Goal: Task Accomplishment & Management: Manage account settings

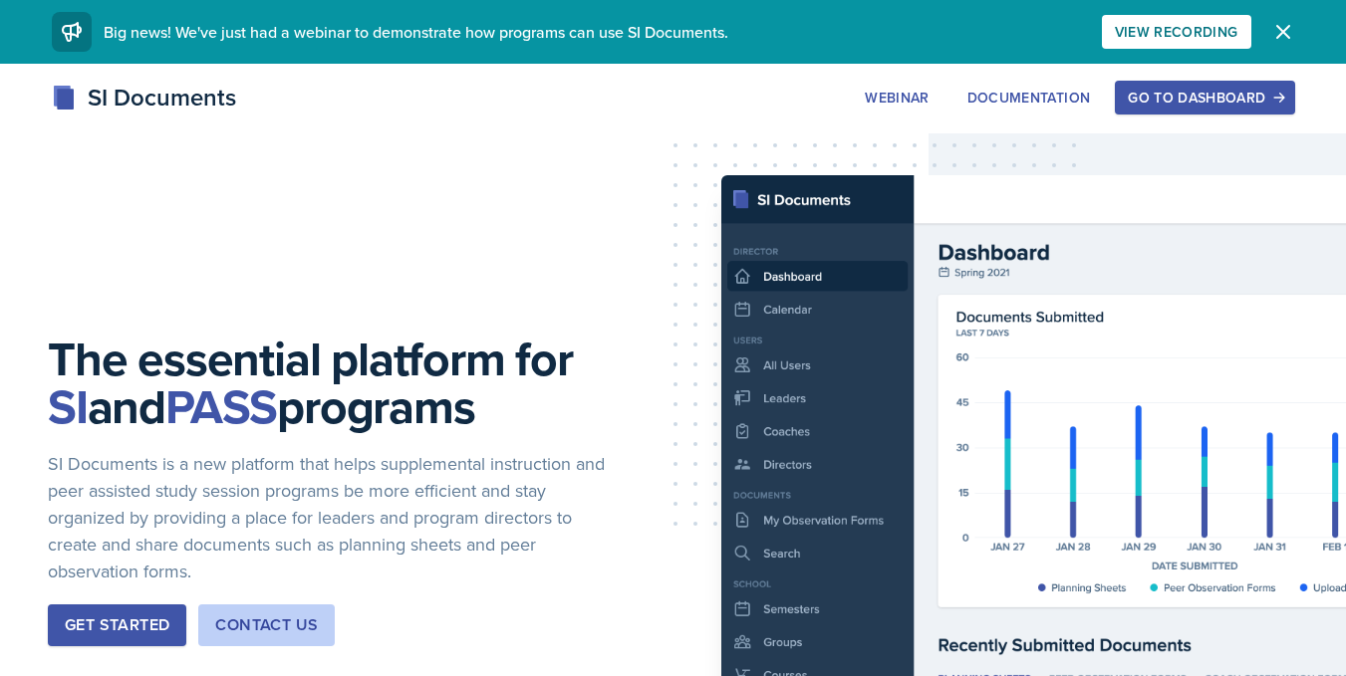
click at [1187, 85] on button "Go to Dashboard" at bounding box center [1204, 98] width 179 height 34
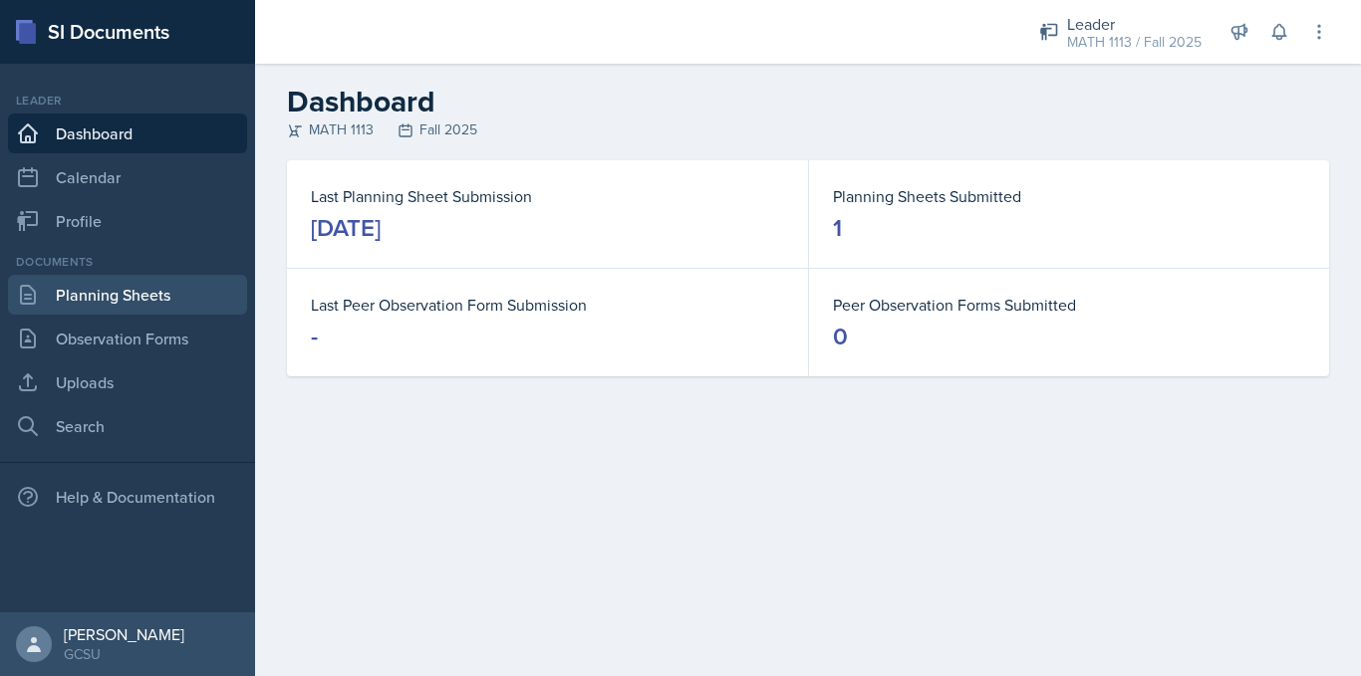
click at [118, 296] on link "Planning Sheets" at bounding box center [127, 295] width 239 height 40
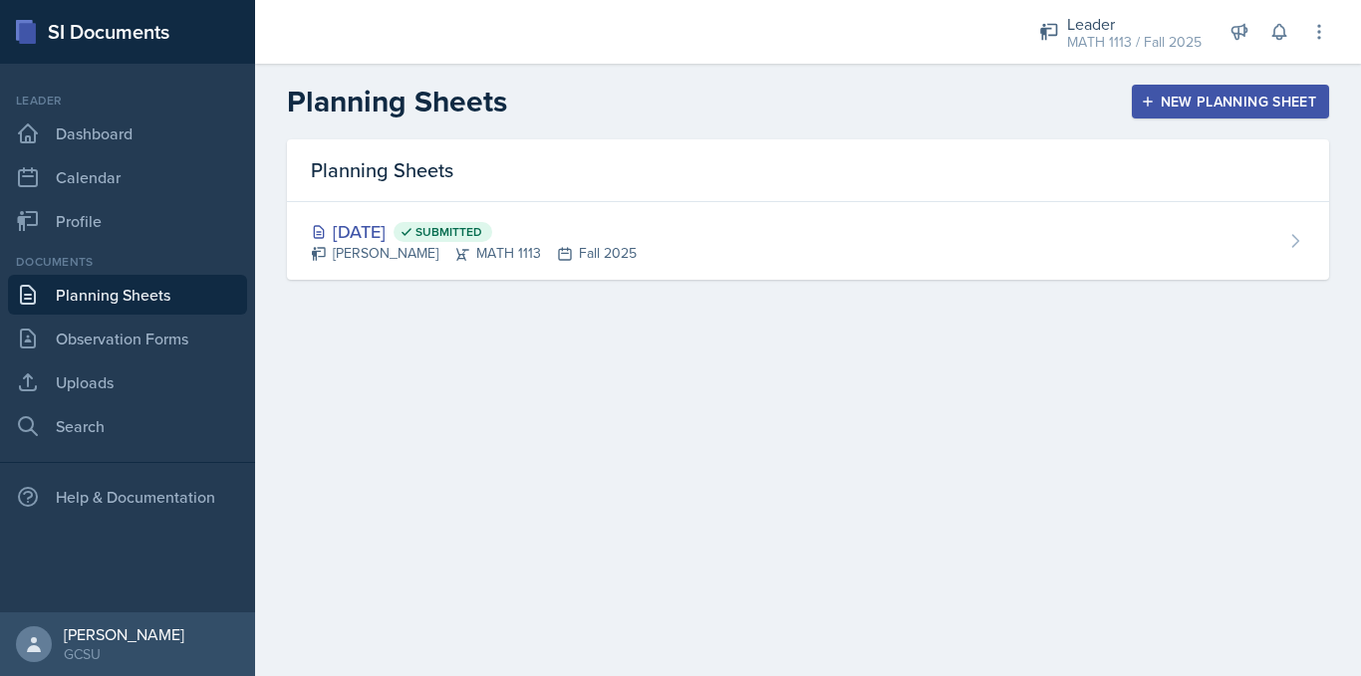
click at [1179, 110] on div "New Planning Sheet" at bounding box center [1229, 102] width 171 height 16
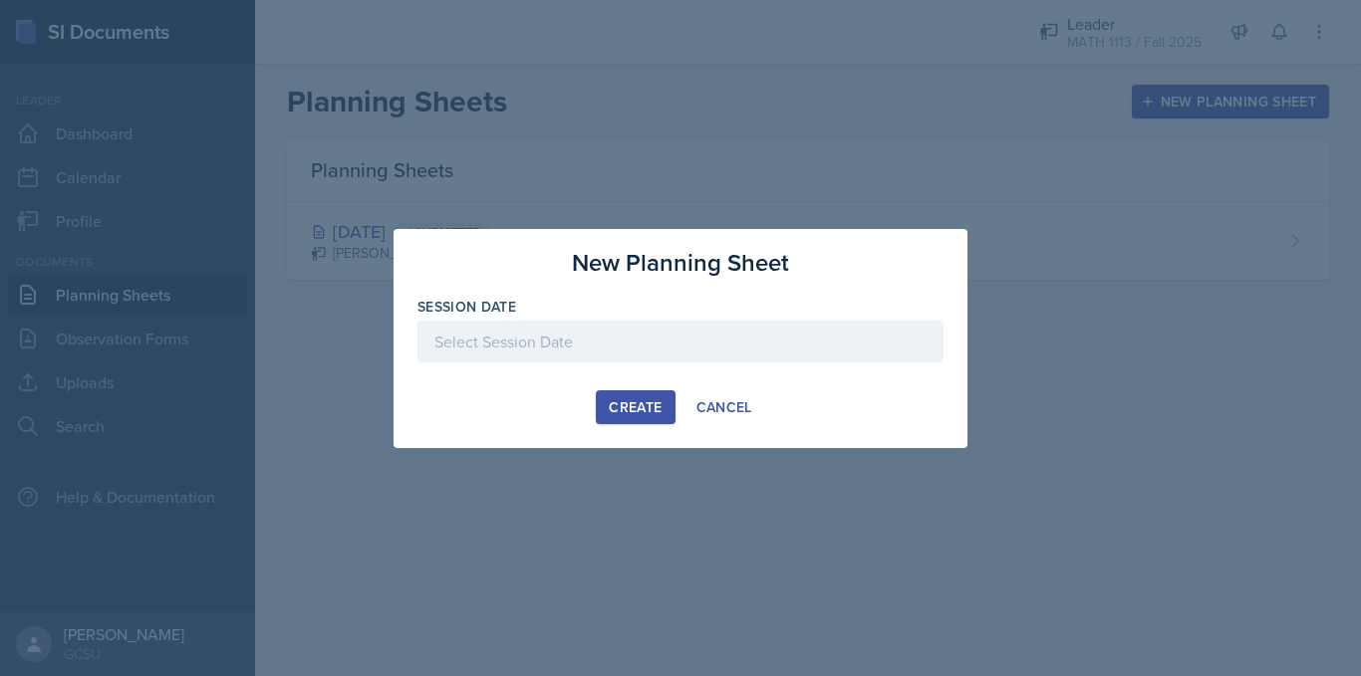
click at [653, 331] on div at bounding box center [680, 342] width 526 height 42
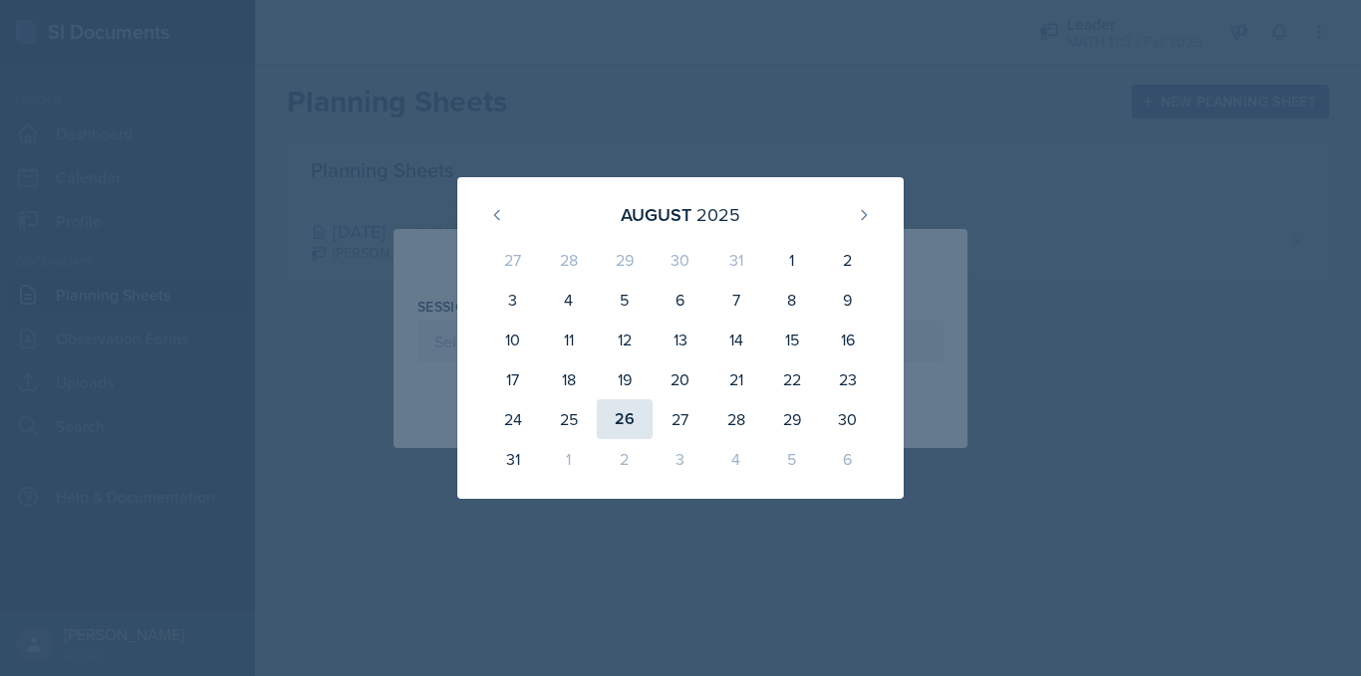
click at [619, 421] on div "26" at bounding box center [625, 419] width 56 height 40
type input "[DATE]"
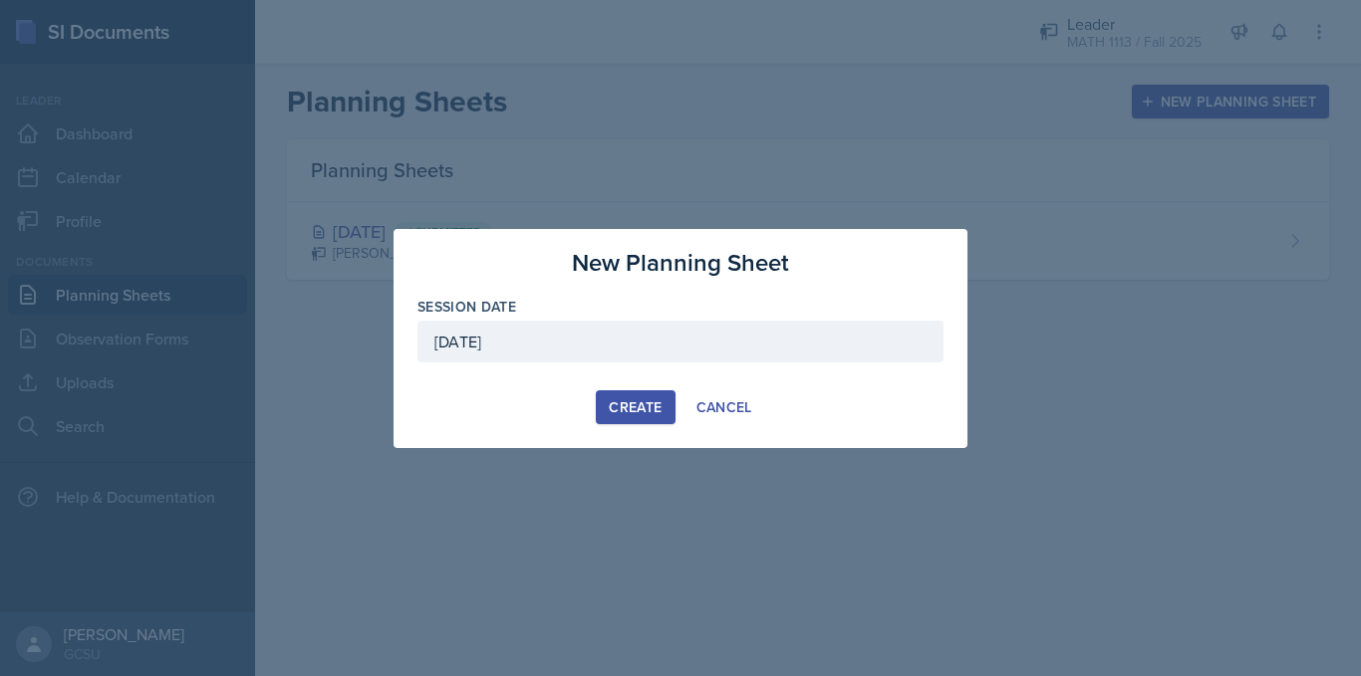
click at [621, 413] on div "Create" at bounding box center [635, 407] width 53 height 16
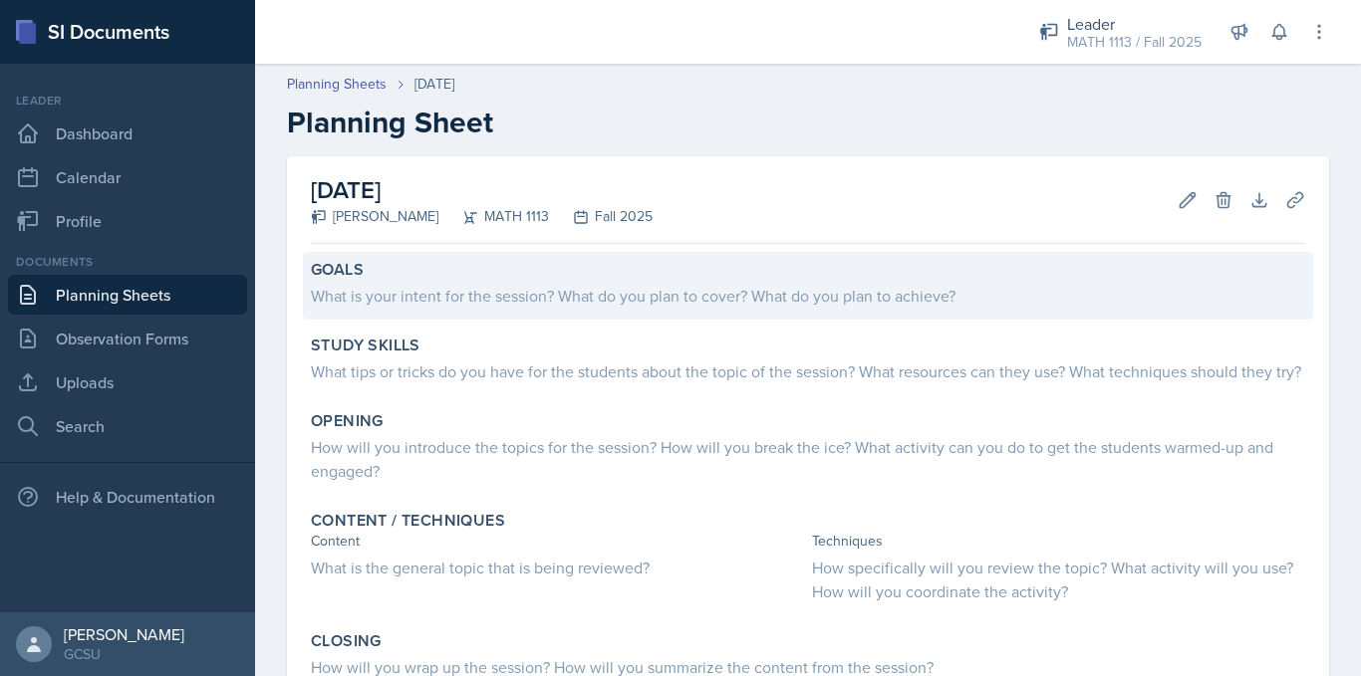
click at [331, 293] on div "What is your intent for the session? What do you plan to cover? What do you pla…" at bounding box center [808, 296] width 994 height 24
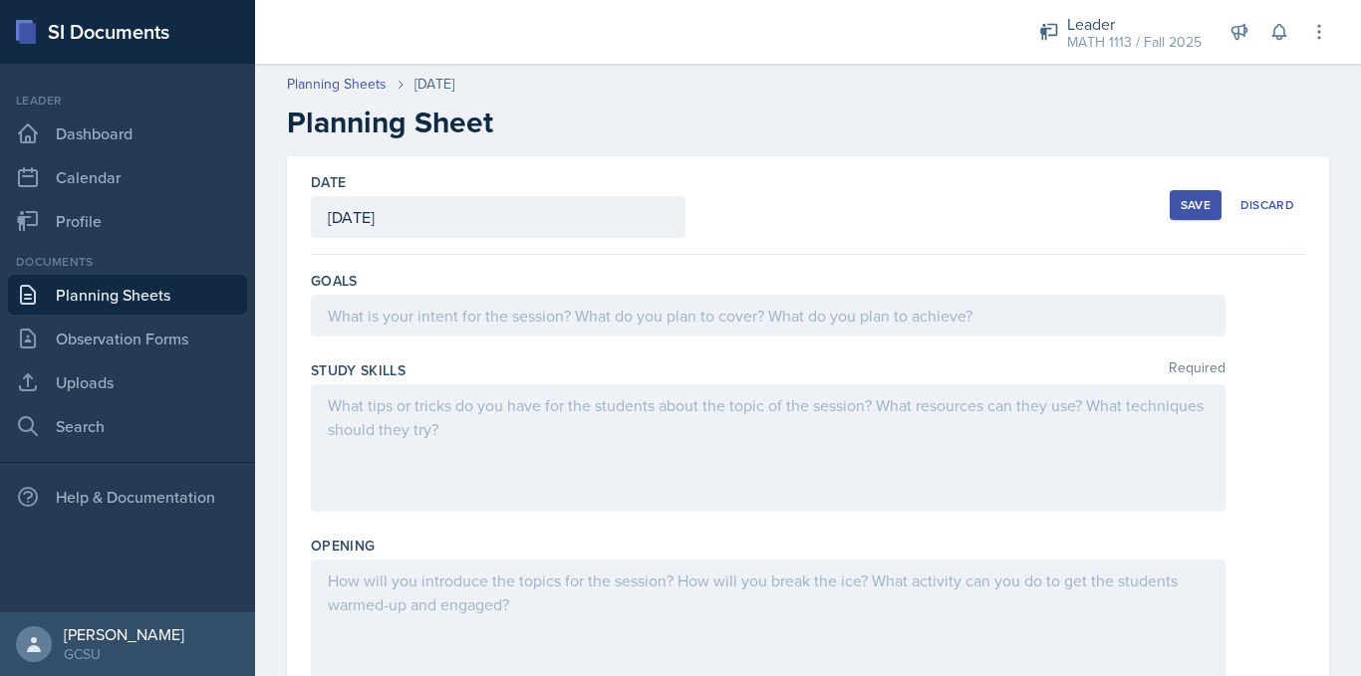
click at [351, 317] on div at bounding box center [768, 316] width 914 height 42
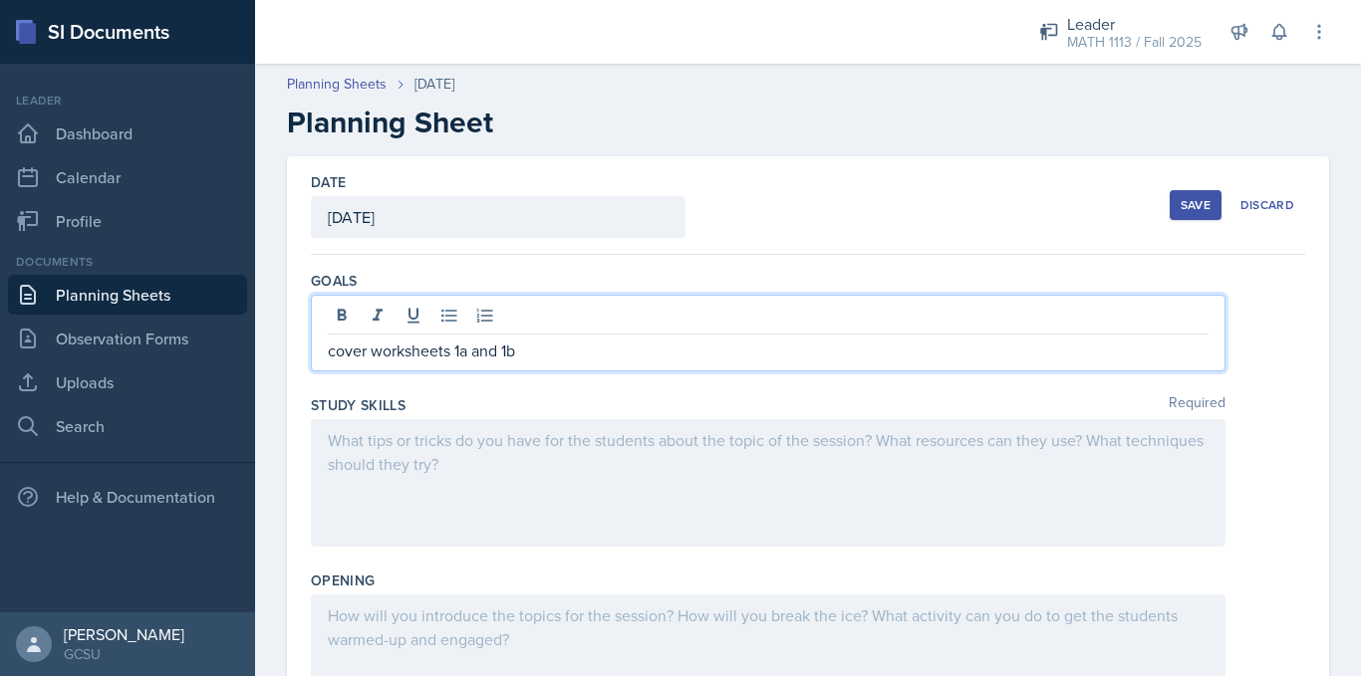
click at [394, 496] on div at bounding box center [768, 482] width 914 height 127
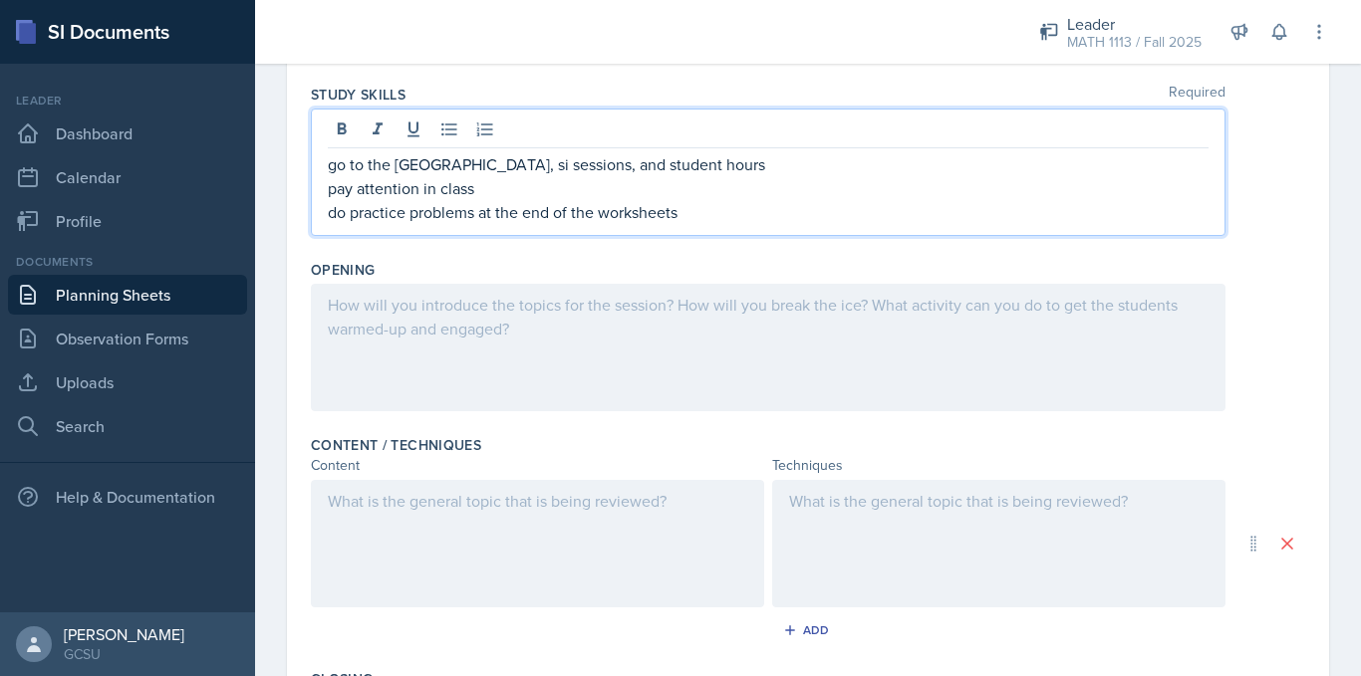
scroll to position [278, 0]
click at [376, 326] on div at bounding box center [768, 345] width 914 height 127
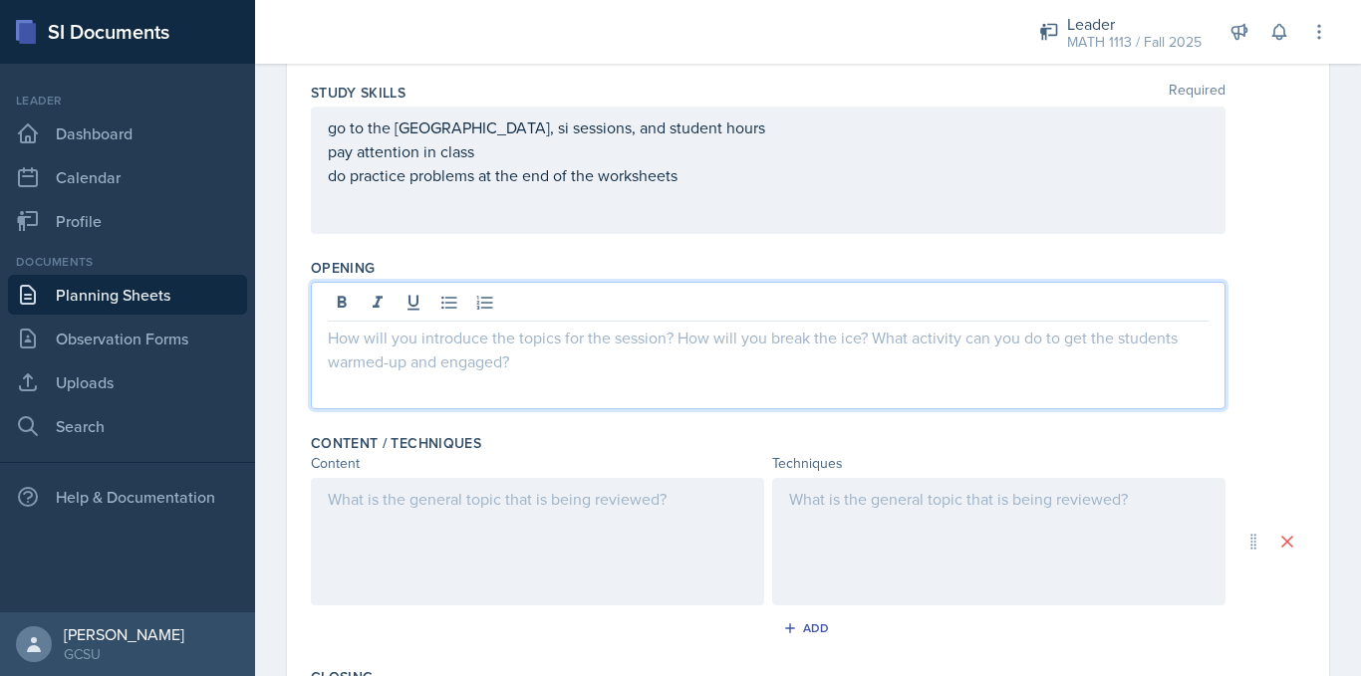
scroll to position [313, 0]
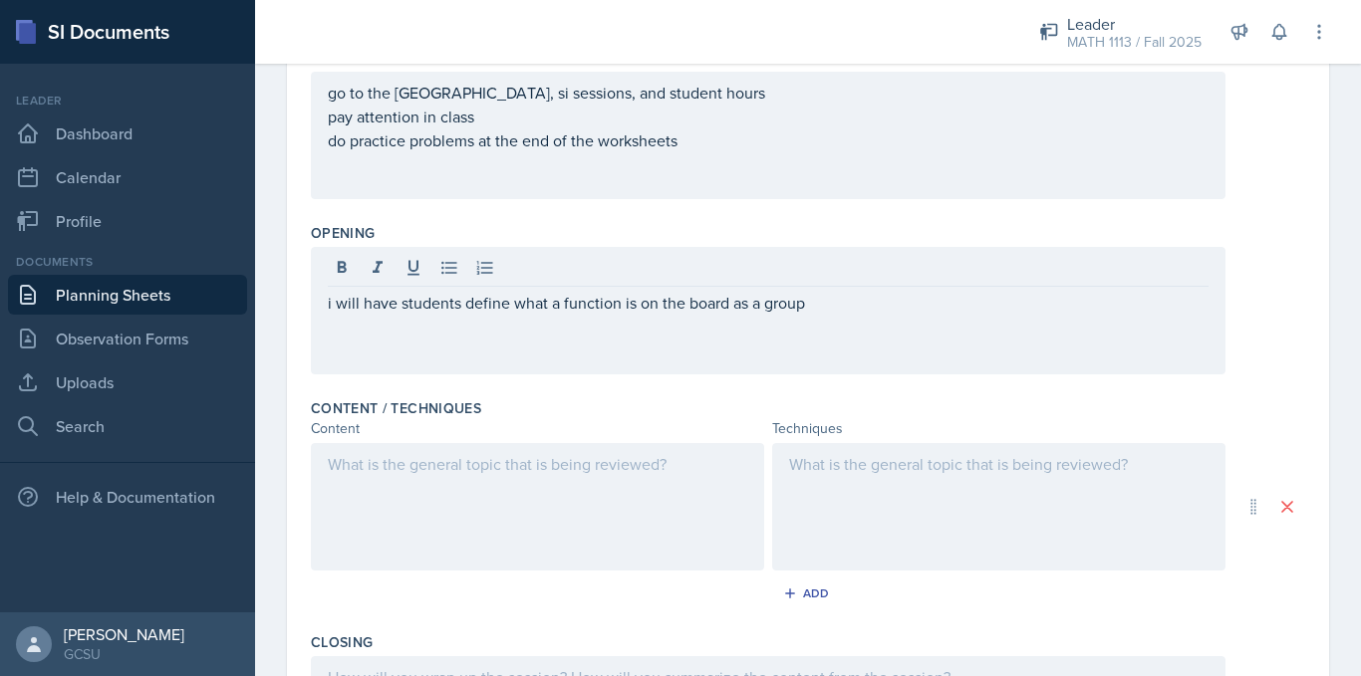
click at [480, 477] on div at bounding box center [537, 506] width 453 height 127
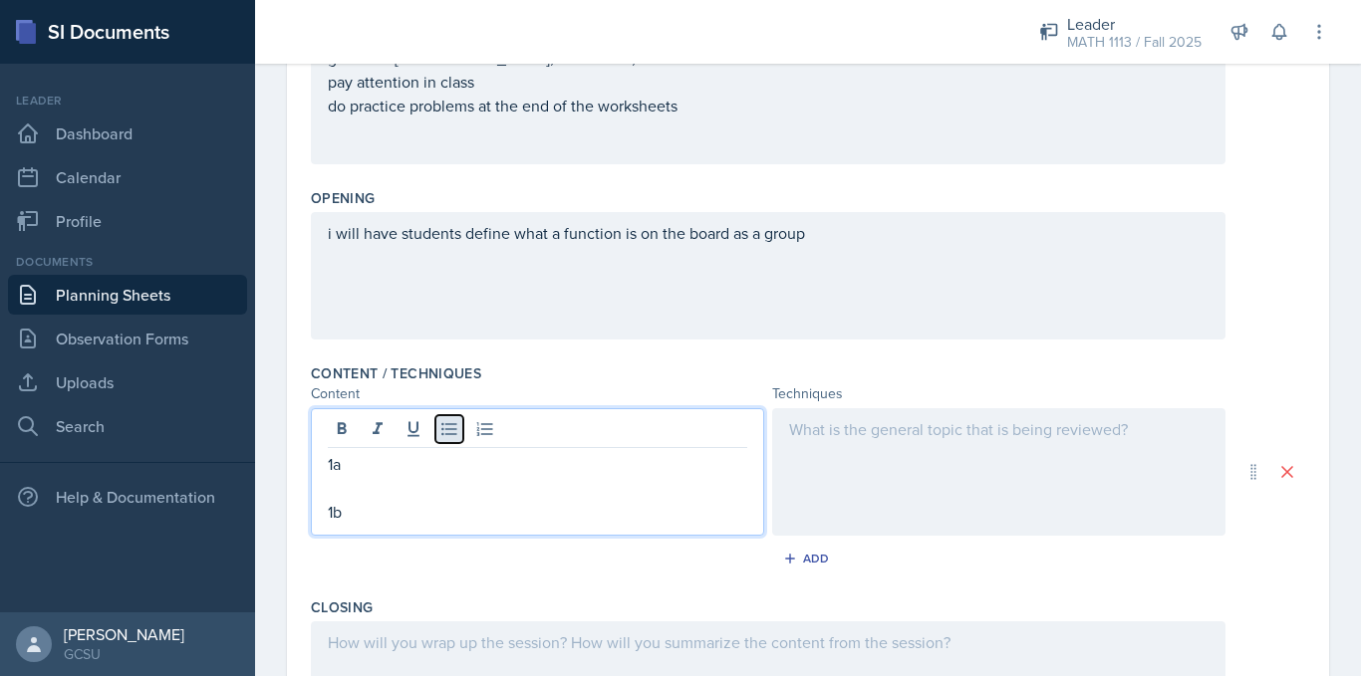
click at [451, 421] on icon at bounding box center [449, 429] width 20 height 20
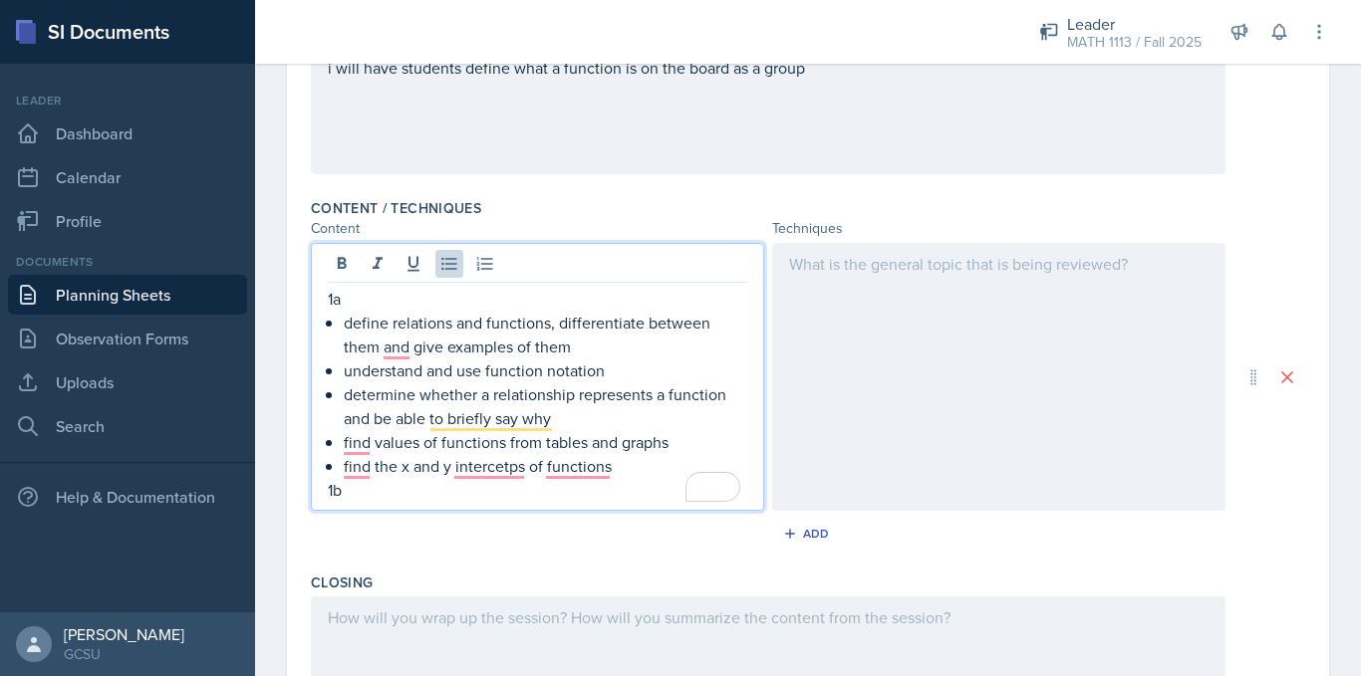
scroll to position [514, 0]
click at [384, 487] on p "1b" at bounding box center [537, 489] width 419 height 24
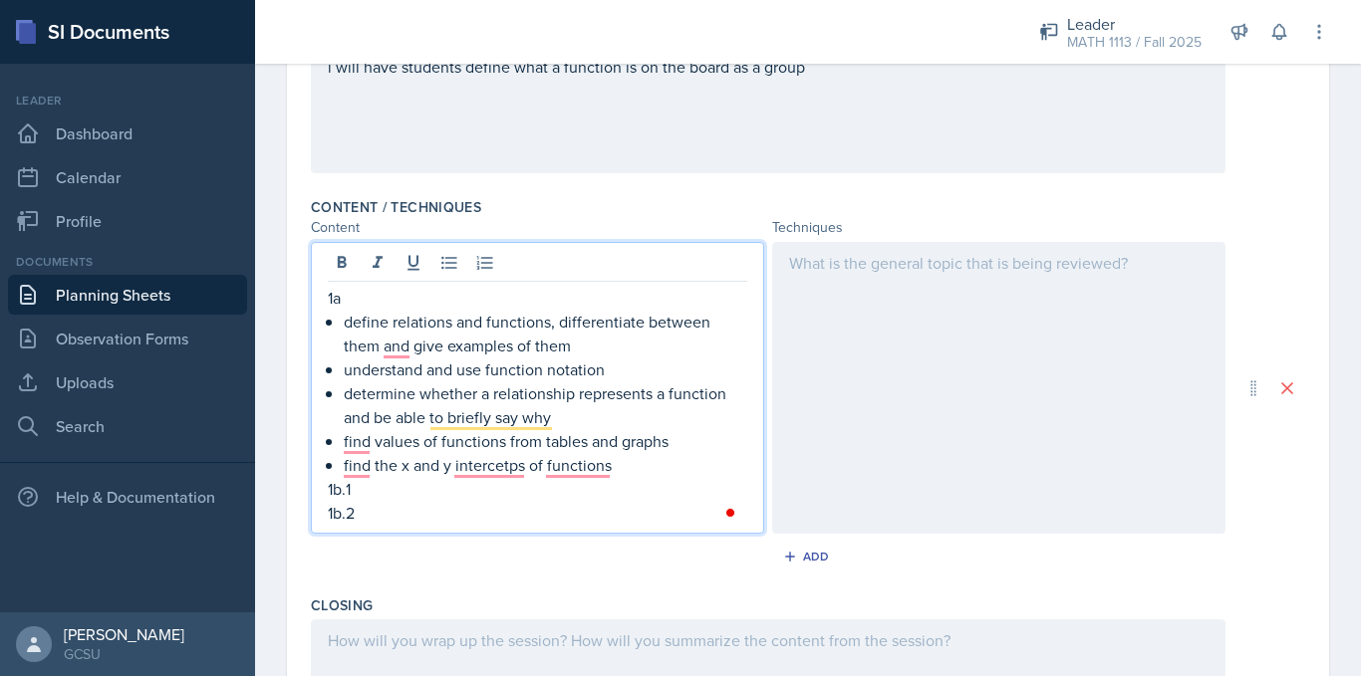
click at [384, 487] on p "1b.1" at bounding box center [537, 489] width 419 height 24
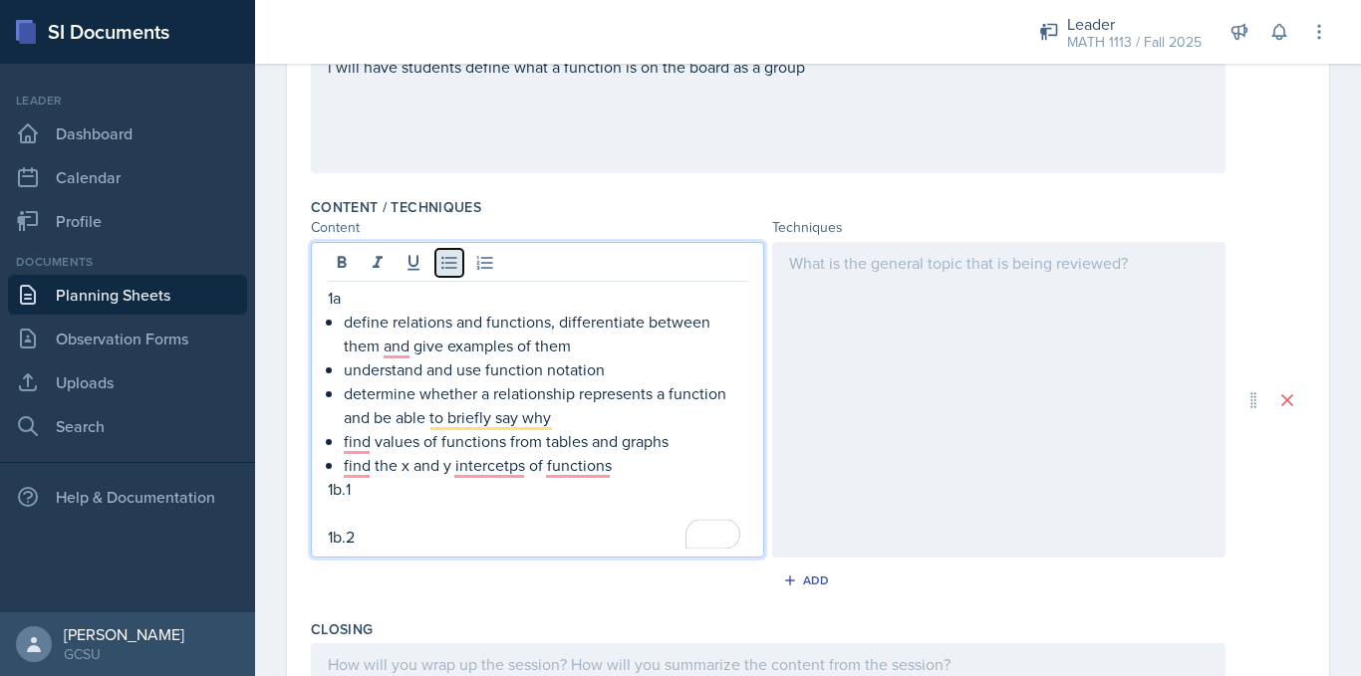
click at [442, 271] on icon at bounding box center [449, 263] width 20 height 20
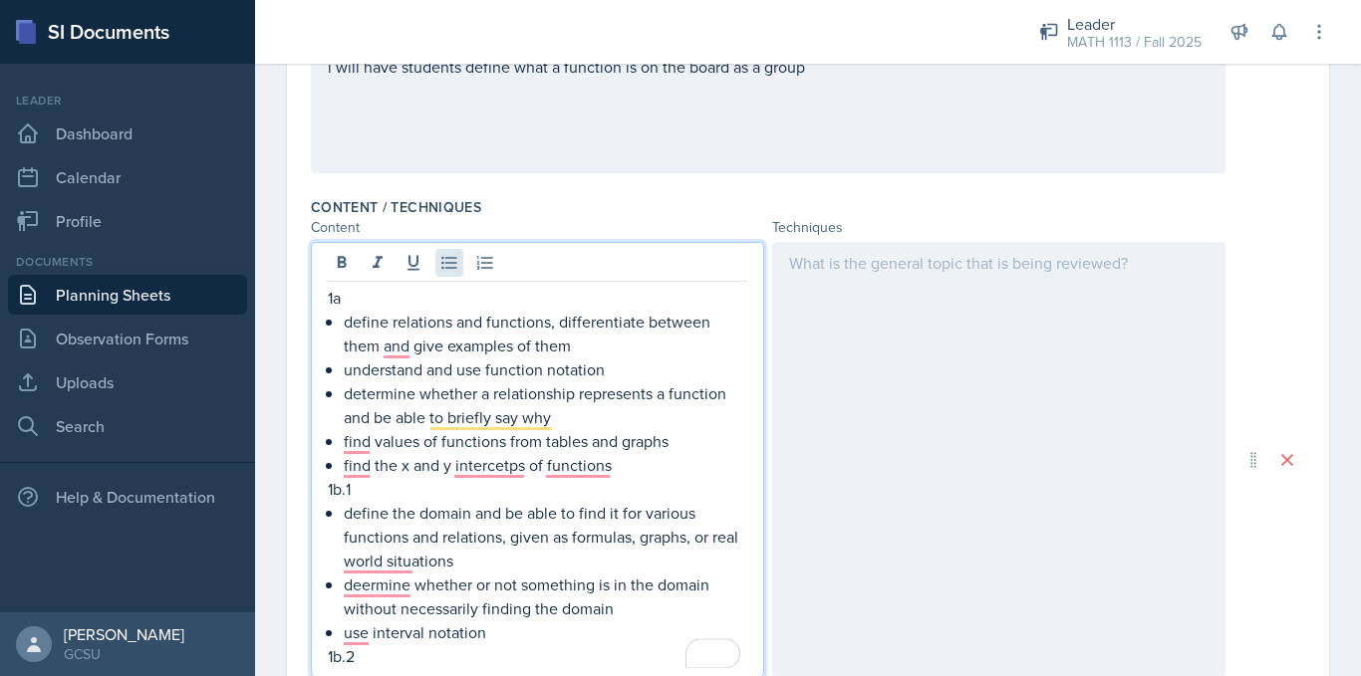
scroll to position [534, 0]
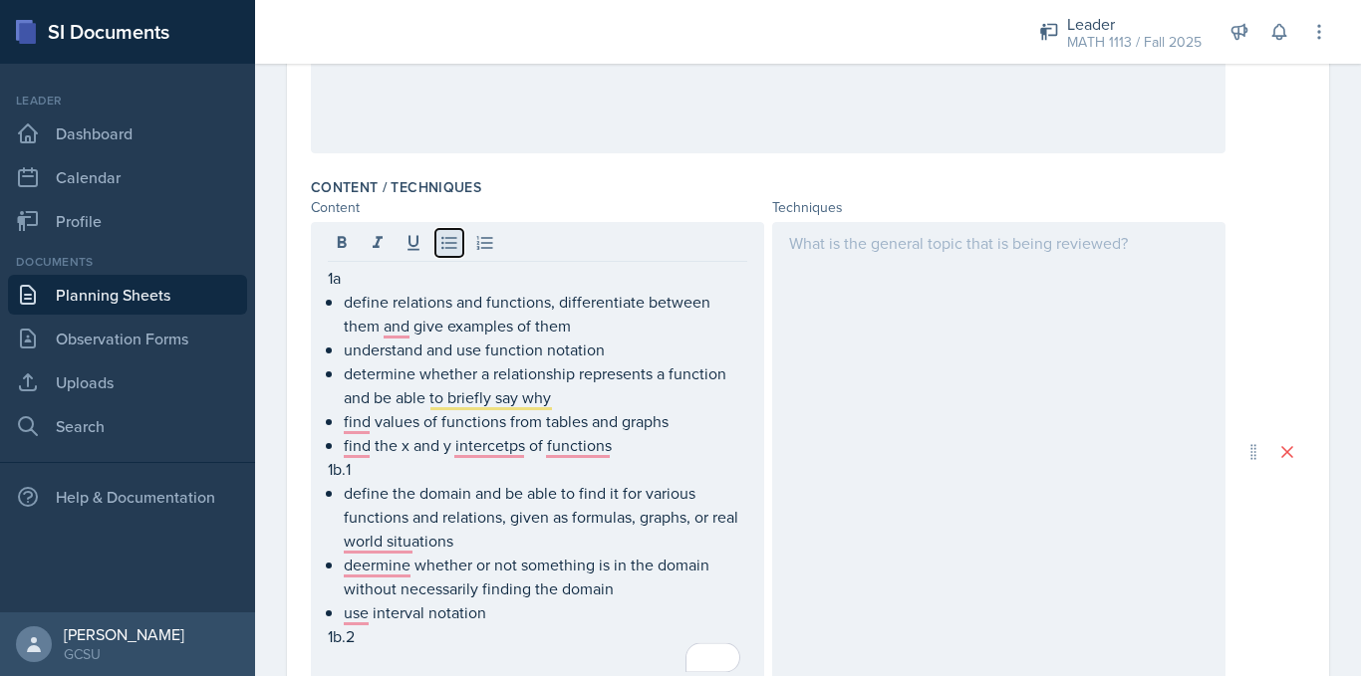
click at [447, 236] on icon at bounding box center [449, 243] width 20 height 20
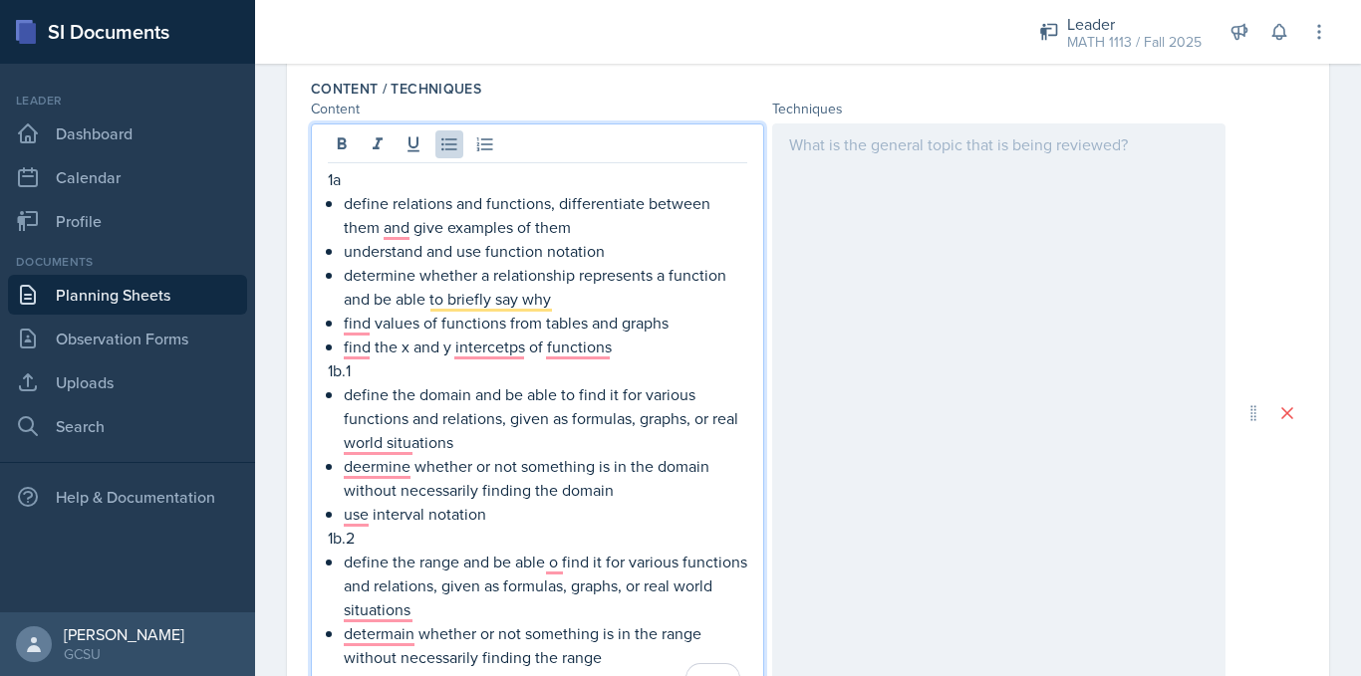
scroll to position [633, 0]
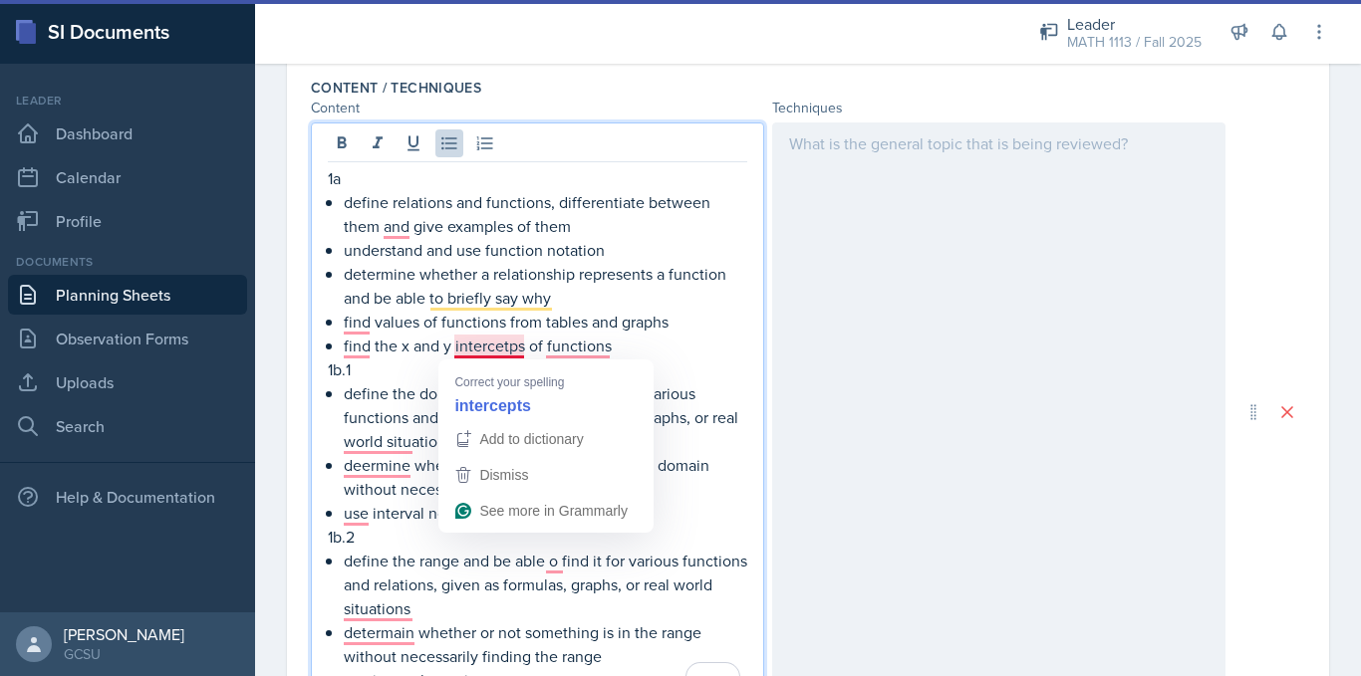
click at [491, 349] on p "find the x and y intercetps of functions" at bounding box center [545, 346] width 403 height 24
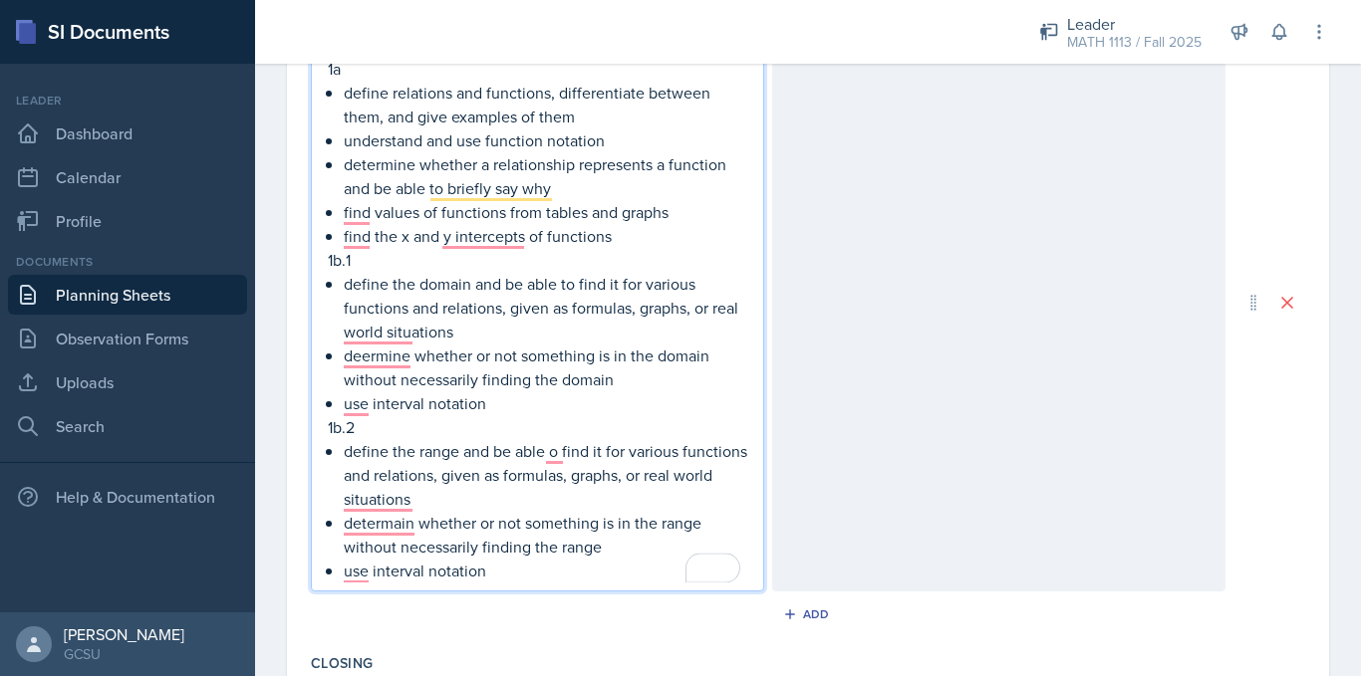
scroll to position [747, 0]
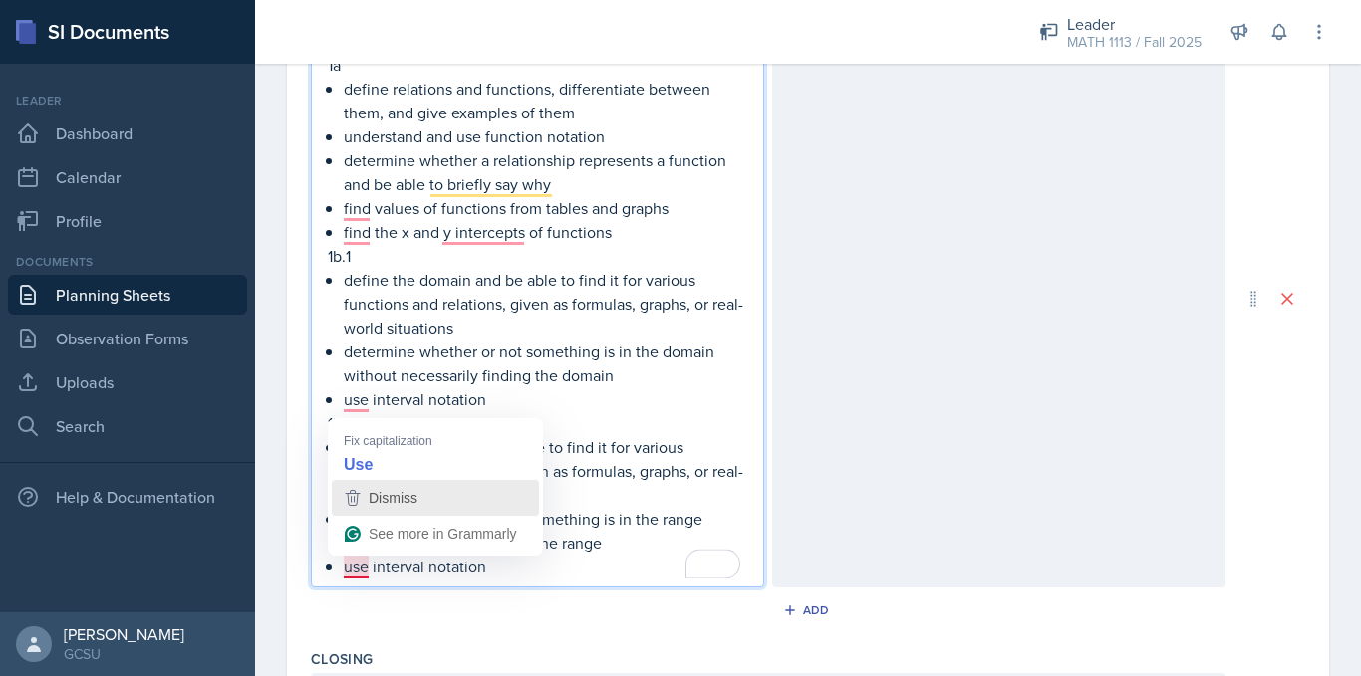
click at [386, 497] on span "Dismiss" at bounding box center [393, 498] width 49 height 16
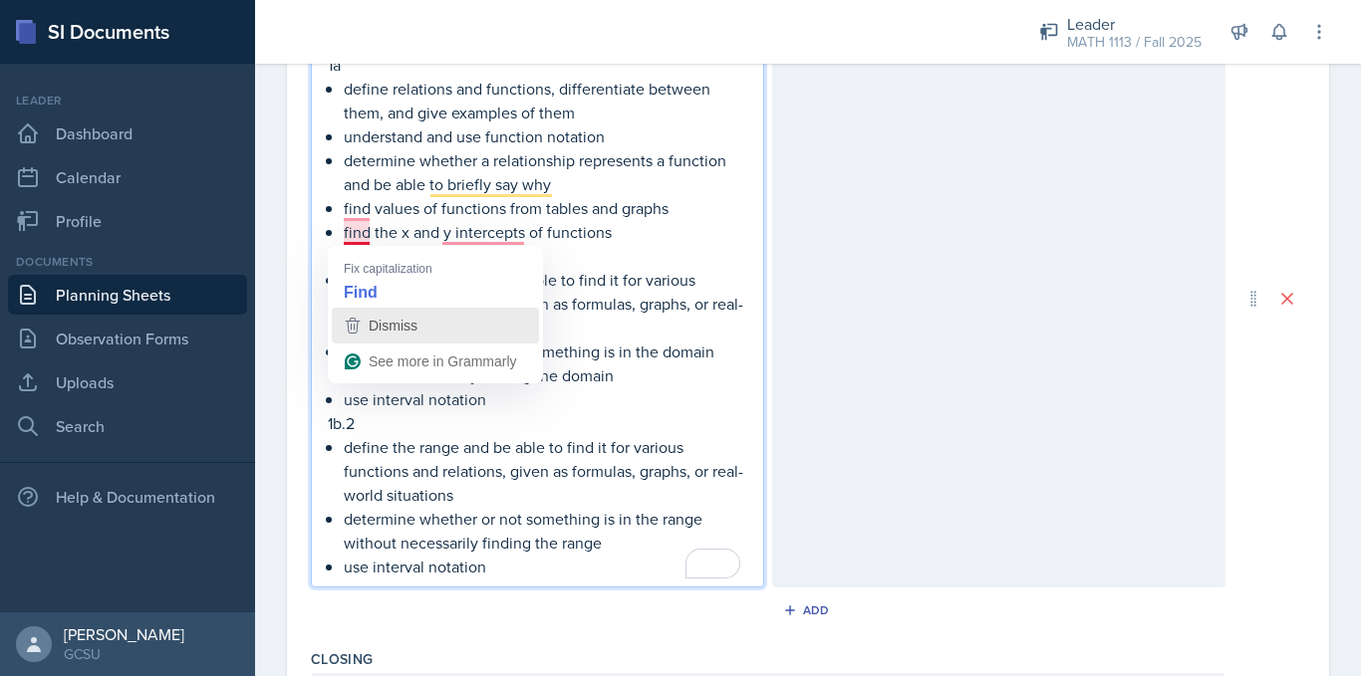
click at [374, 327] on span "Dismiss" at bounding box center [393, 326] width 49 height 16
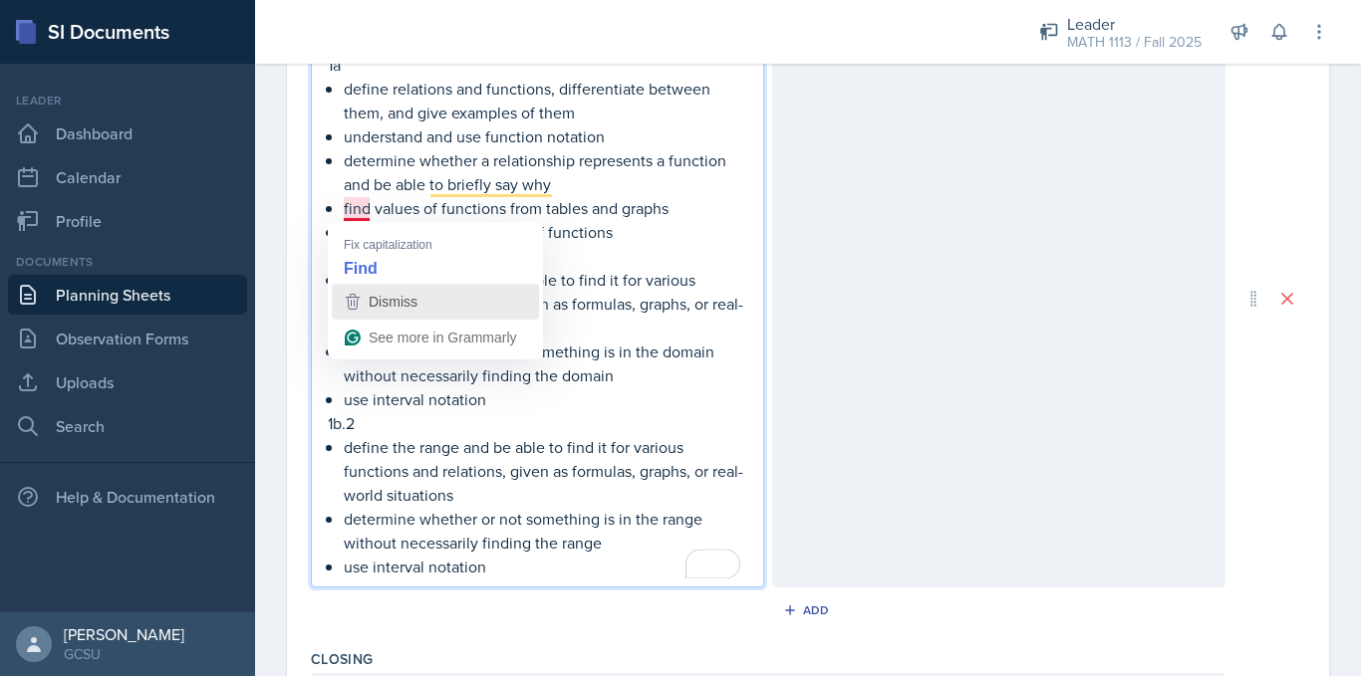
click at [388, 305] on span "Dismiss" at bounding box center [393, 302] width 49 height 16
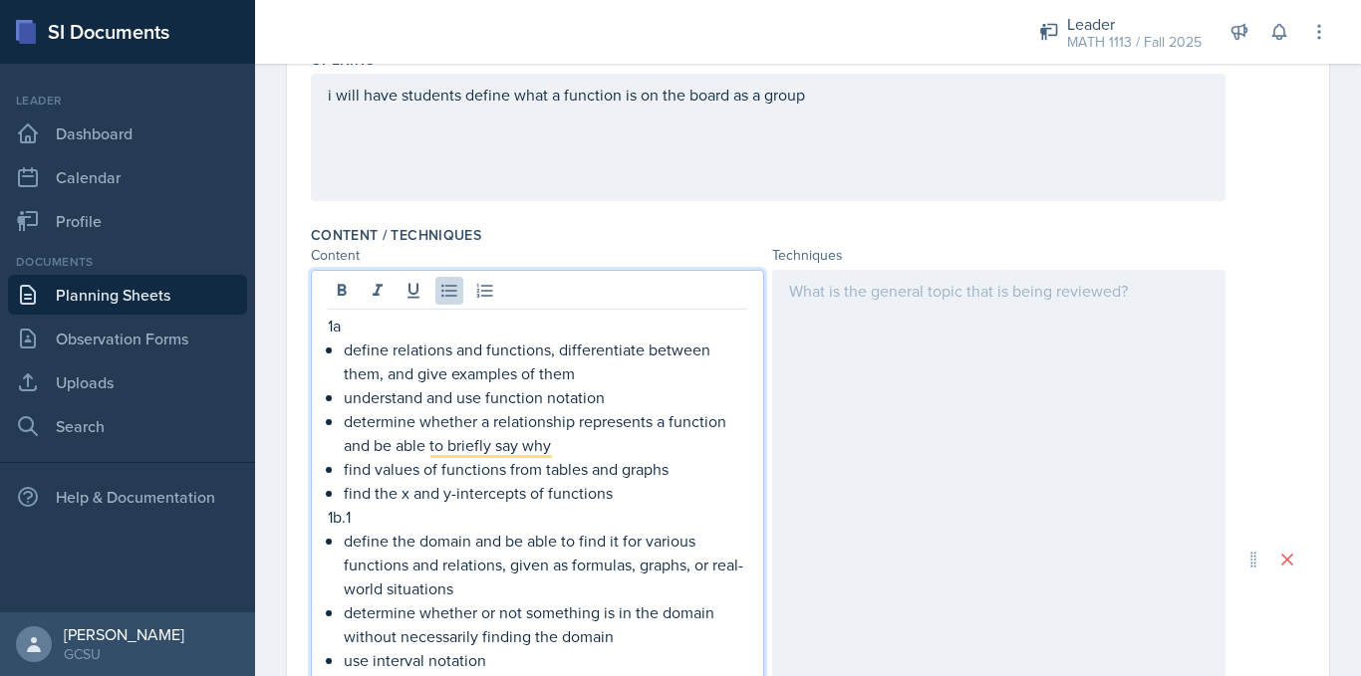
scroll to position [0, 0]
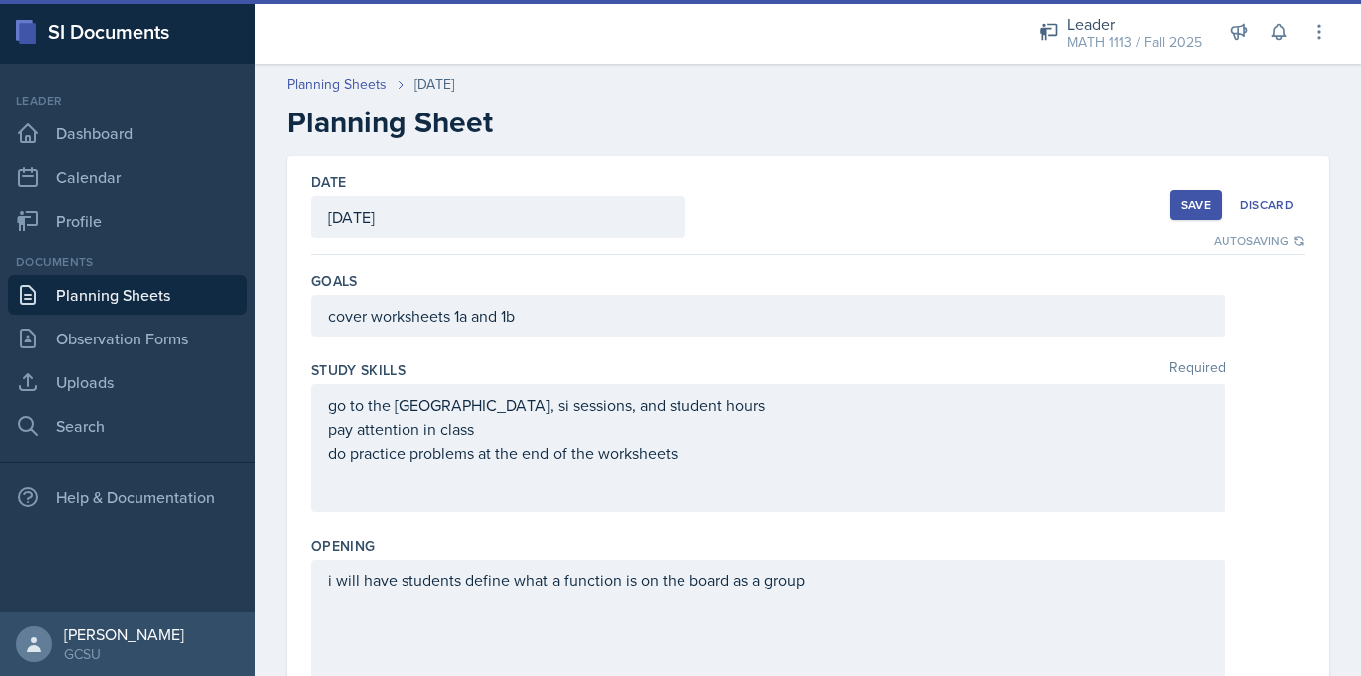
click at [1180, 209] on div "Save" at bounding box center [1195, 205] width 30 height 16
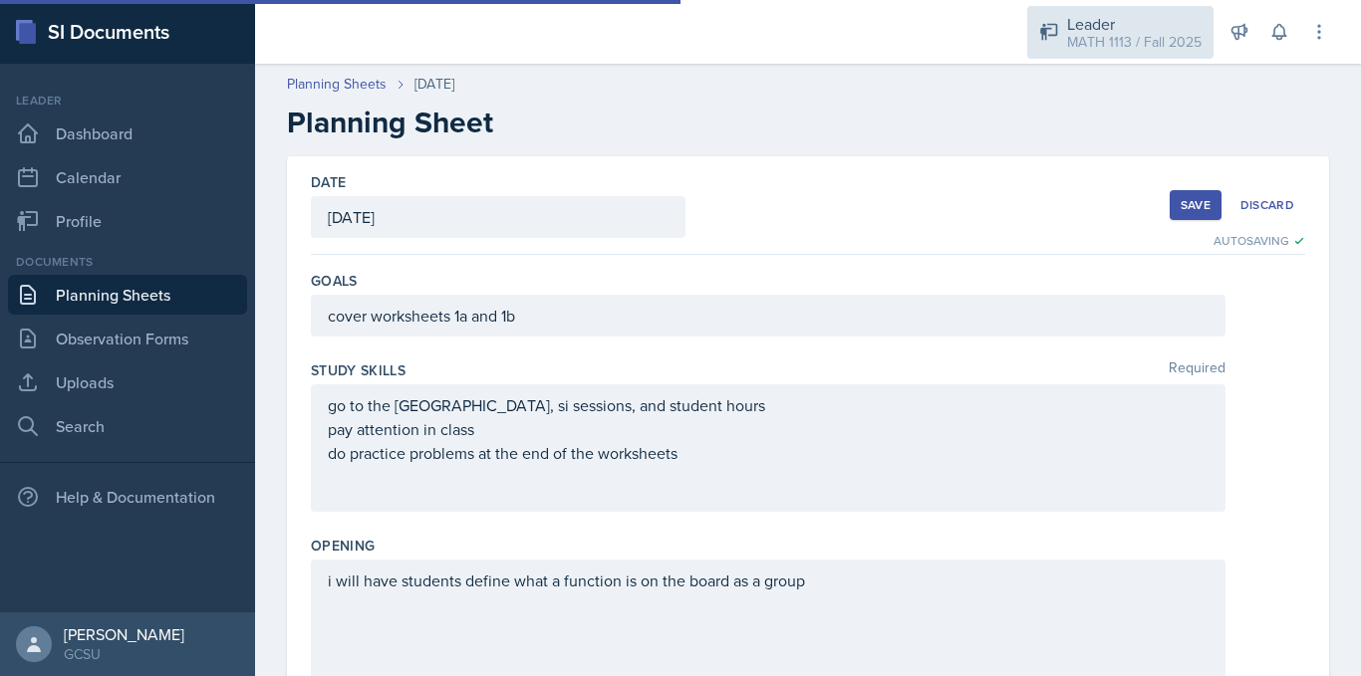
click at [1115, 48] on div "MATH 1113 / Fall 2025" at bounding box center [1134, 42] width 134 height 21
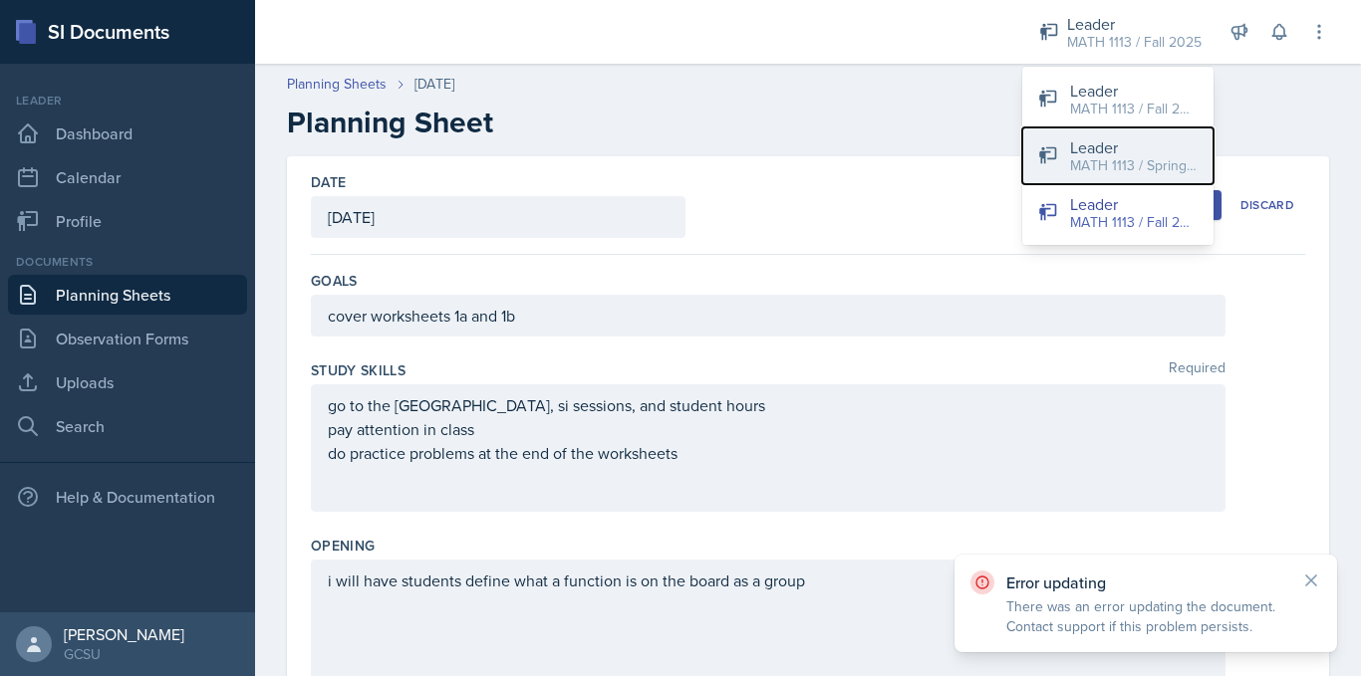
click at [1103, 153] on div "Leader" at bounding box center [1133, 147] width 127 height 24
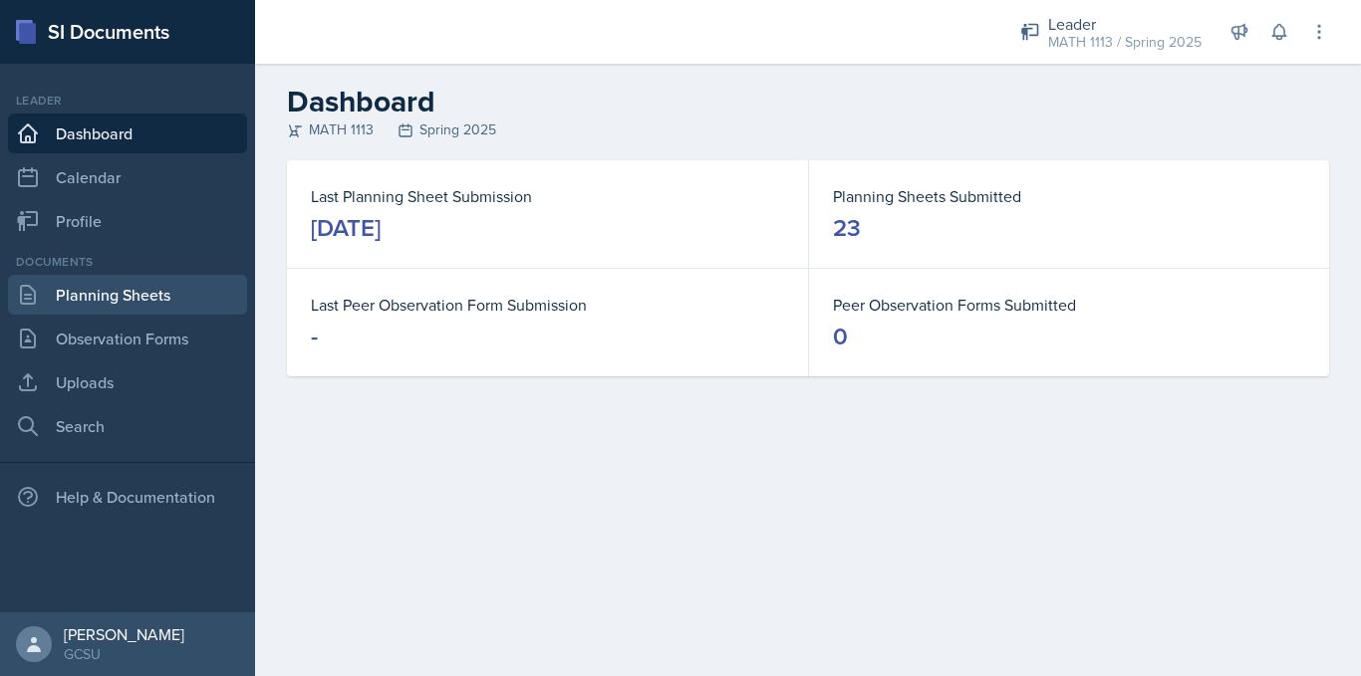
click at [116, 302] on link "Planning Sheets" at bounding box center [127, 295] width 239 height 40
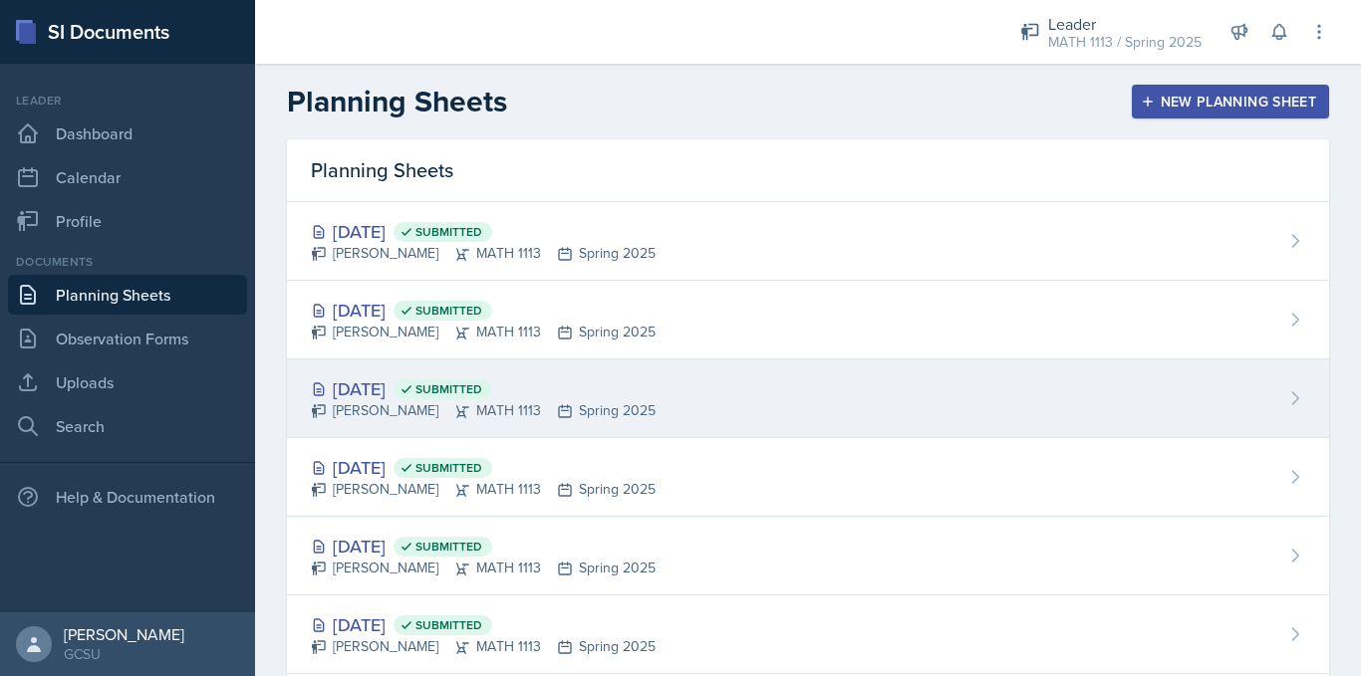
click at [383, 400] on div "[PERSON_NAME] MATH 1113 Spring 2025" at bounding box center [483, 410] width 345 height 21
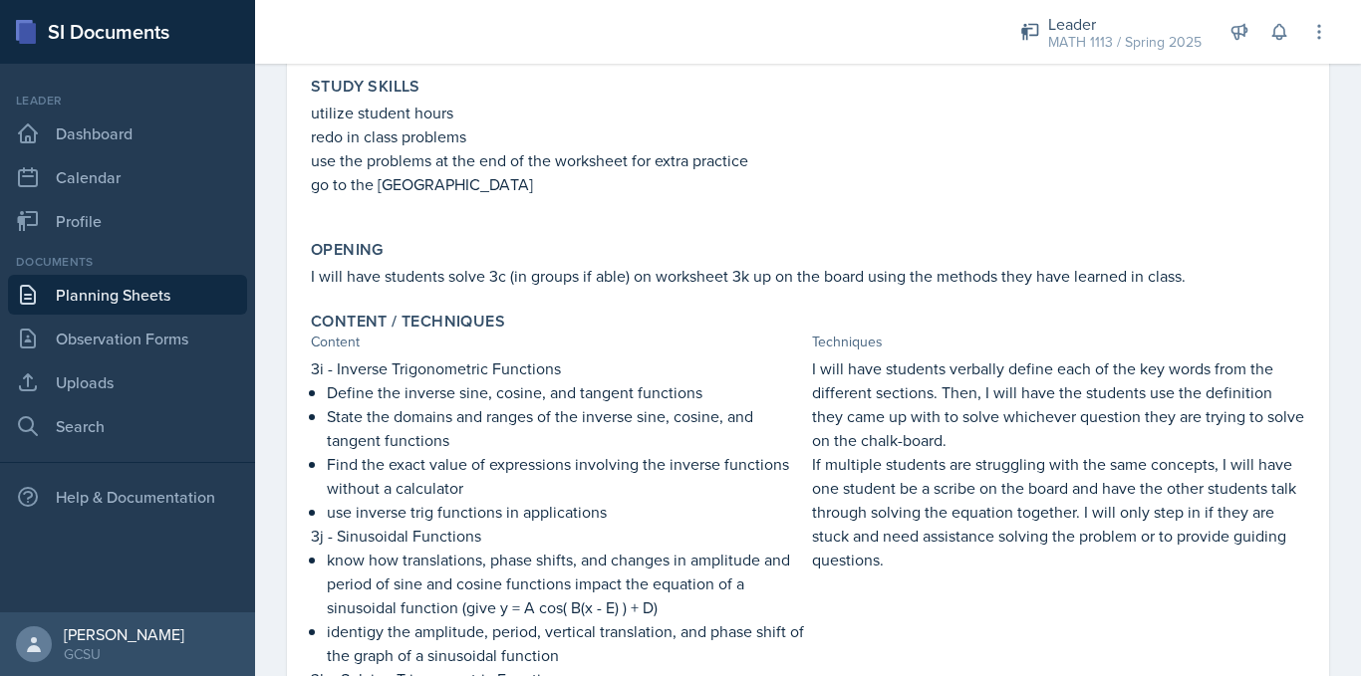
scroll to position [256, 0]
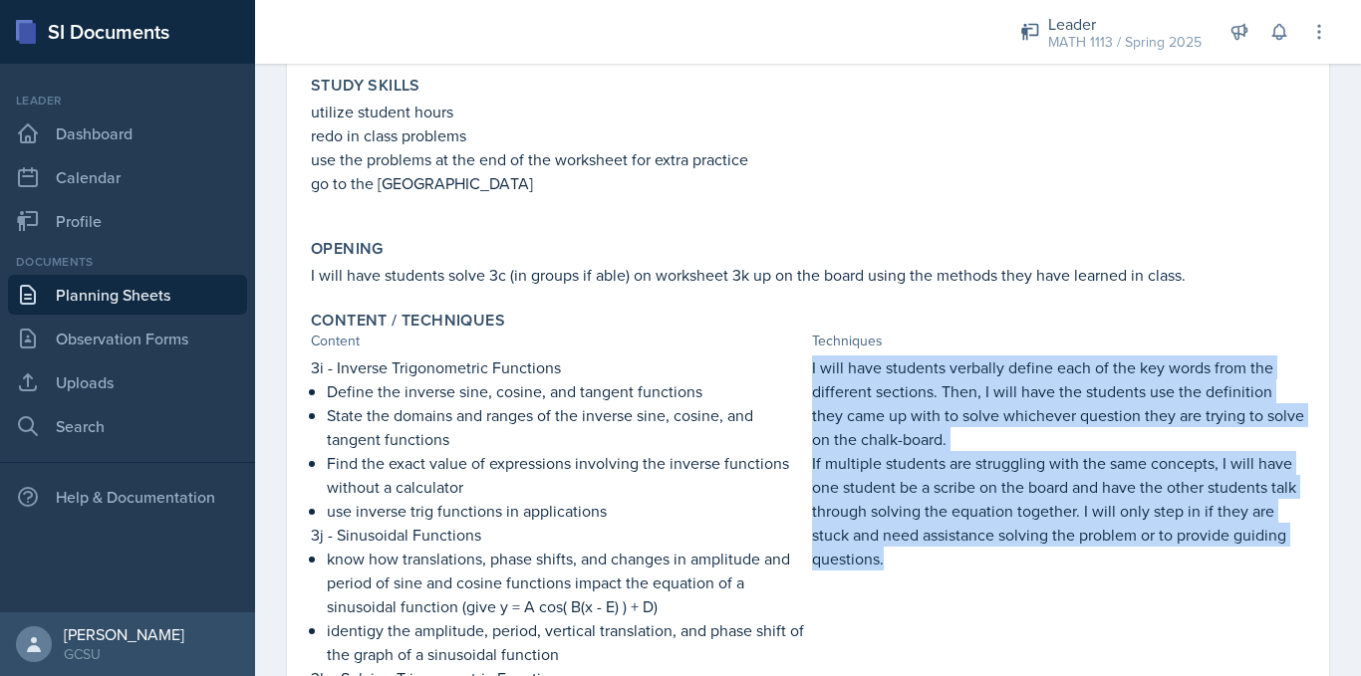
drag, startPoint x: 803, startPoint y: 365, endPoint x: 956, endPoint y: 585, distance: 268.3
click at [956, 585] on div "3i - Inverse Trigonometric Functions Define the inverse sine, cosine, and tange…" at bounding box center [808, 619] width 994 height 526
copy div "I will have students verbally define each of the key words from the different s…"
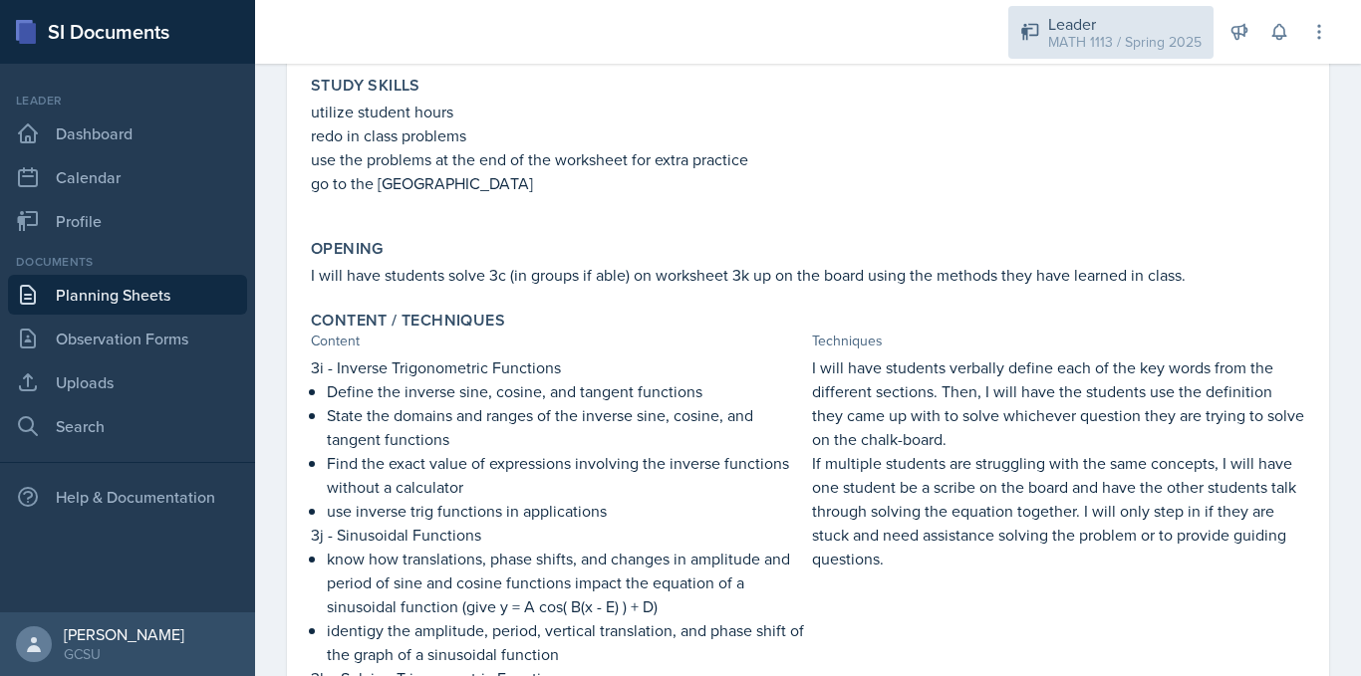
click at [1118, 20] on div "Leader" at bounding box center [1124, 24] width 153 height 24
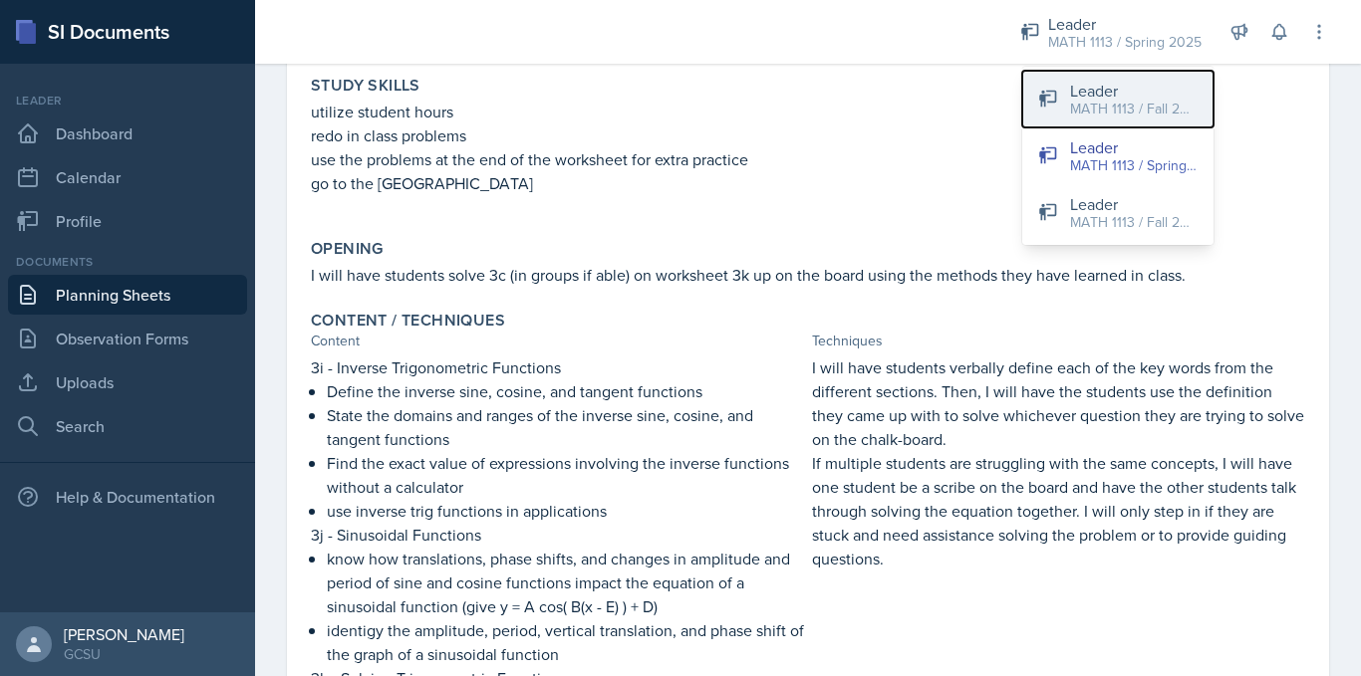
click at [1091, 99] on div "MATH 1113 / Fall 2024" at bounding box center [1133, 109] width 127 height 21
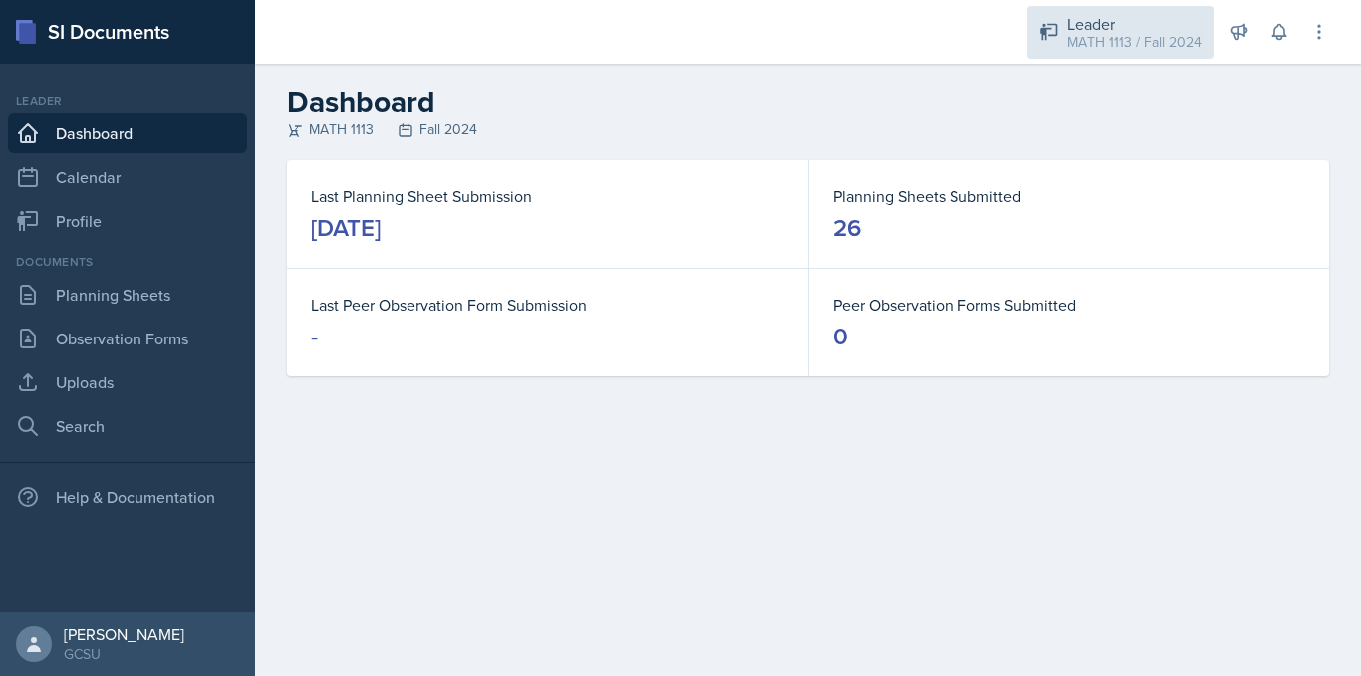
click at [1097, 44] on div "MATH 1113 / Fall 2024" at bounding box center [1134, 42] width 134 height 21
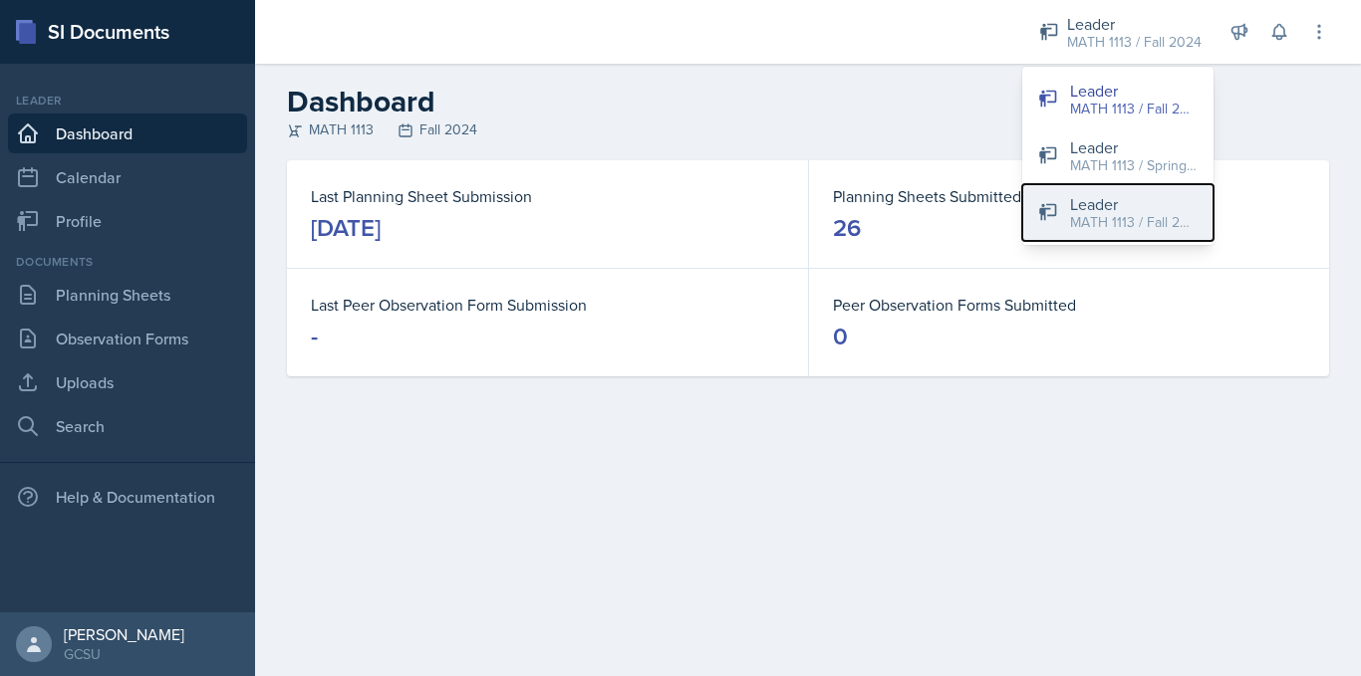
click at [1092, 201] on div "Leader" at bounding box center [1133, 204] width 127 height 24
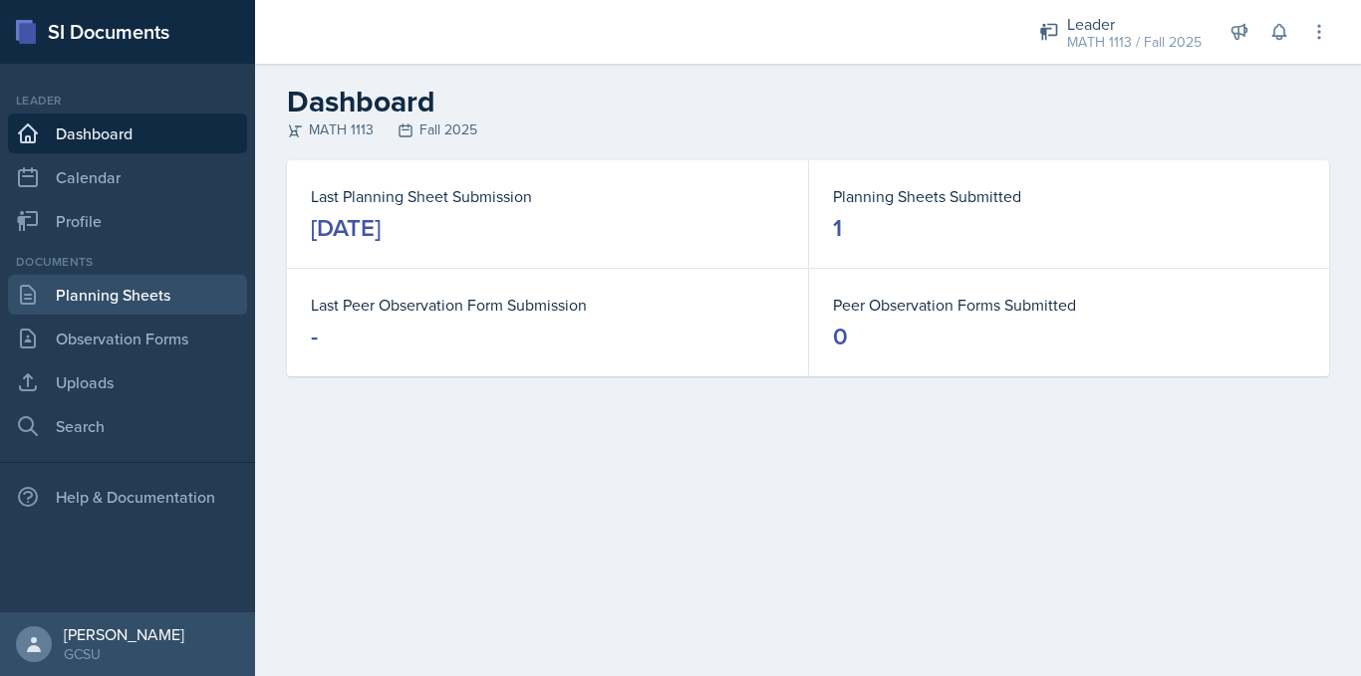
click at [176, 287] on link "Planning Sheets" at bounding box center [127, 295] width 239 height 40
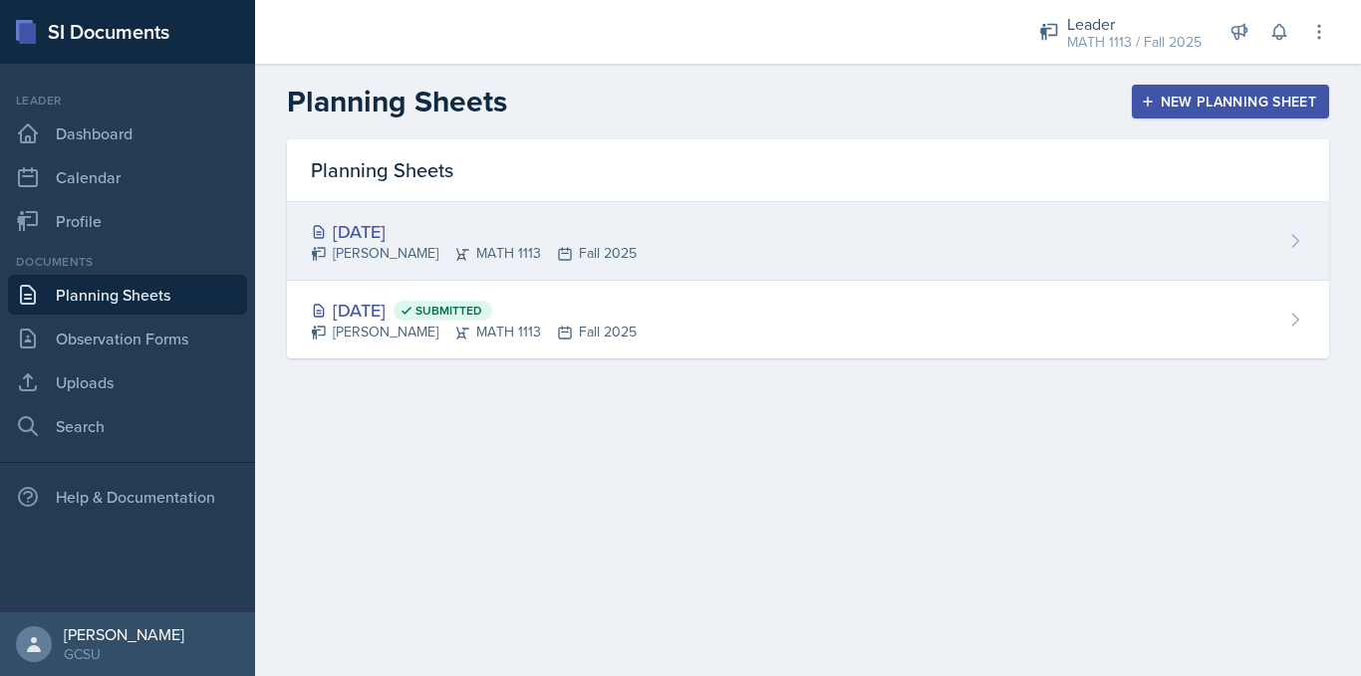
click at [408, 266] on div "[DATE] [PERSON_NAME] MATH 1113 Fall 2025" at bounding box center [808, 241] width 1042 height 79
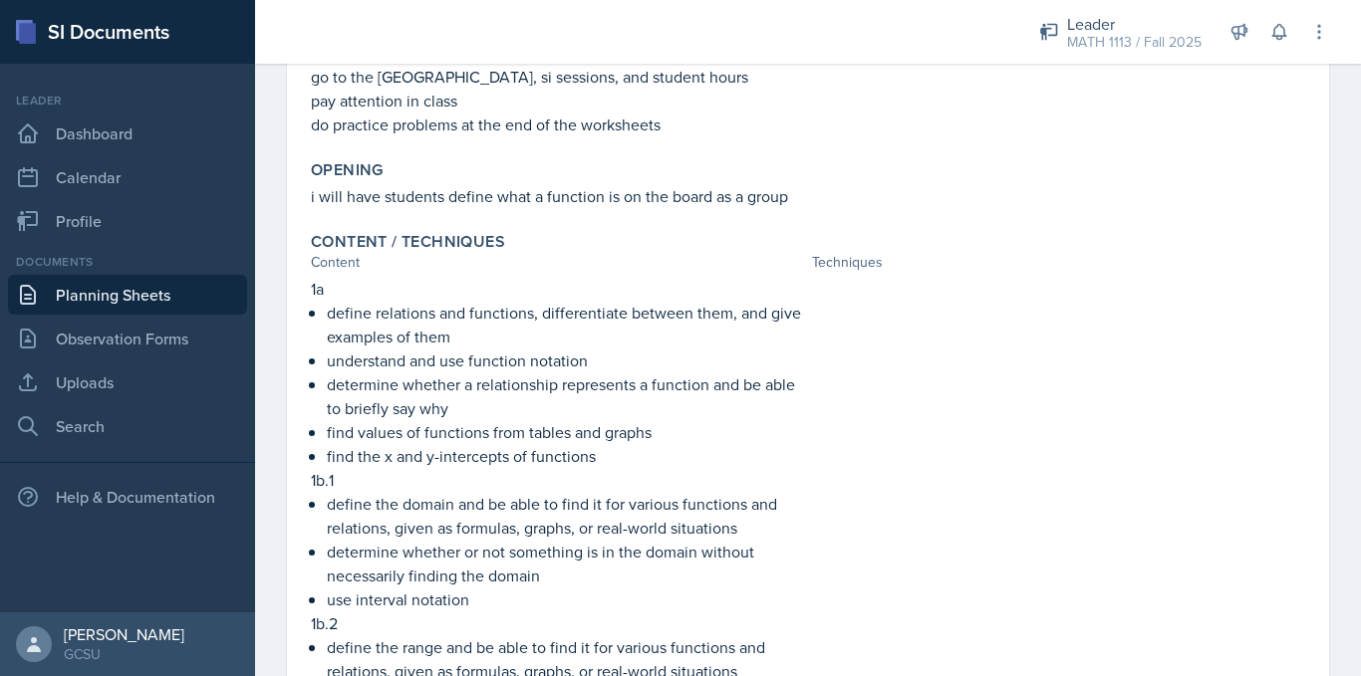
scroll to position [391, 0]
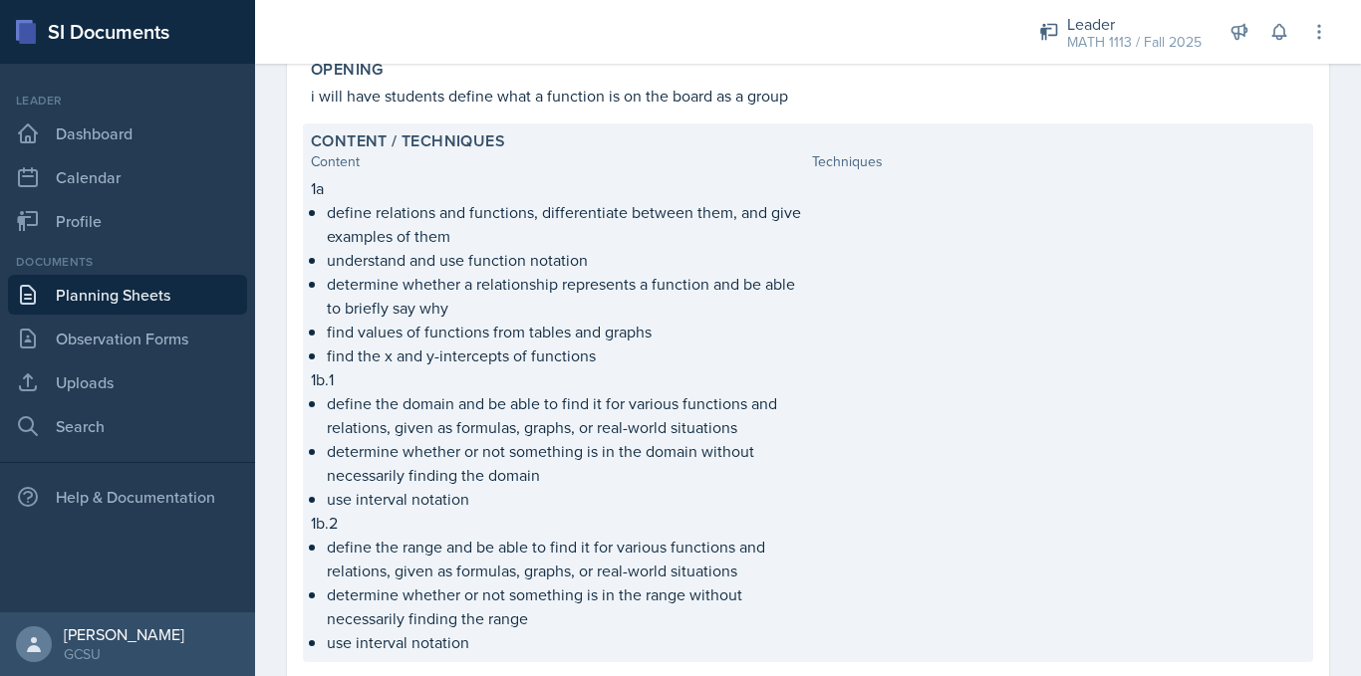
click at [998, 411] on div at bounding box center [1058, 415] width 493 height 478
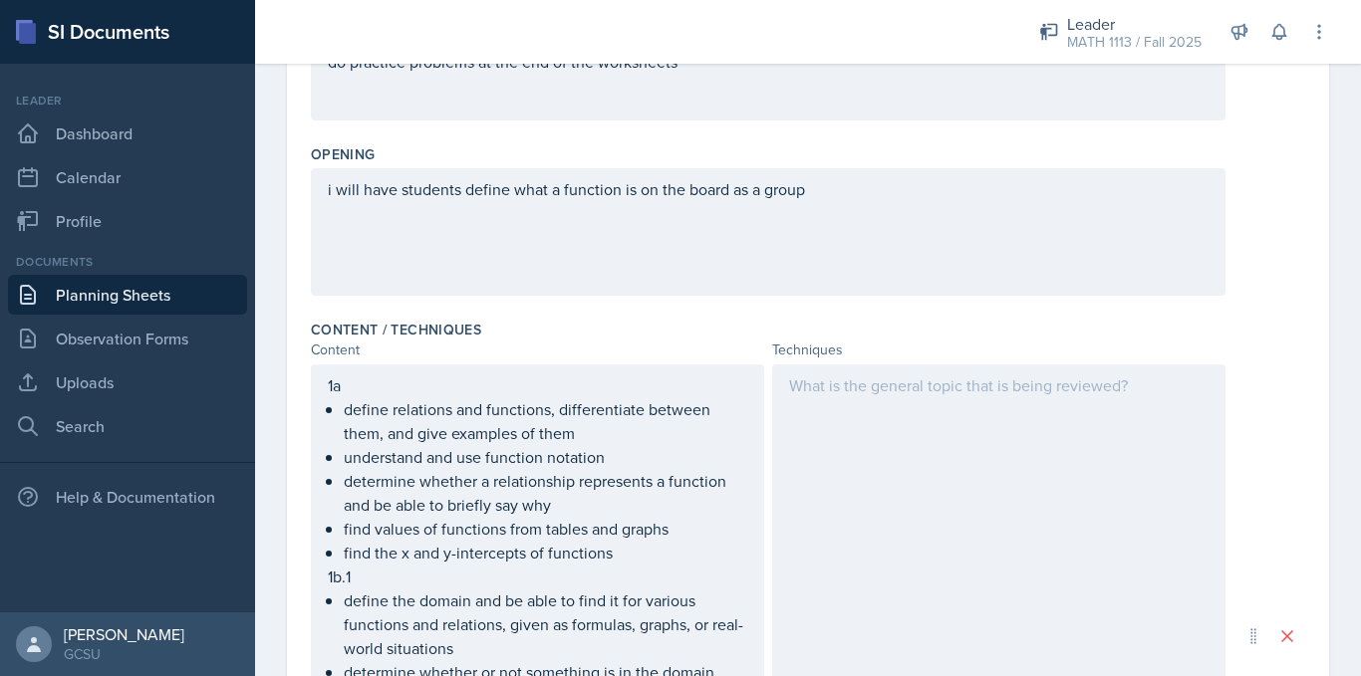
click at [992, 399] on div at bounding box center [998, 637] width 453 height 544
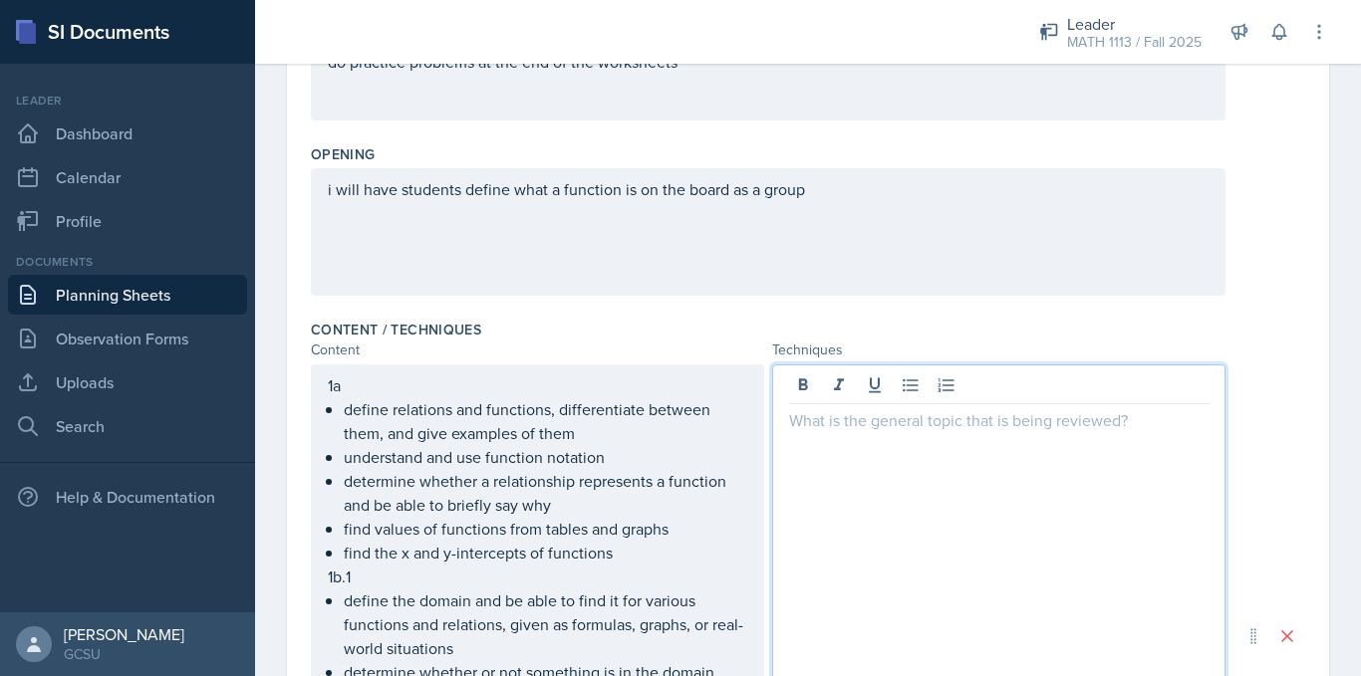
scroll to position [426, 0]
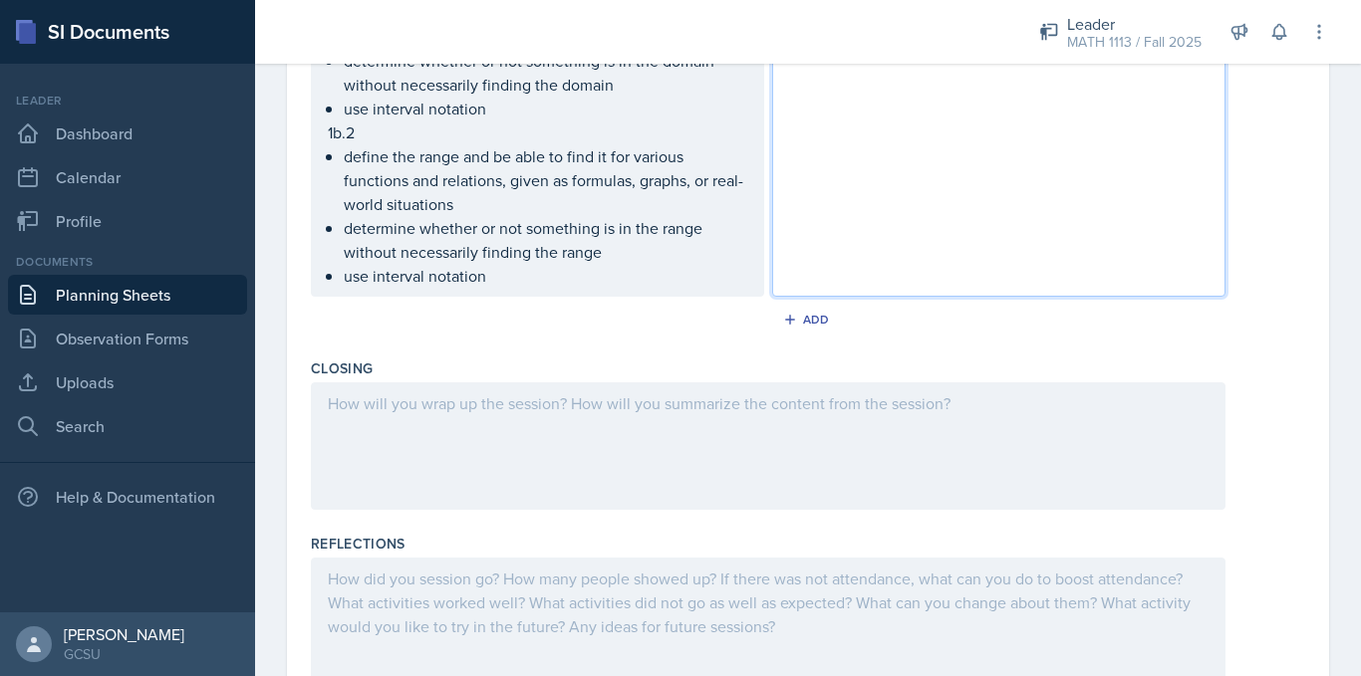
click at [686, 428] on div at bounding box center [768, 445] width 914 height 127
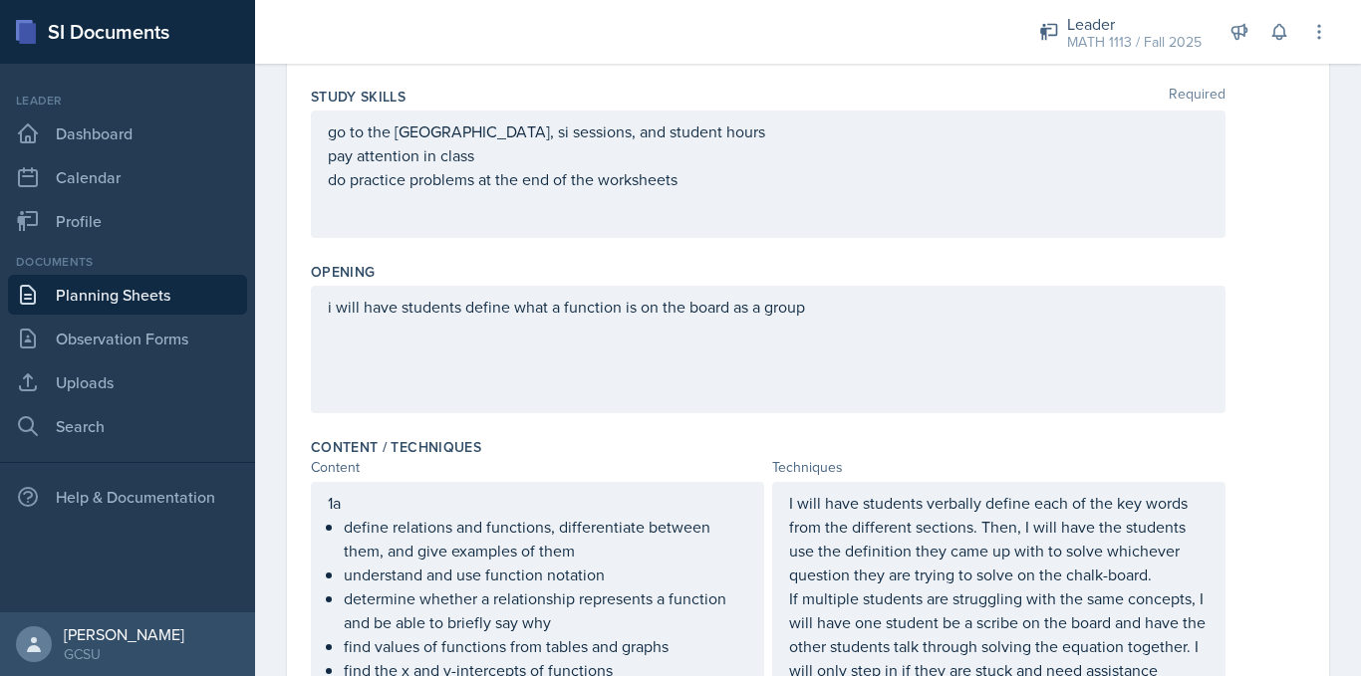
scroll to position [0, 0]
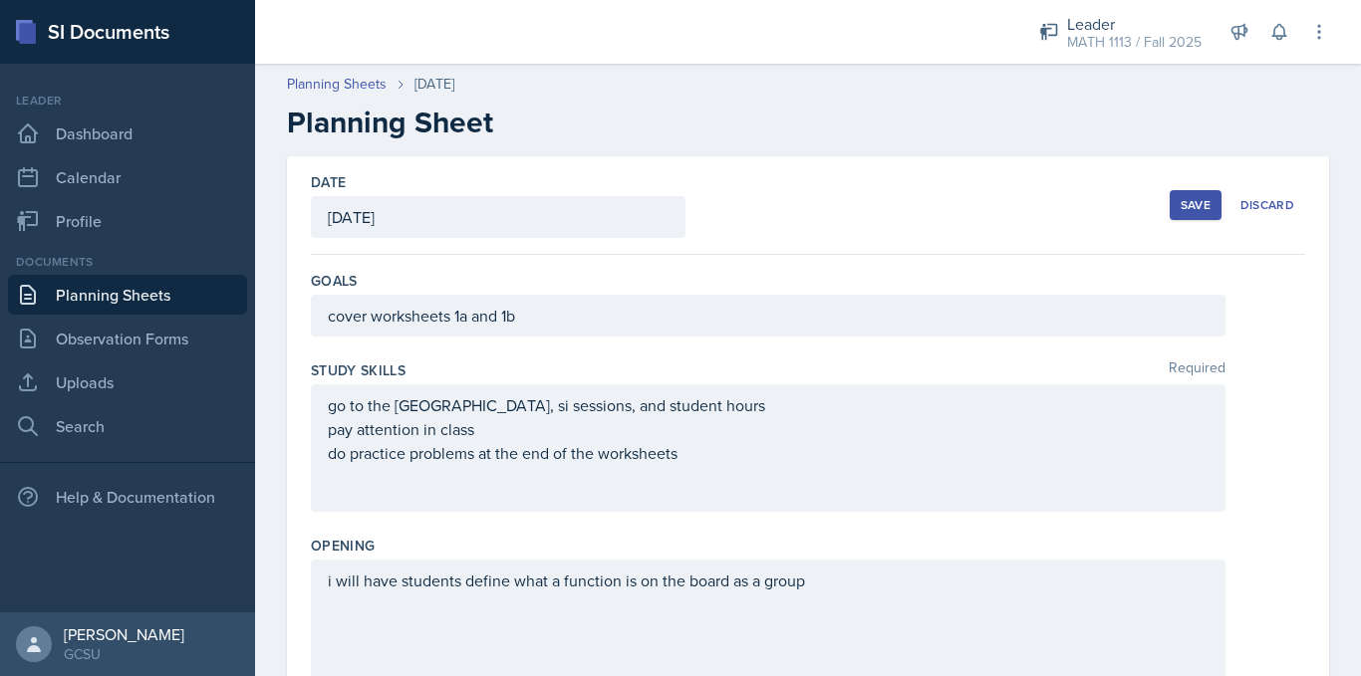
click at [1181, 207] on div "Save" at bounding box center [1195, 205] width 30 height 16
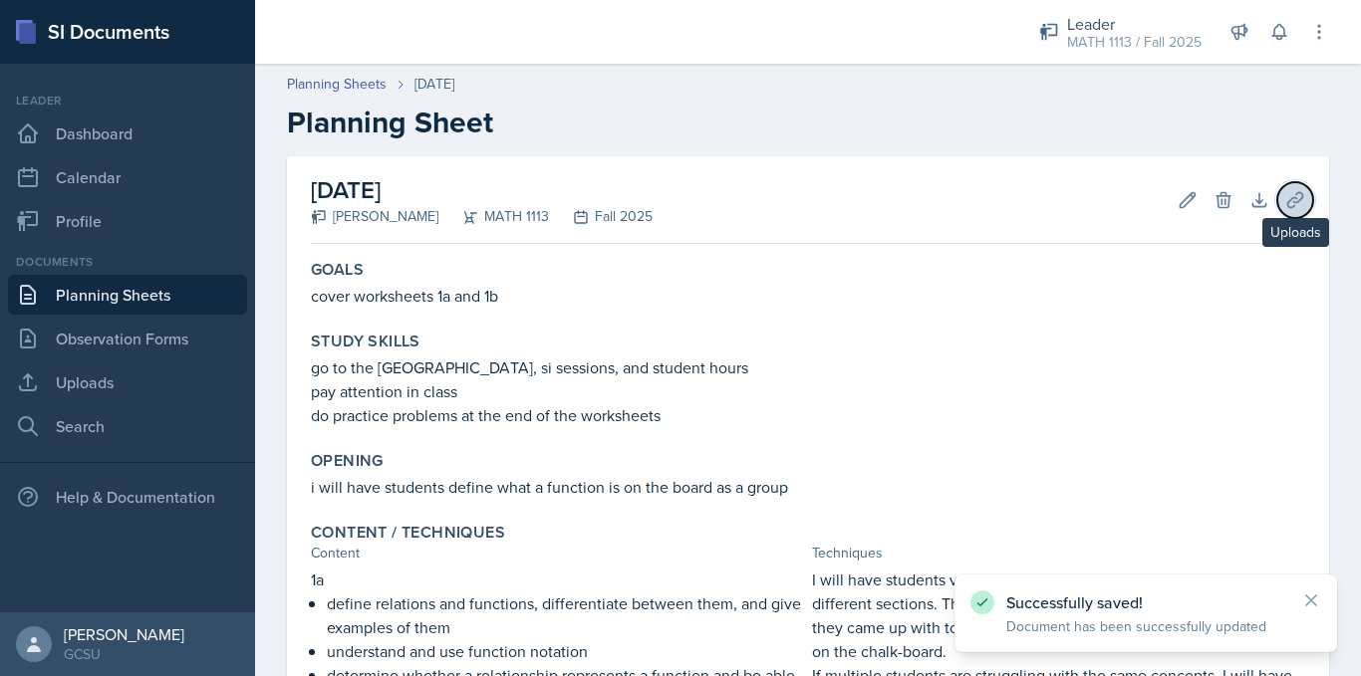
click at [1285, 195] on icon at bounding box center [1295, 200] width 20 height 20
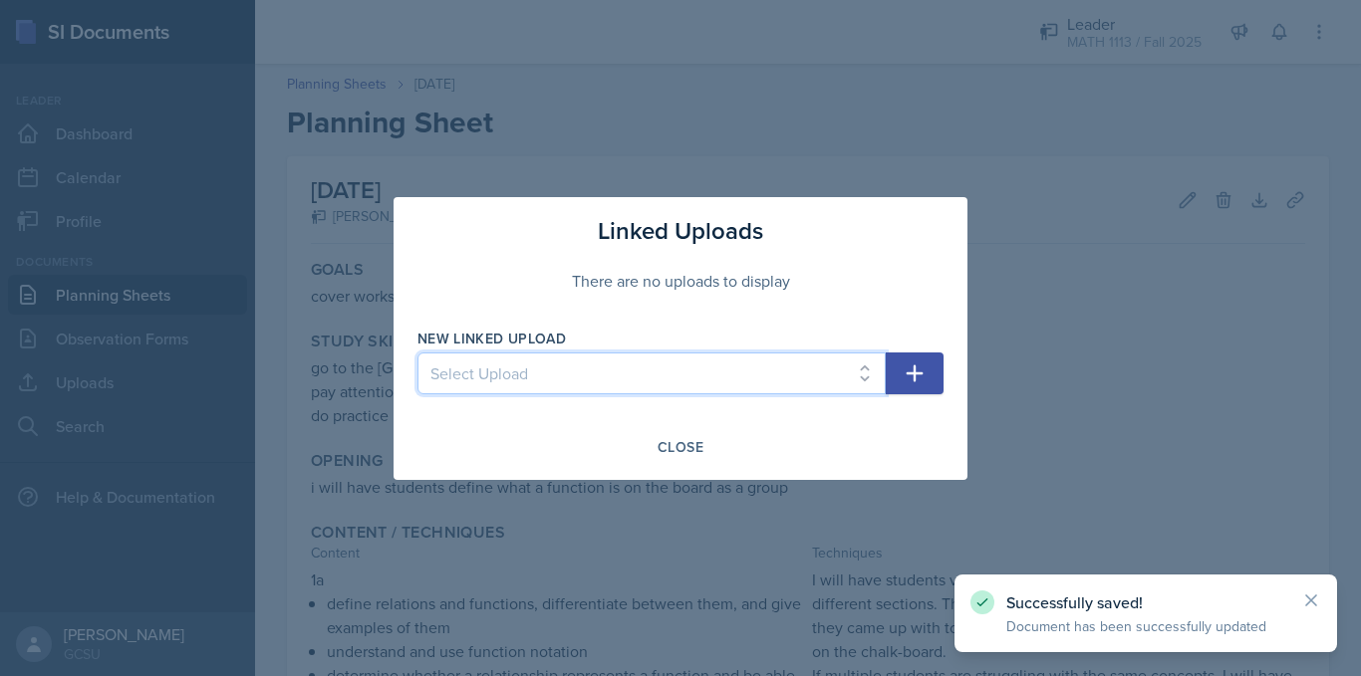
click at [745, 375] on select "Select Upload Worksheet 0 Solutions" at bounding box center [651, 374] width 468 height 42
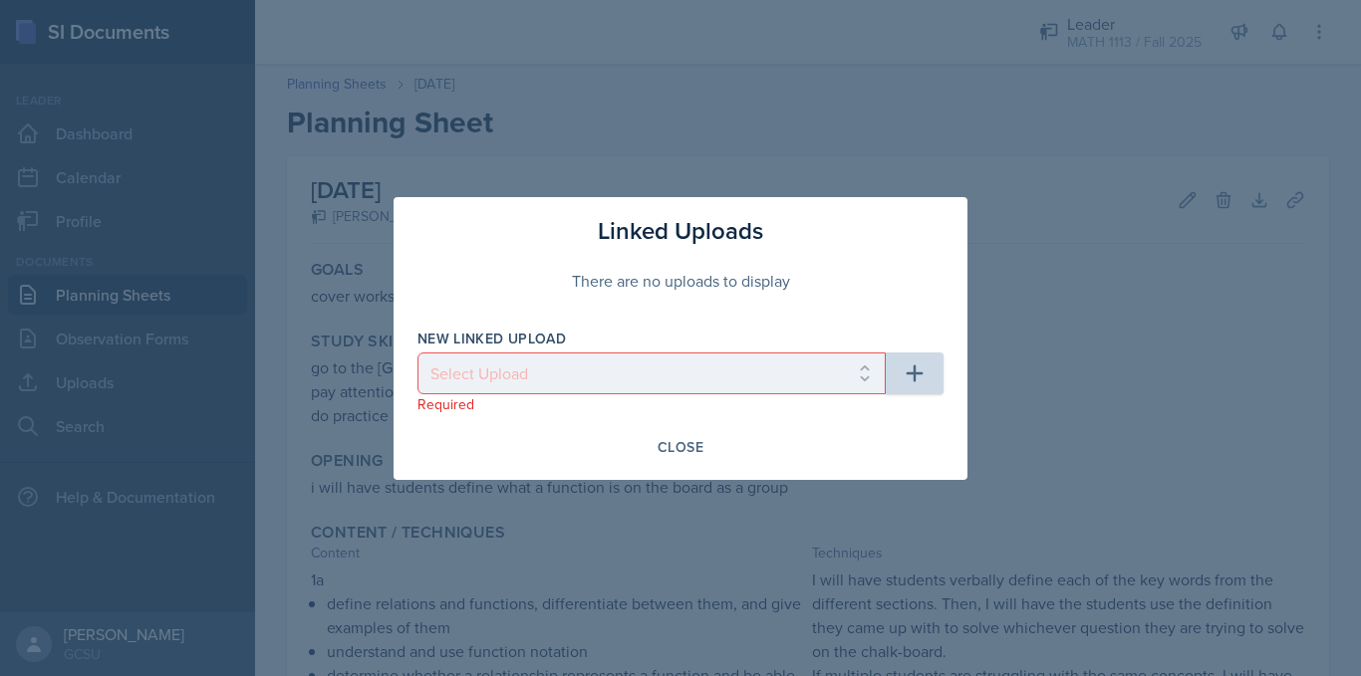
click at [771, 264] on div "There are no uploads to display" at bounding box center [680, 281] width 526 height 64
click at [678, 441] on div "Close" at bounding box center [680, 447] width 46 height 16
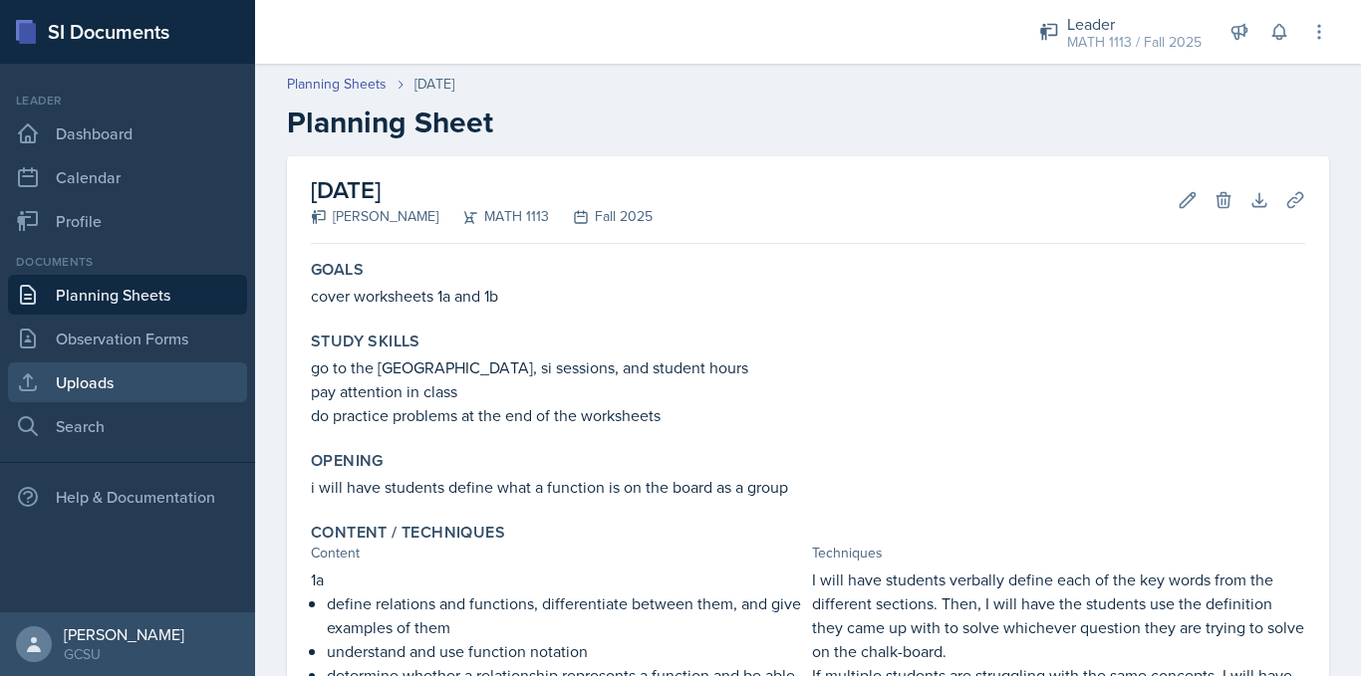
click at [95, 389] on link "Uploads" at bounding box center [127, 383] width 239 height 40
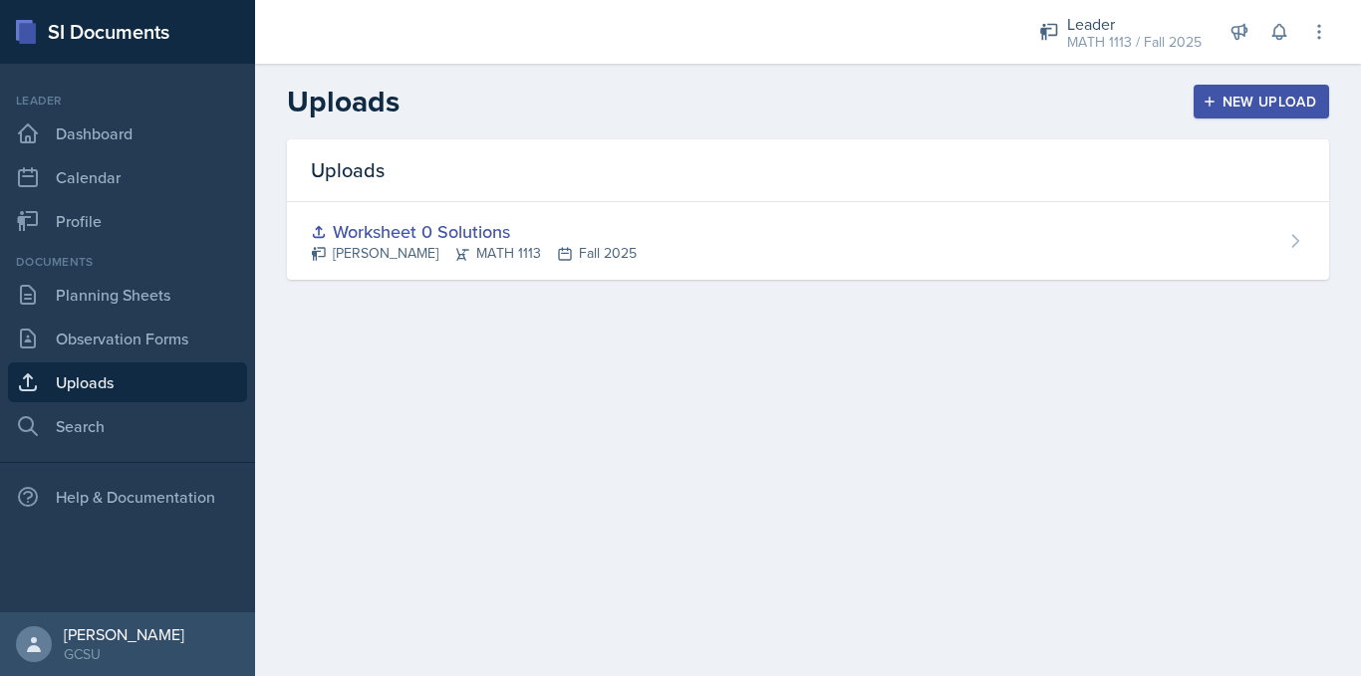
click at [1272, 98] on div "New Upload" at bounding box center [1261, 102] width 111 height 16
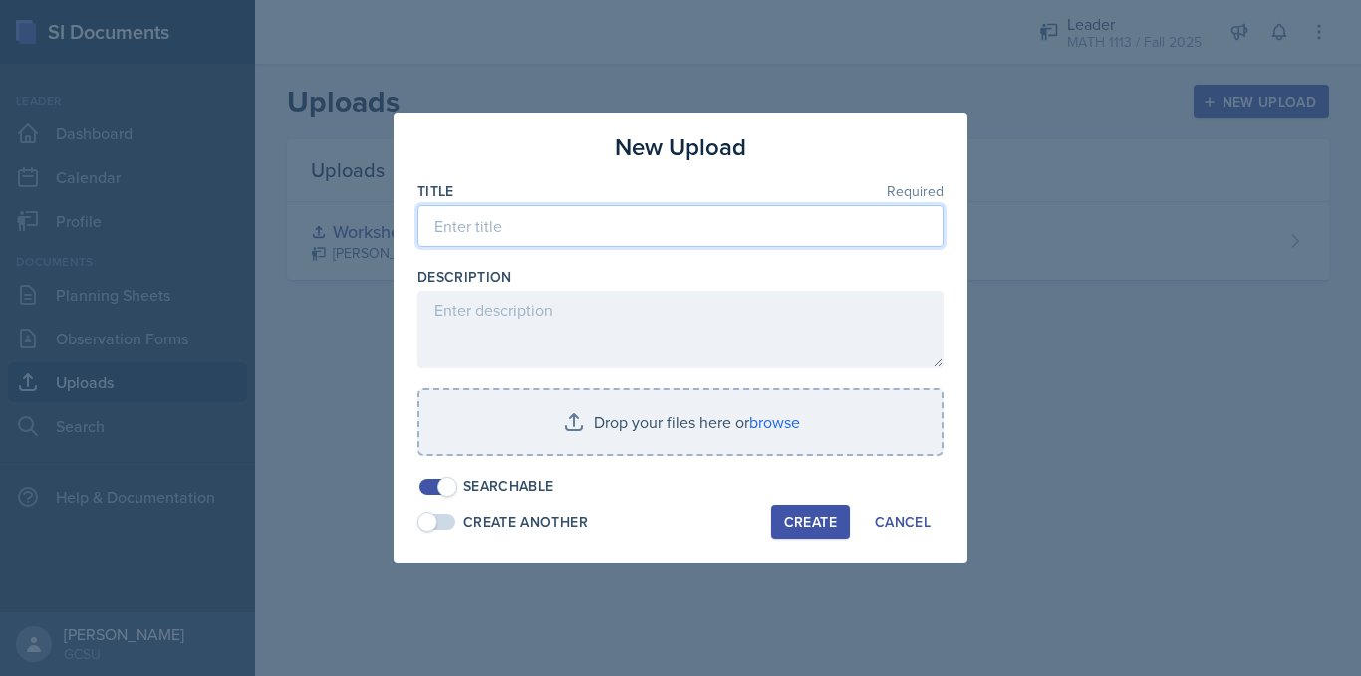
click at [661, 239] on input at bounding box center [680, 226] width 526 height 42
type input "Worksheet 1a Solutions"
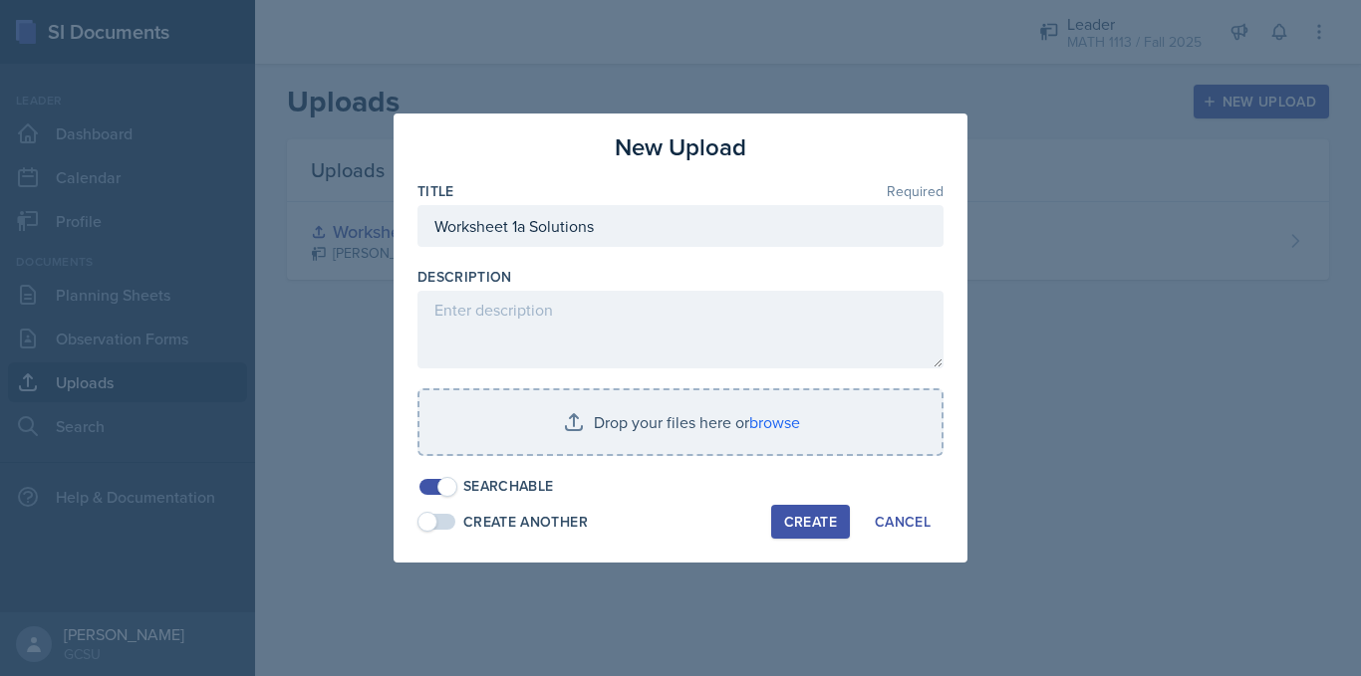
click at [441, 518] on span at bounding box center [437, 522] width 36 height 16
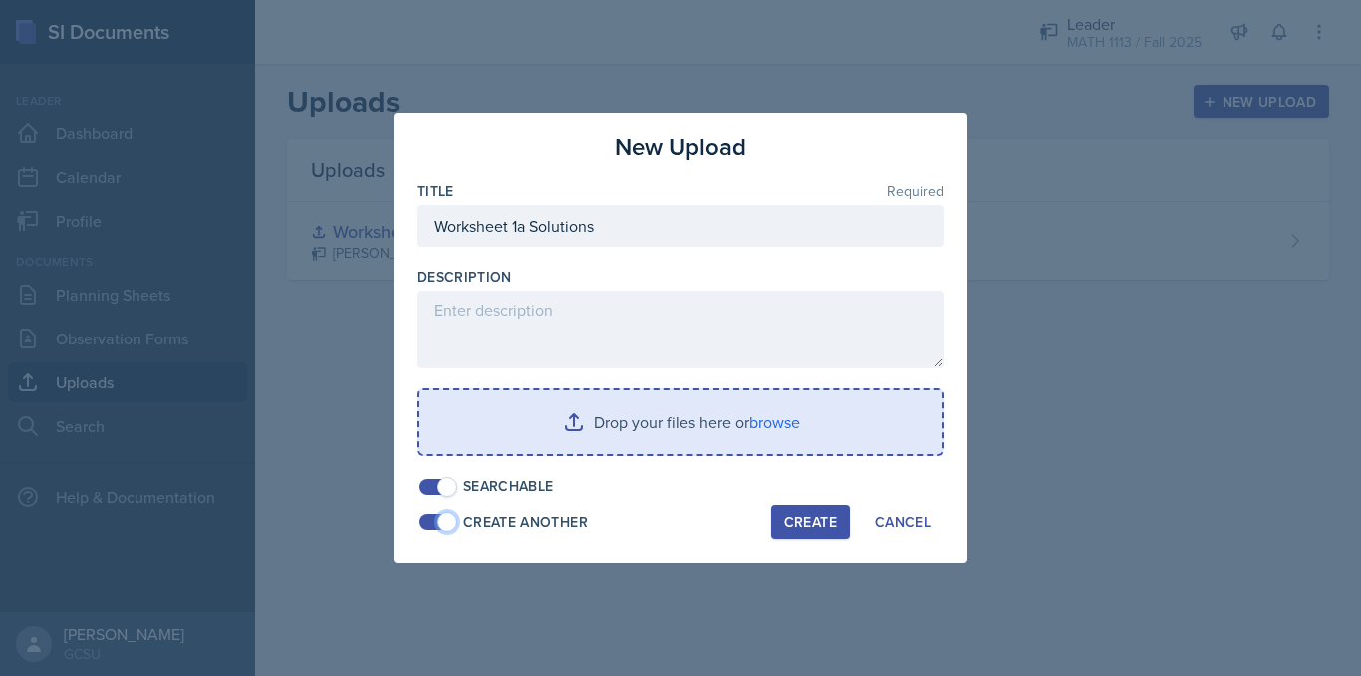
click at [712, 427] on input "file" at bounding box center [680, 422] width 522 height 64
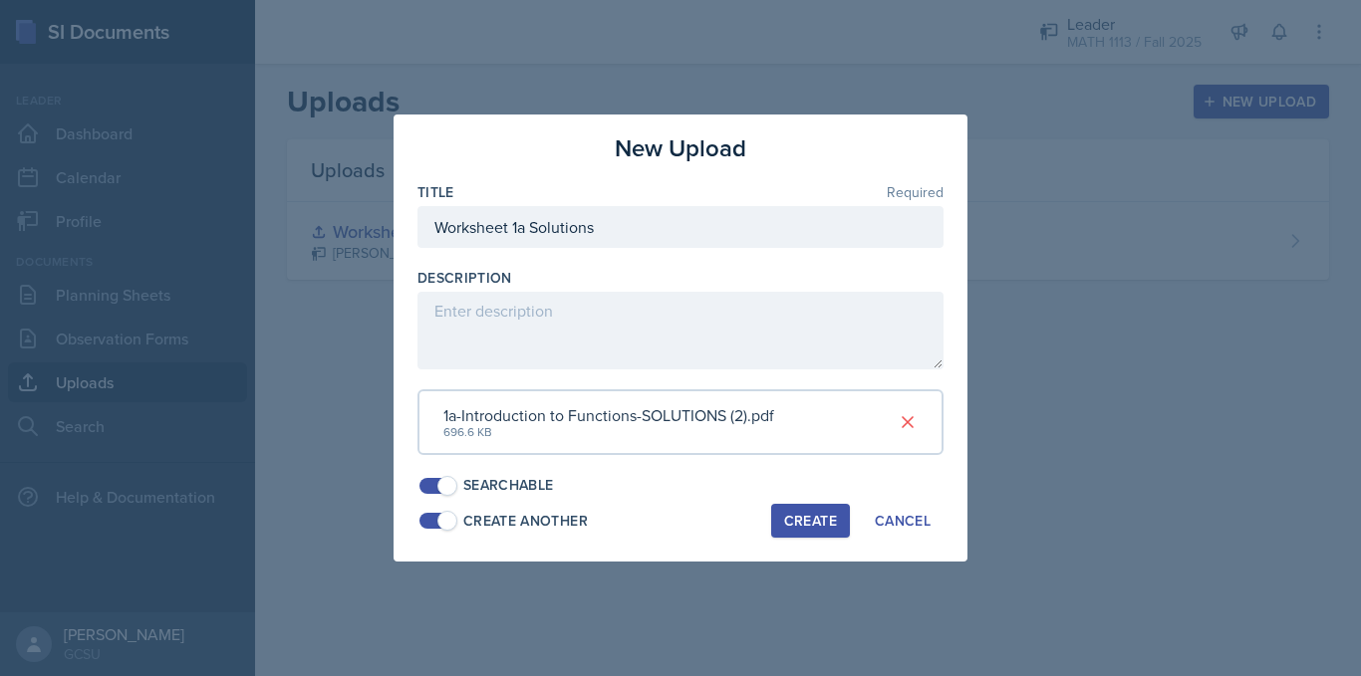
click at [819, 525] on div "Create" at bounding box center [810, 521] width 53 height 16
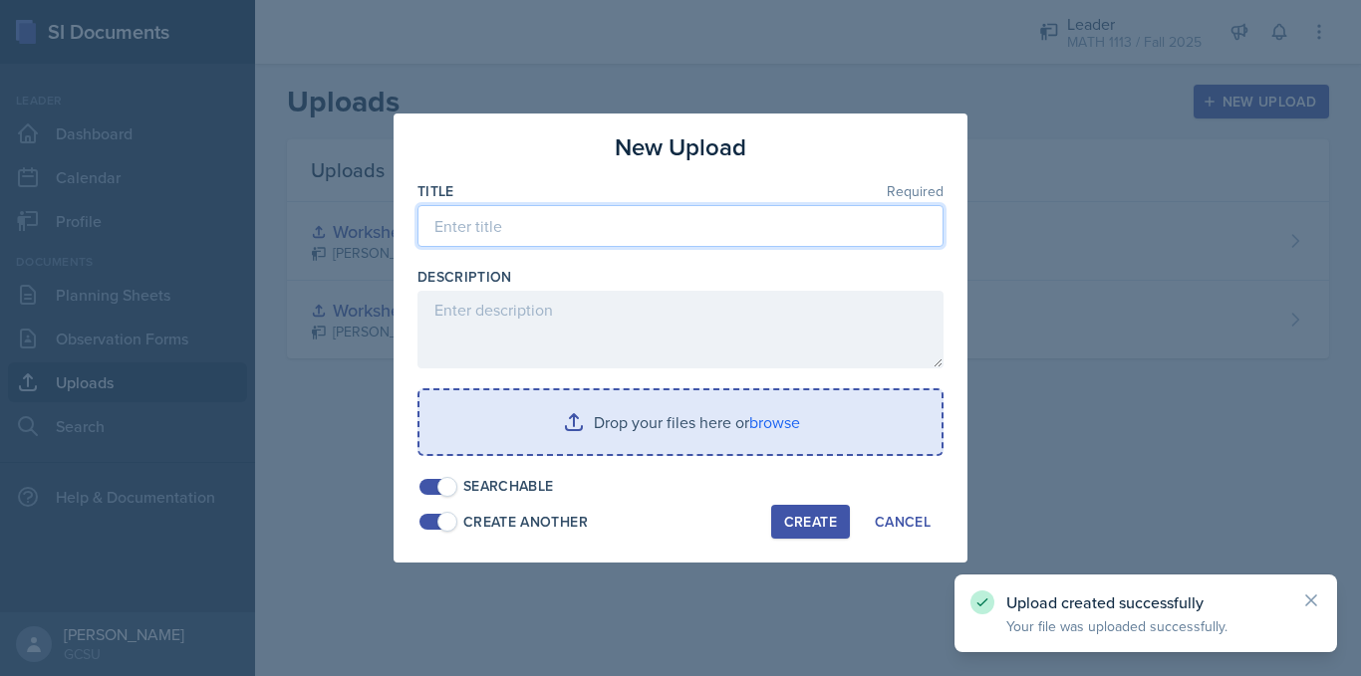
click at [545, 234] on input at bounding box center [680, 226] width 526 height 42
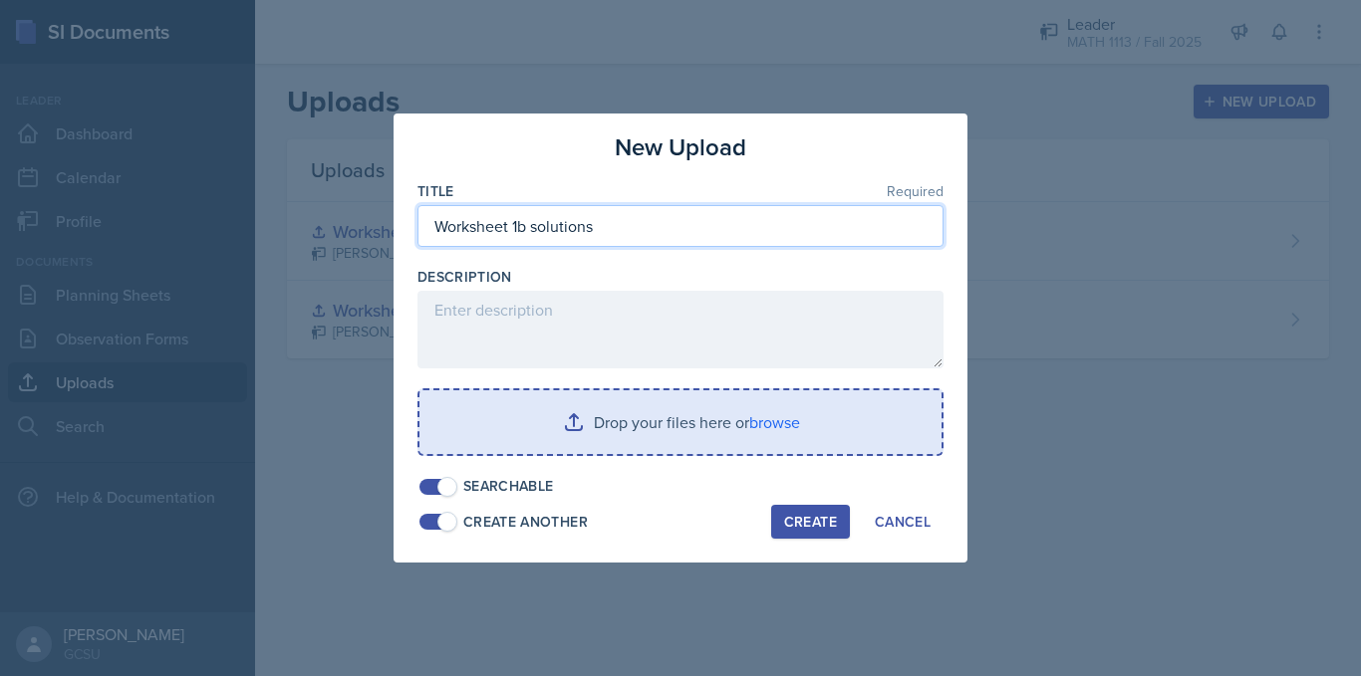
type input "Worksheet 1b solutions"
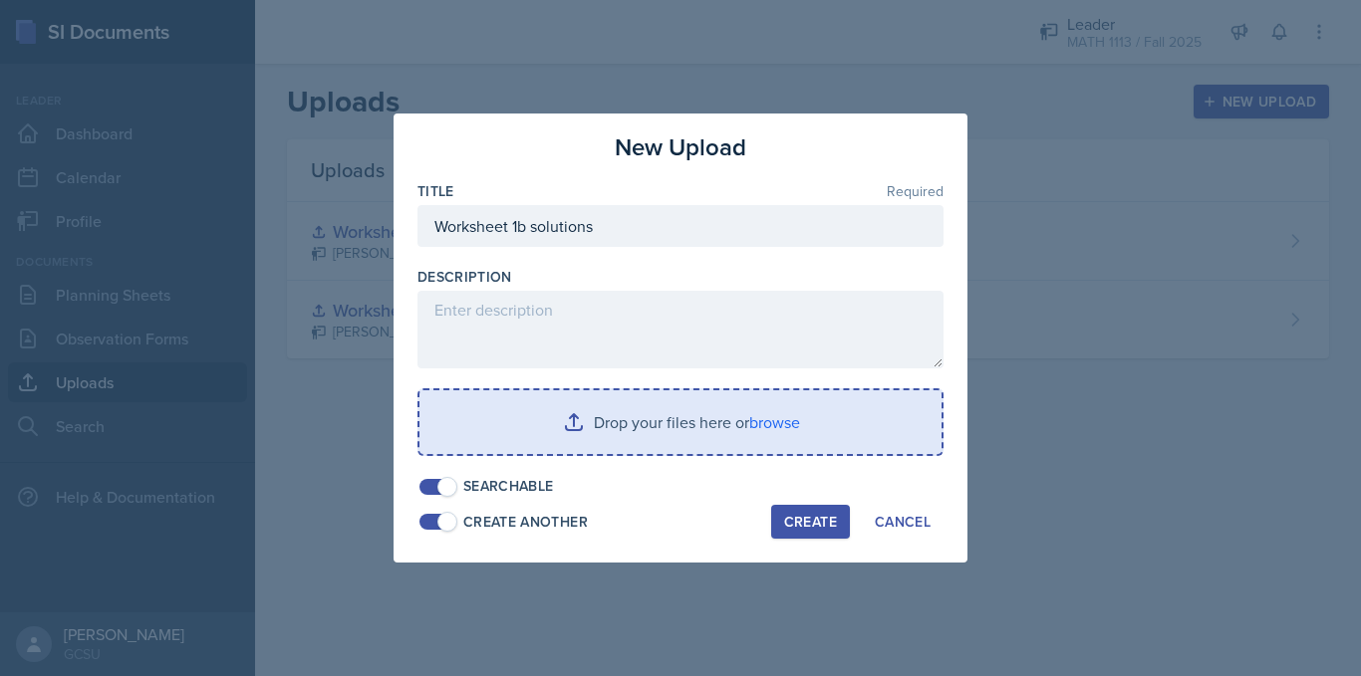
click at [705, 419] on input "file" at bounding box center [680, 422] width 522 height 64
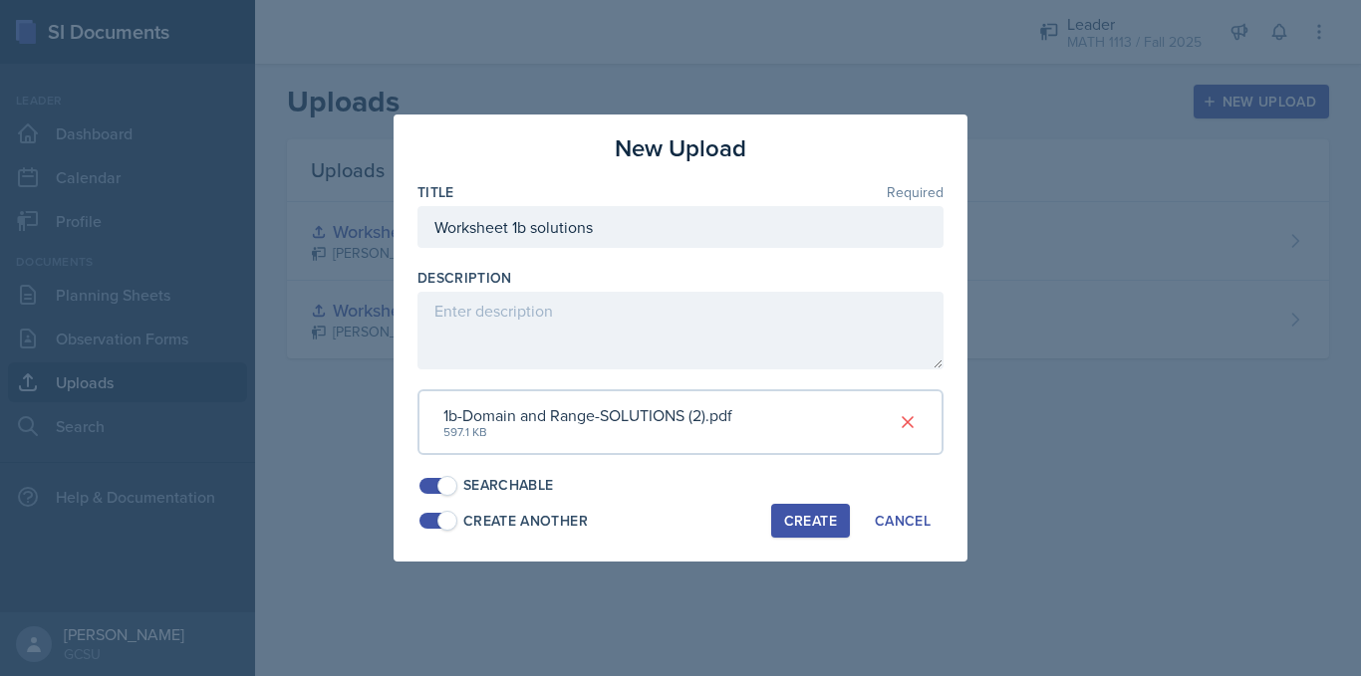
click at [438, 525] on span at bounding box center [447, 521] width 20 height 20
click at [812, 540] on div "New Upload Title Required Worksheet 1b solutions Description 1b-Domain and Rang…" at bounding box center [680, 338] width 574 height 447
click at [804, 523] on div "Create" at bounding box center [810, 521] width 53 height 16
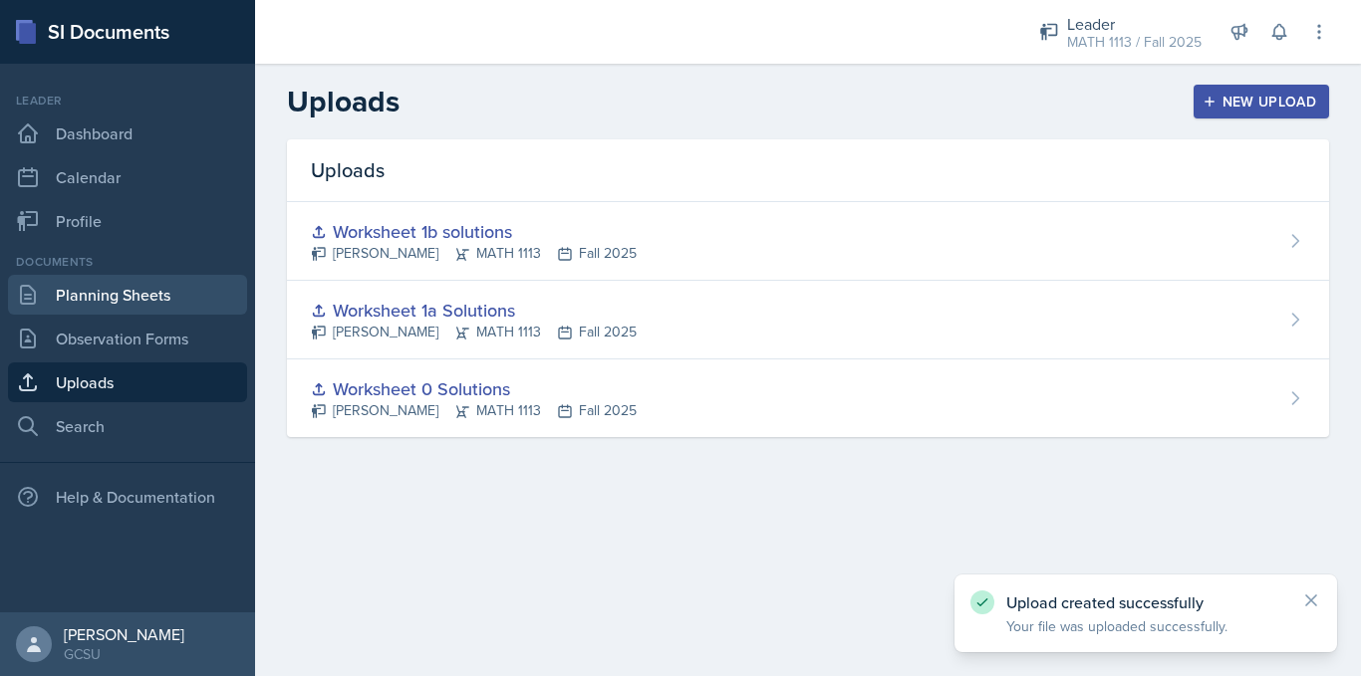
click at [144, 284] on link "Planning Sheets" at bounding box center [127, 295] width 239 height 40
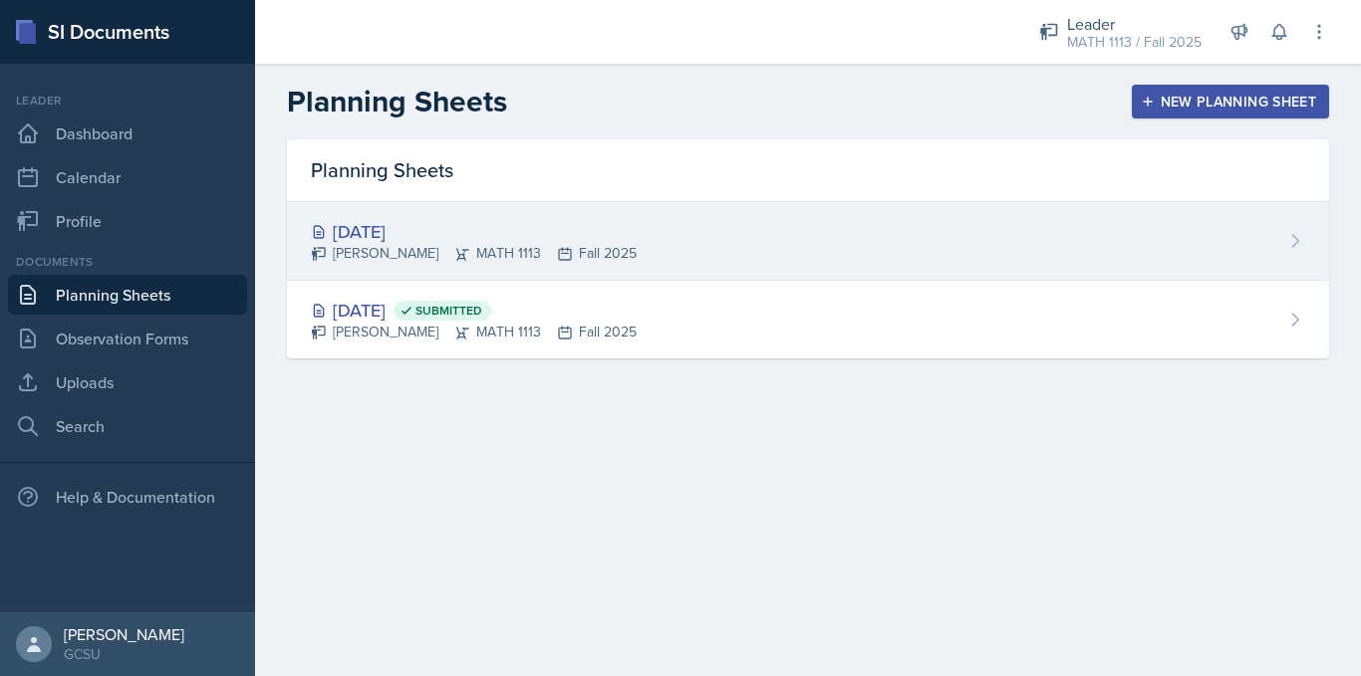
click at [478, 271] on div "[DATE] [PERSON_NAME] MATH 1113 Fall 2025" at bounding box center [808, 241] width 1042 height 79
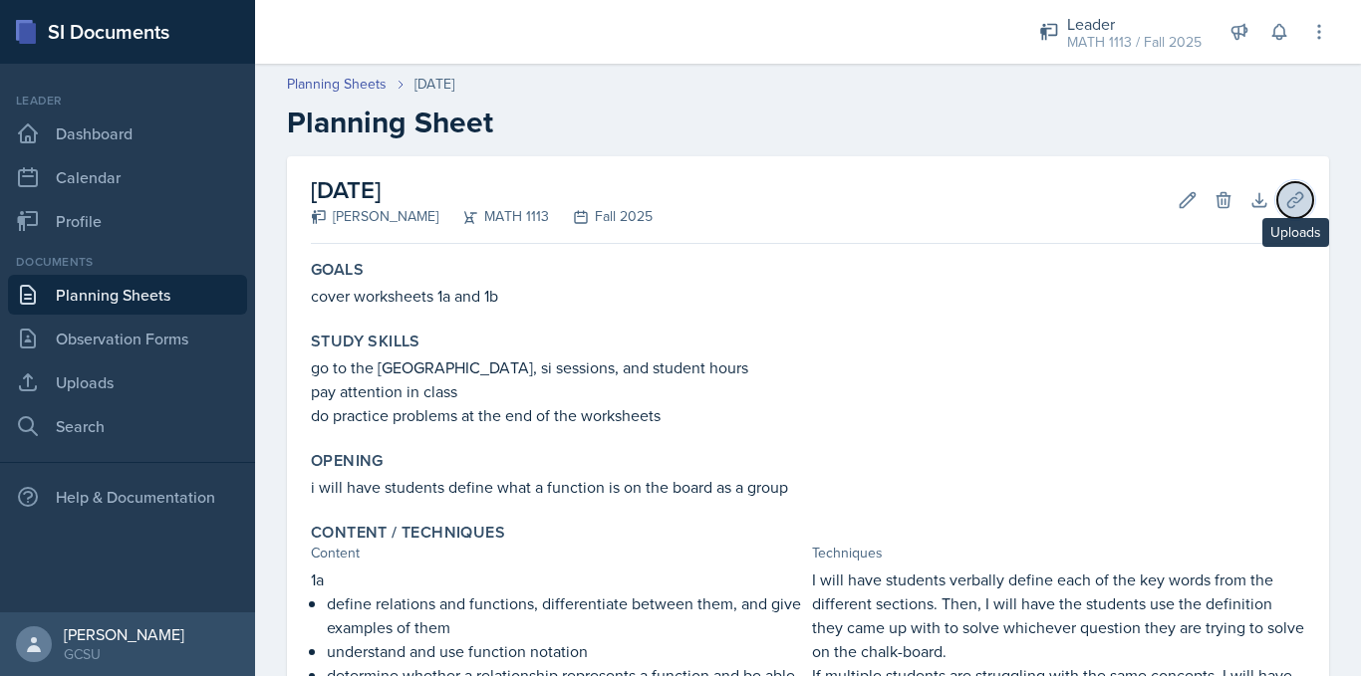
click at [1285, 194] on icon at bounding box center [1295, 200] width 20 height 20
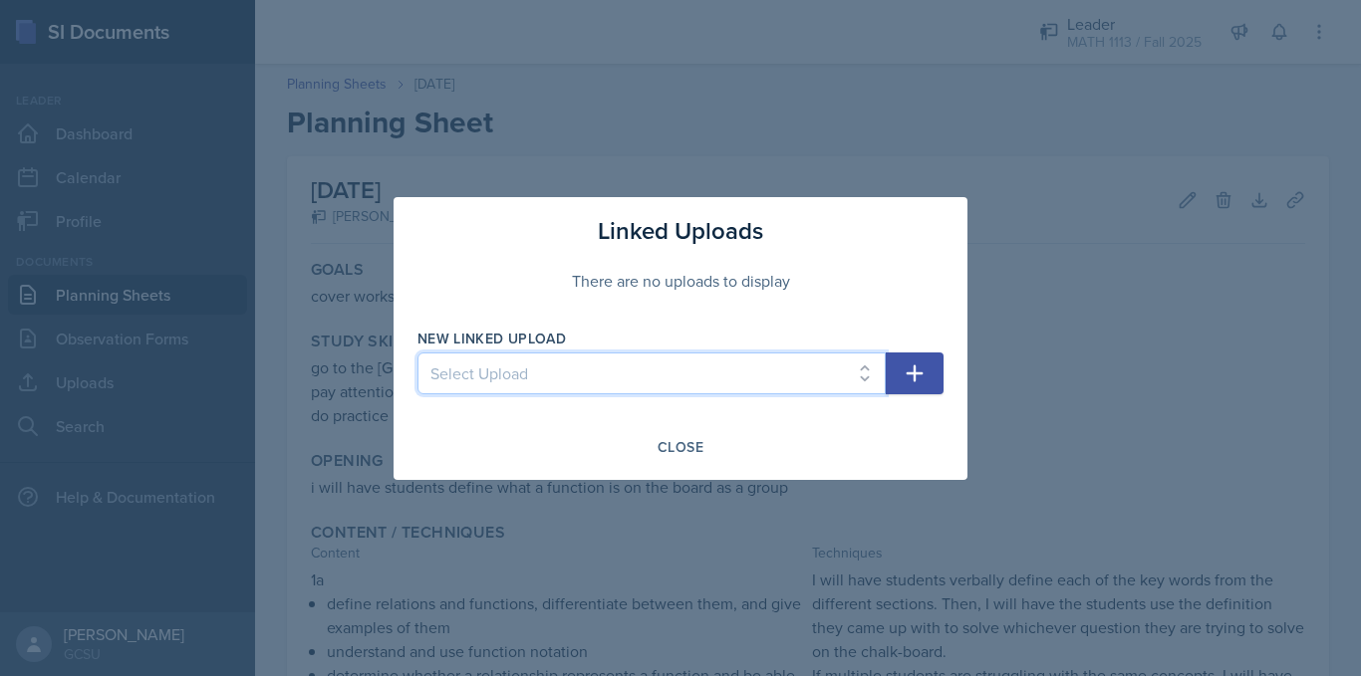
click at [639, 372] on select "Select Upload Worksheet 0 Solutions Worksheet 1a Solutions Worksheet 1b solutio…" at bounding box center [651, 374] width 468 height 42
select select "9fb09183-dcf9-433a-a25c-f933b1e24f76"
click at [417, 353] on select "Select Upload Worksheet 0 Solutions Worksheet 1a Solutions Worksheet 1b solutio…" at bounding box center [651, 374] width 468 height 42
click at [910, 386] on button "button" at bounding box center [914, 374] width 58 height 42
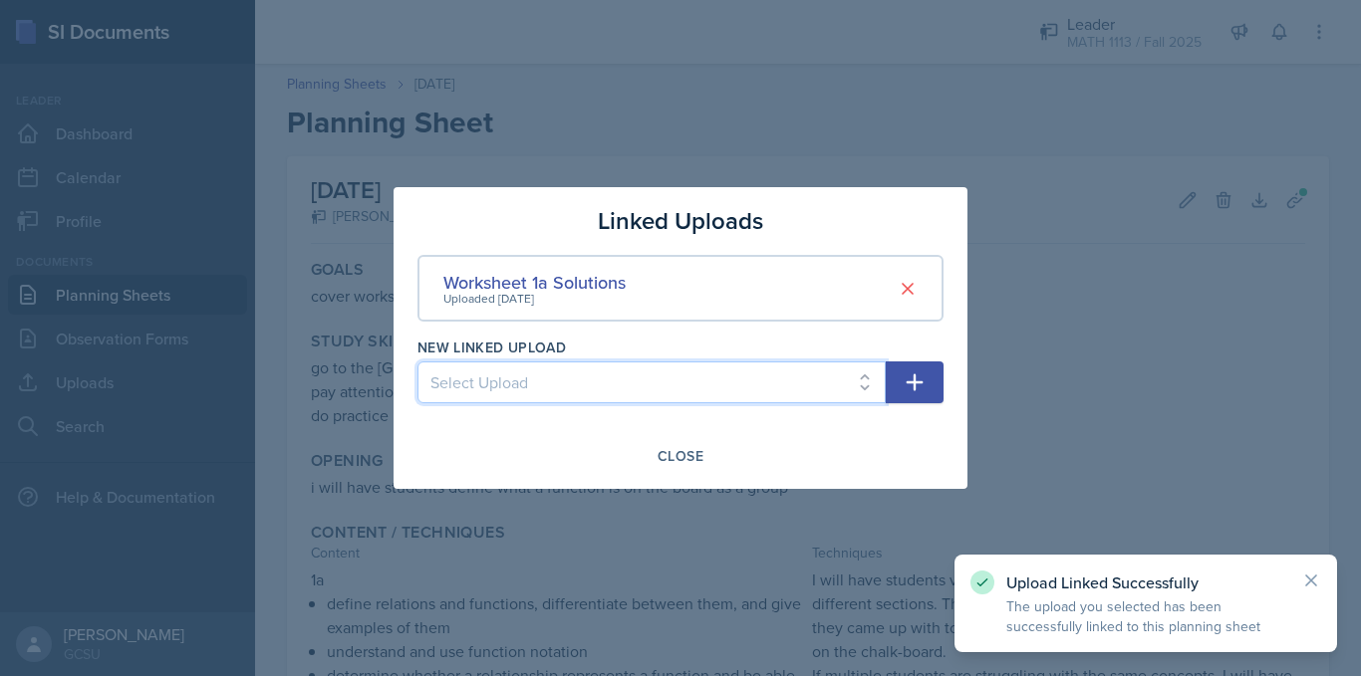
click at [799, 387] on select "Select Upload Worksheet 0 Solutions Worksheet 1b solutions" at bounding box center [651, 383] width 468 height 42
select select "6336f29e-1e60-4d7b-bb01-870fd4018f25"
click at [417, 362] on select "Select Upload Worksheet 0 Solutions Worksheet 1b solutions" at bounding box center [651, 383] width 468 height 42
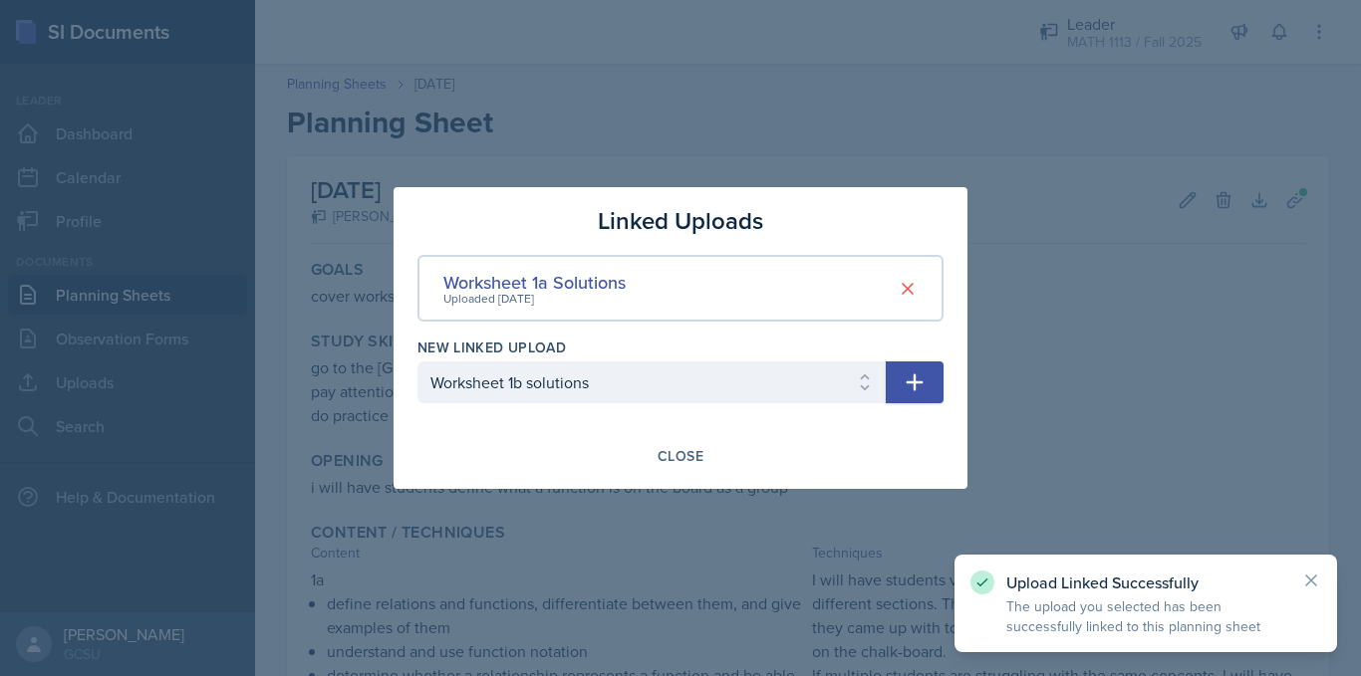
click at [909, 387] on icon "button" at bounding box center [914, 383] width 24 height 24
select select
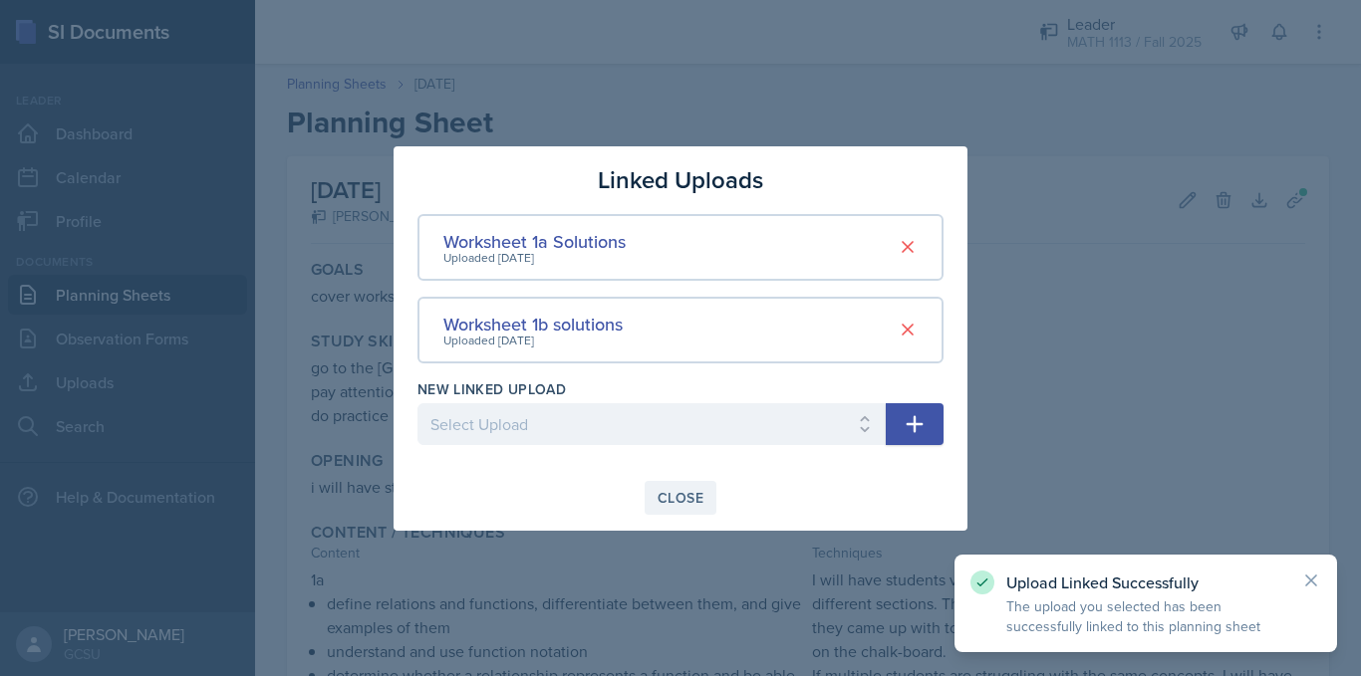
click at [688, 490] on div "Close" at bounding box center [680, 498] width 46 height 16
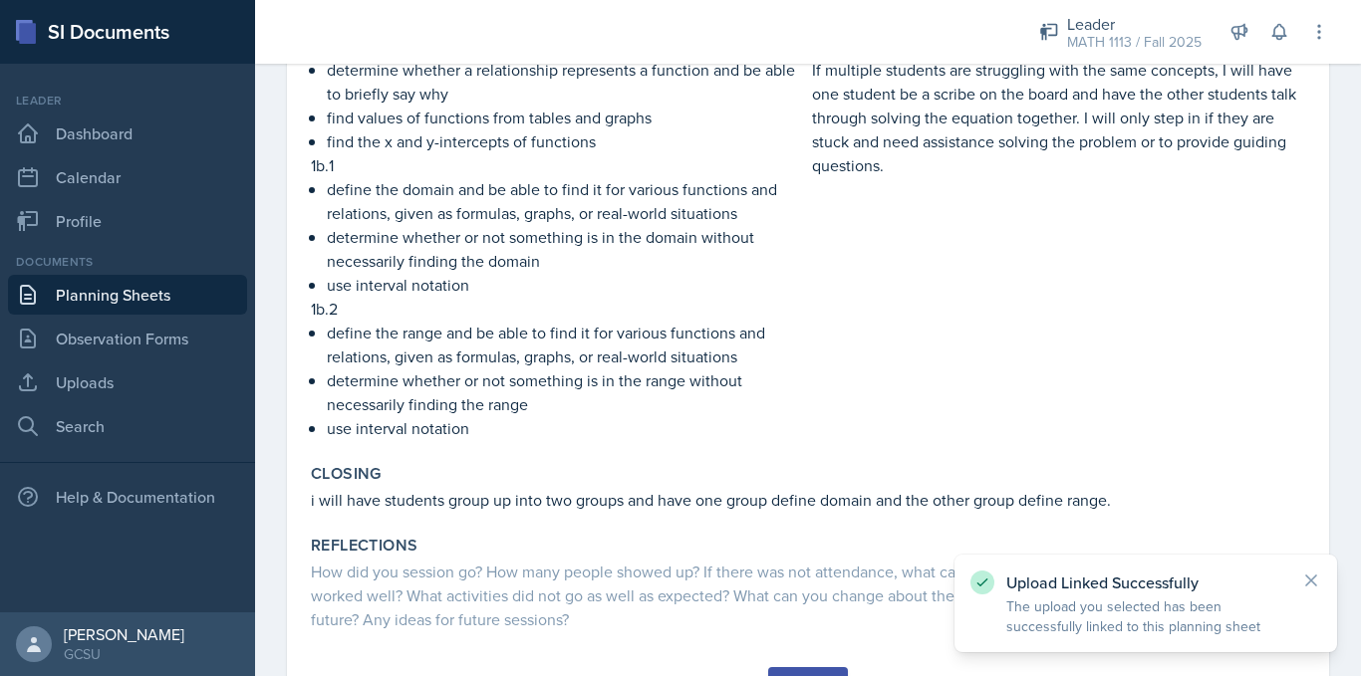
scroll to position [702, 0]
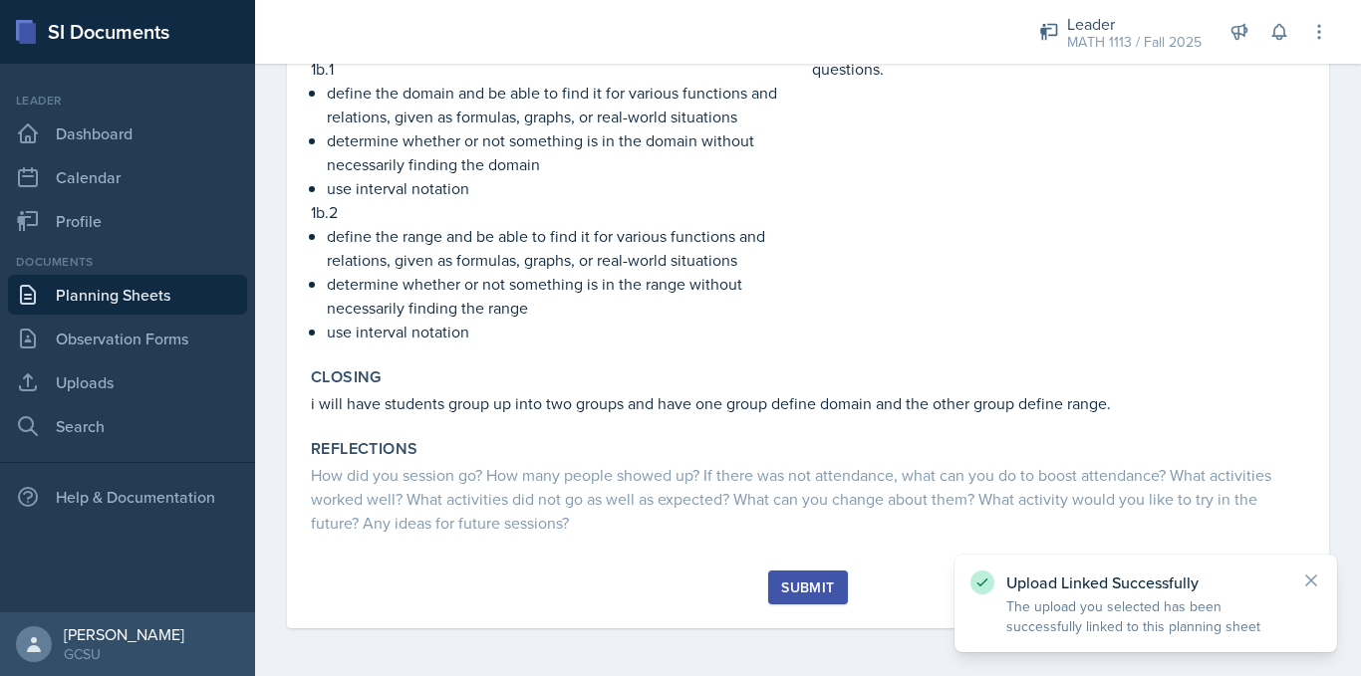
click at [799, 591] on div "Submit" at bounding box center [807, 588] width 53 height 16
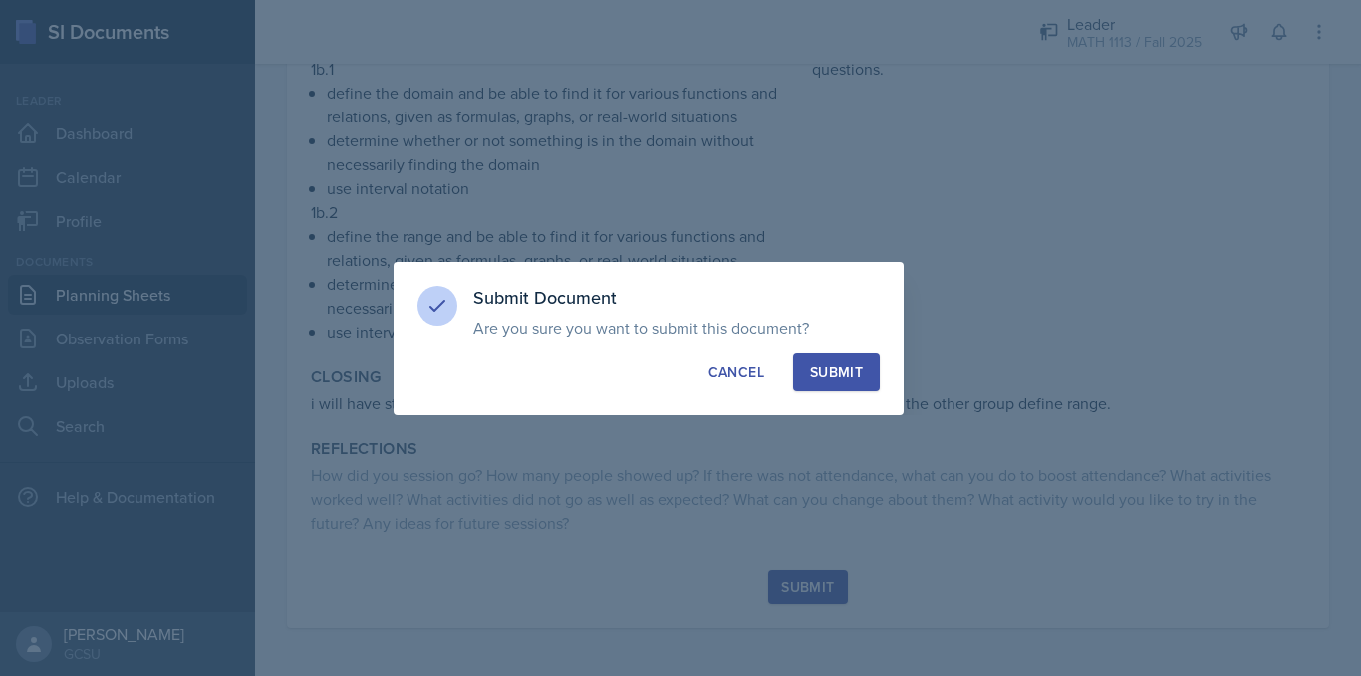
click at [849, 359] on button "Submit" at bounding box center [836, 373] width 87 height 38
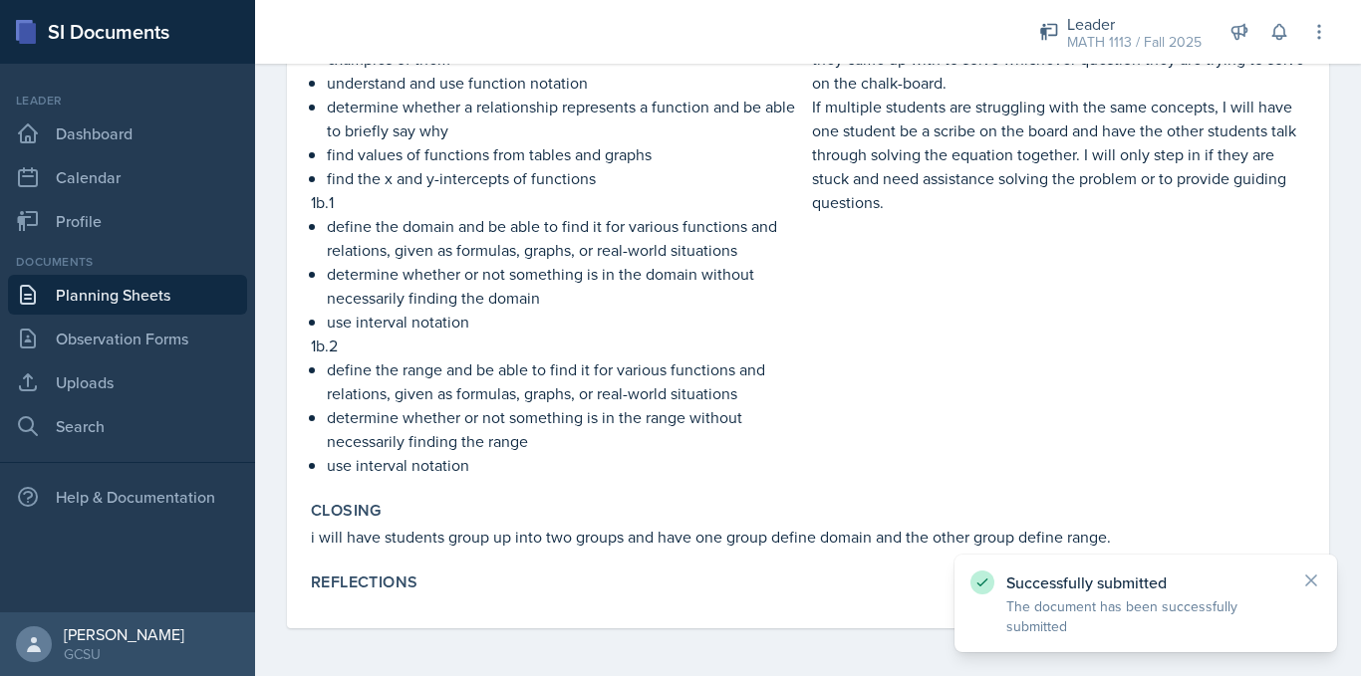
click at [110, 290] on link "Planning Sheets" at bounding box center [127, 295] width 239 height 40
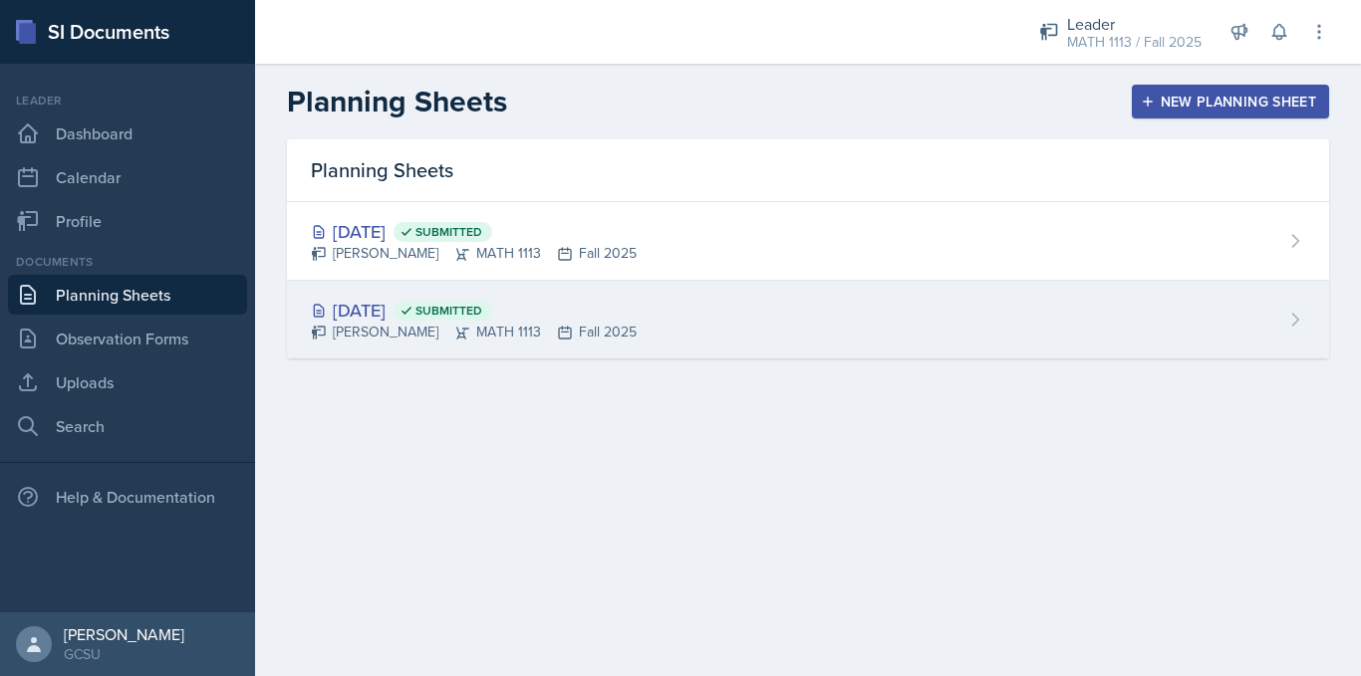
click at [420, 319] on div "[DATE] Submitted" at bounding box center [474, 310] width 326 height 27
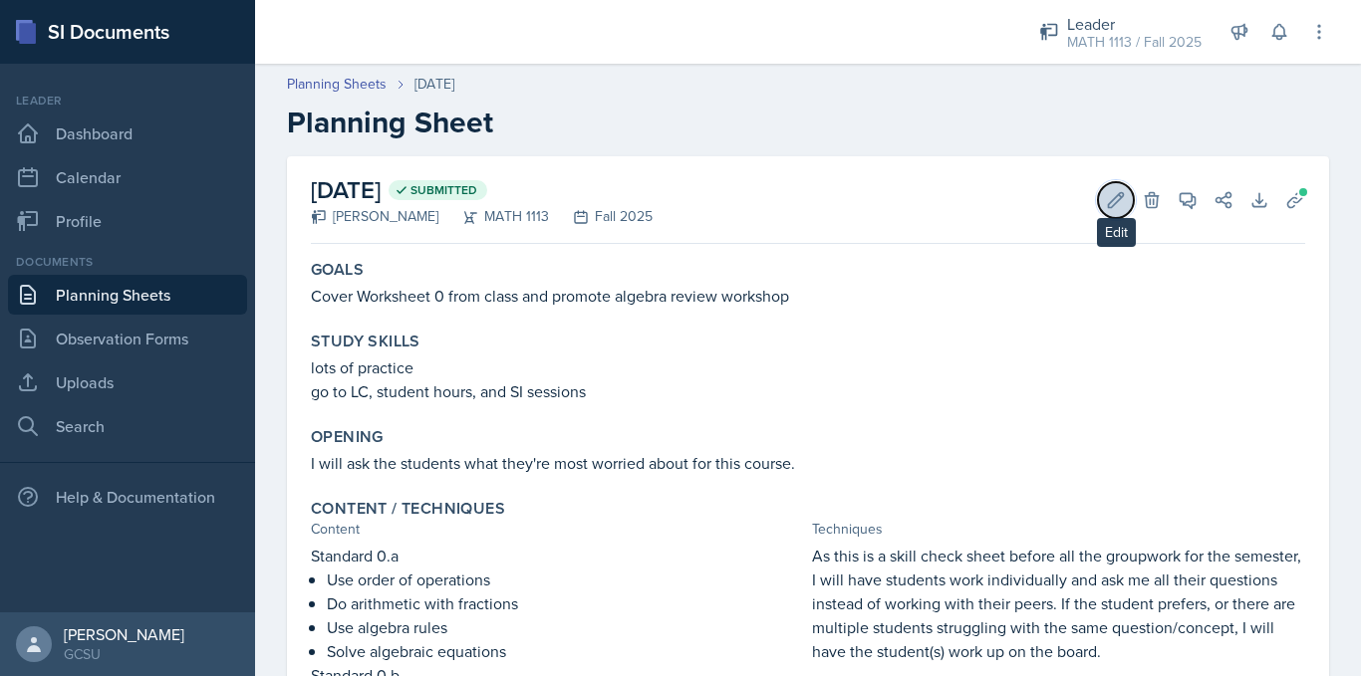
click at [1109, 199] on icon at bounding box center [1116, 199] width 15 height 15
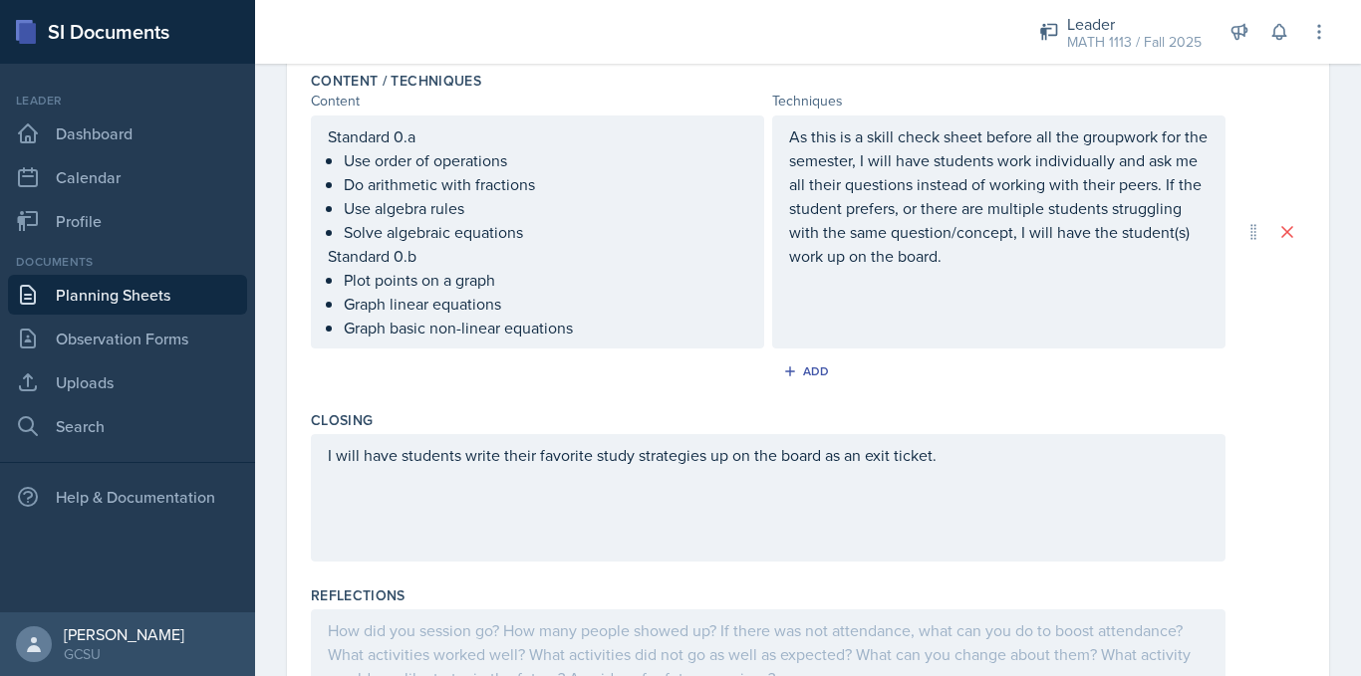
scroll to position [781, 0]
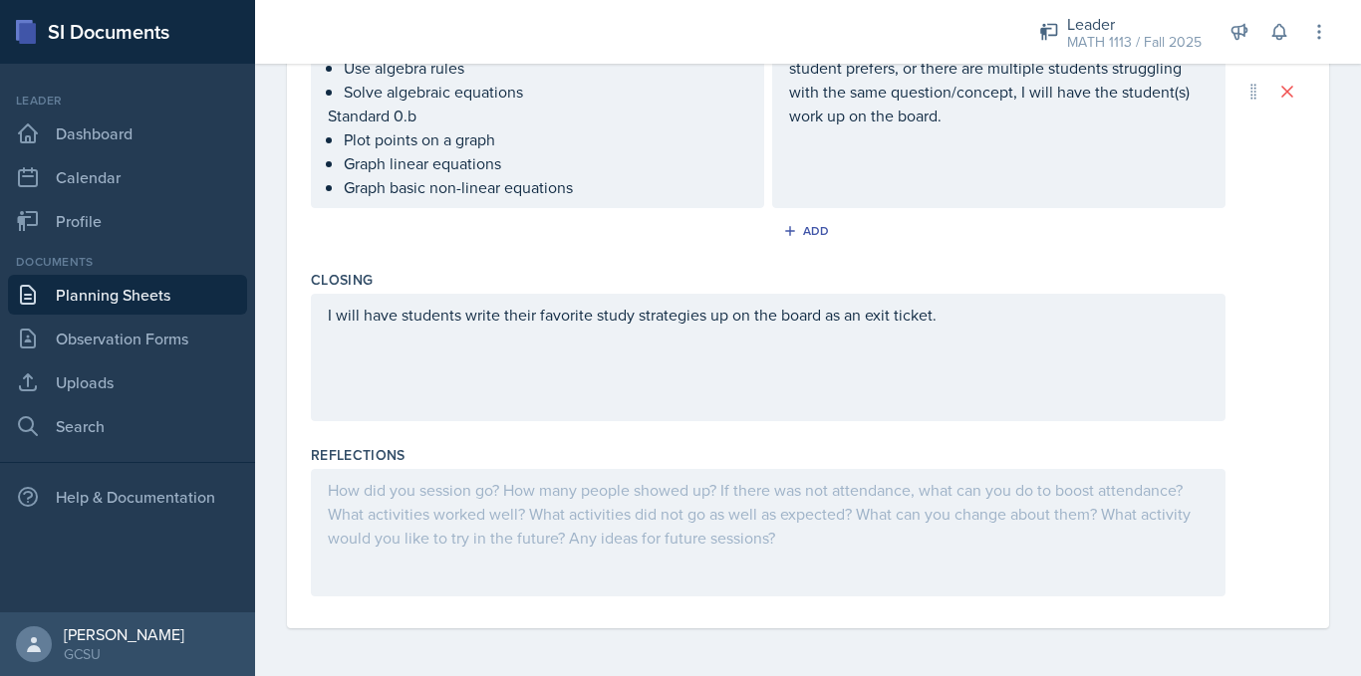
click at [560, 503] on div at bounding box center [768, 532] width 914 height 127
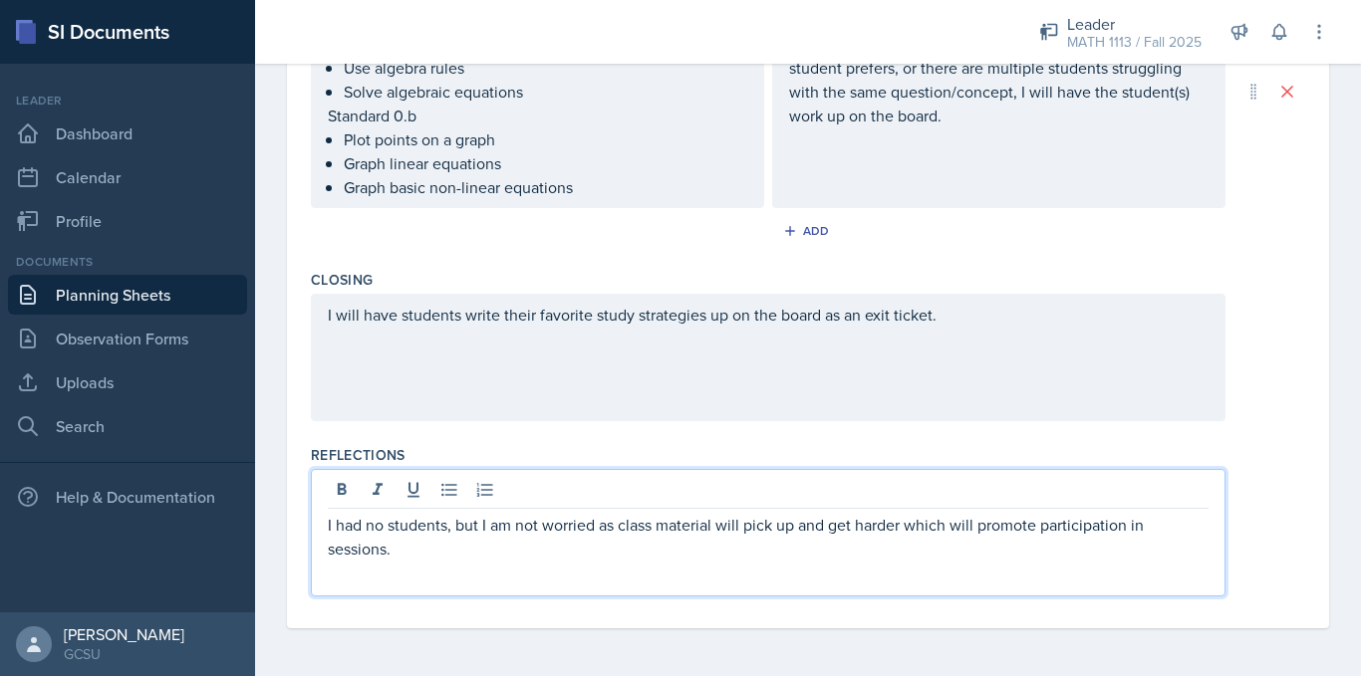
scroll to position [0, 0]
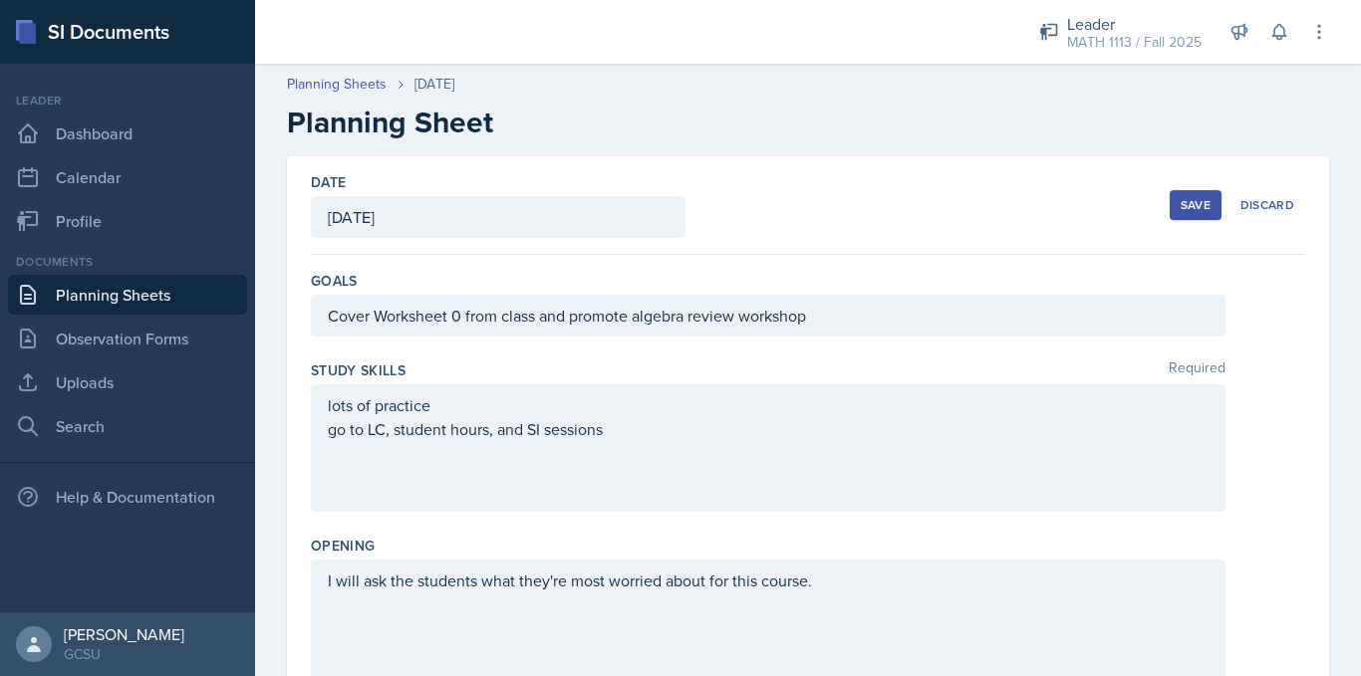
click at [1179, 192] on button "Save" at bounding box center [1195, 205] width 52 height 30
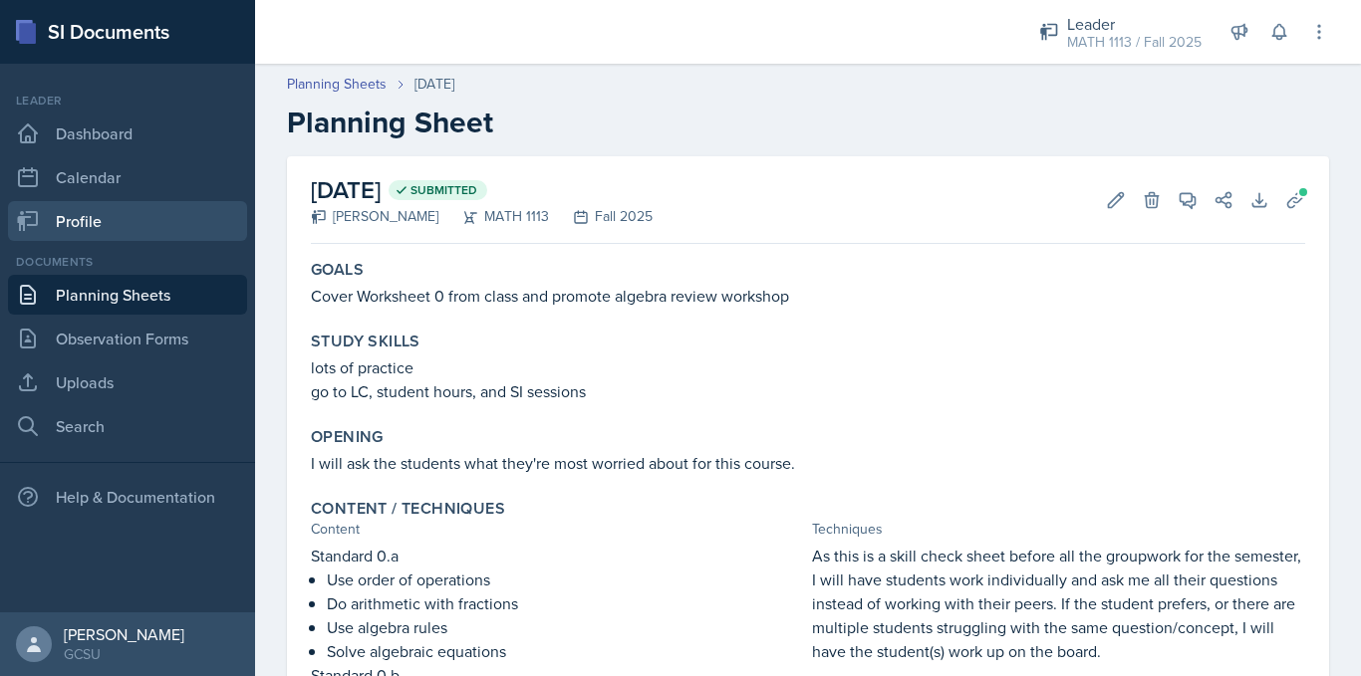
click at [95, 209] on link "Profile" at bounding box center [127, 221] width 239 height 40
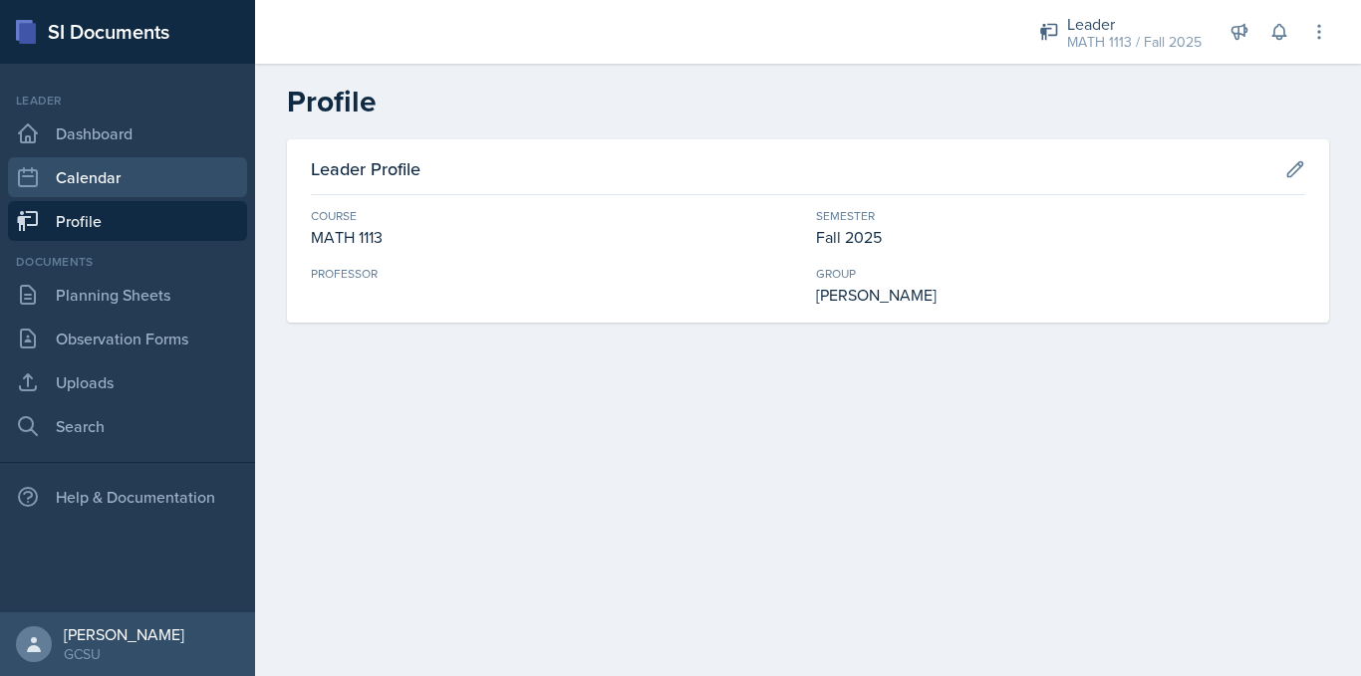
click at [103, 181] on link "Calendar" at bounding box center [127, 177] width 239 height 40
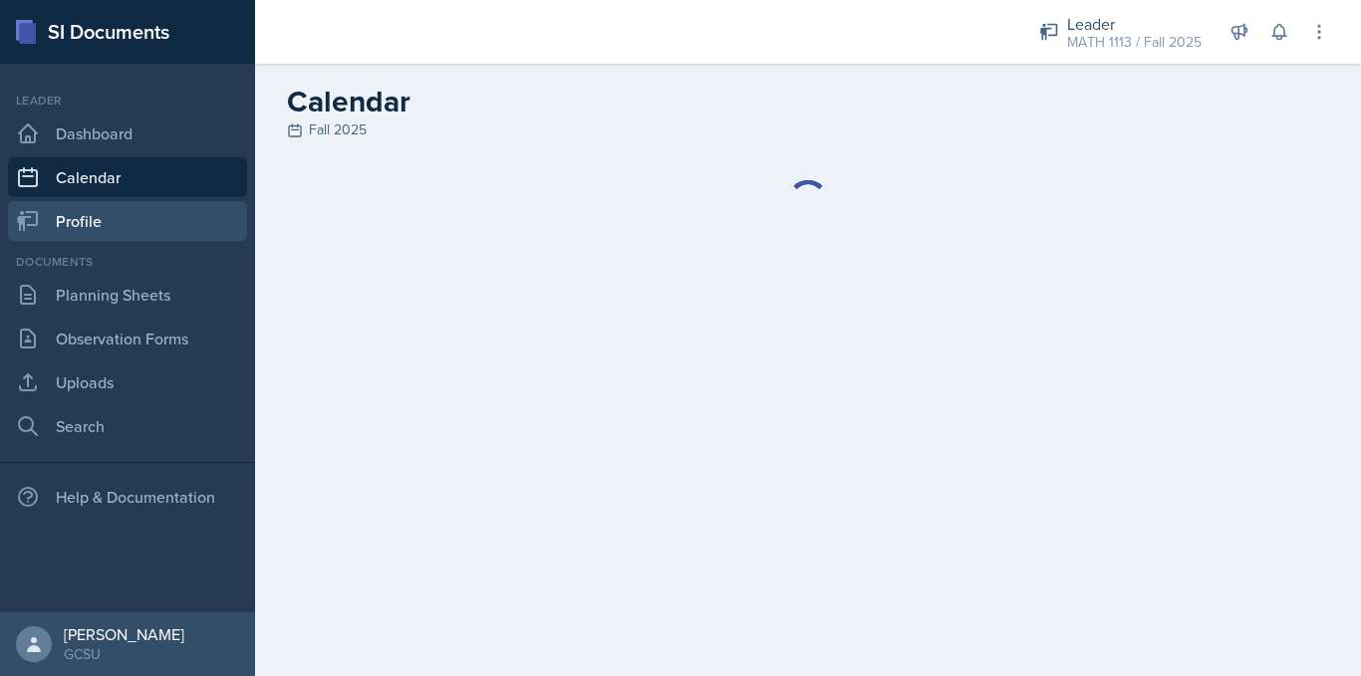
select select "6"
select select "PM"
select select "6"
select select "30"
select select "PM"
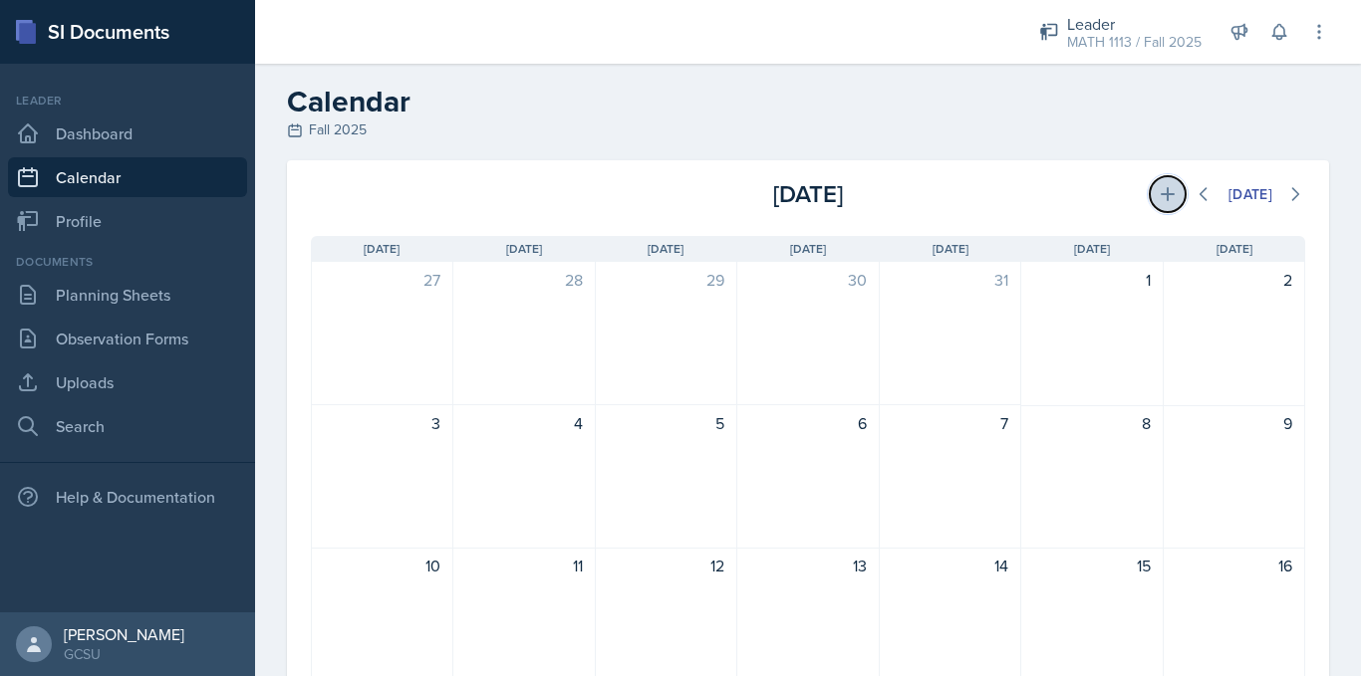
click at [1157, 202] on icon at bounding box center [1167, 194] width 20 height 20
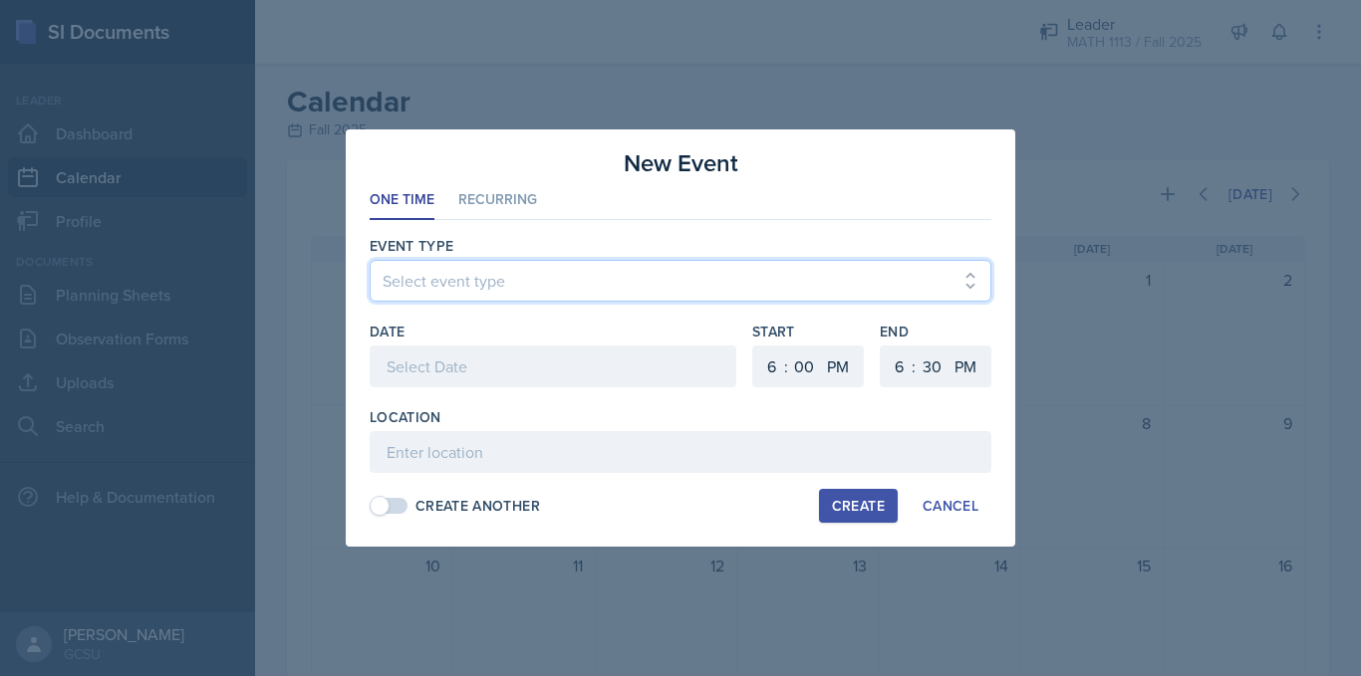
click at [453, 284] on select "Select event type Leader Training New Calendar Event SI Session" at bounding box center [681, 281] width 622 height 42
select select "700c1d41-4793-48d3-8616-e09499dfb71d"
click at [370, 260] on select "Select event type Leader Training New Calendar Event SI Session" at bounding box center [681, 281] width 622 height 42
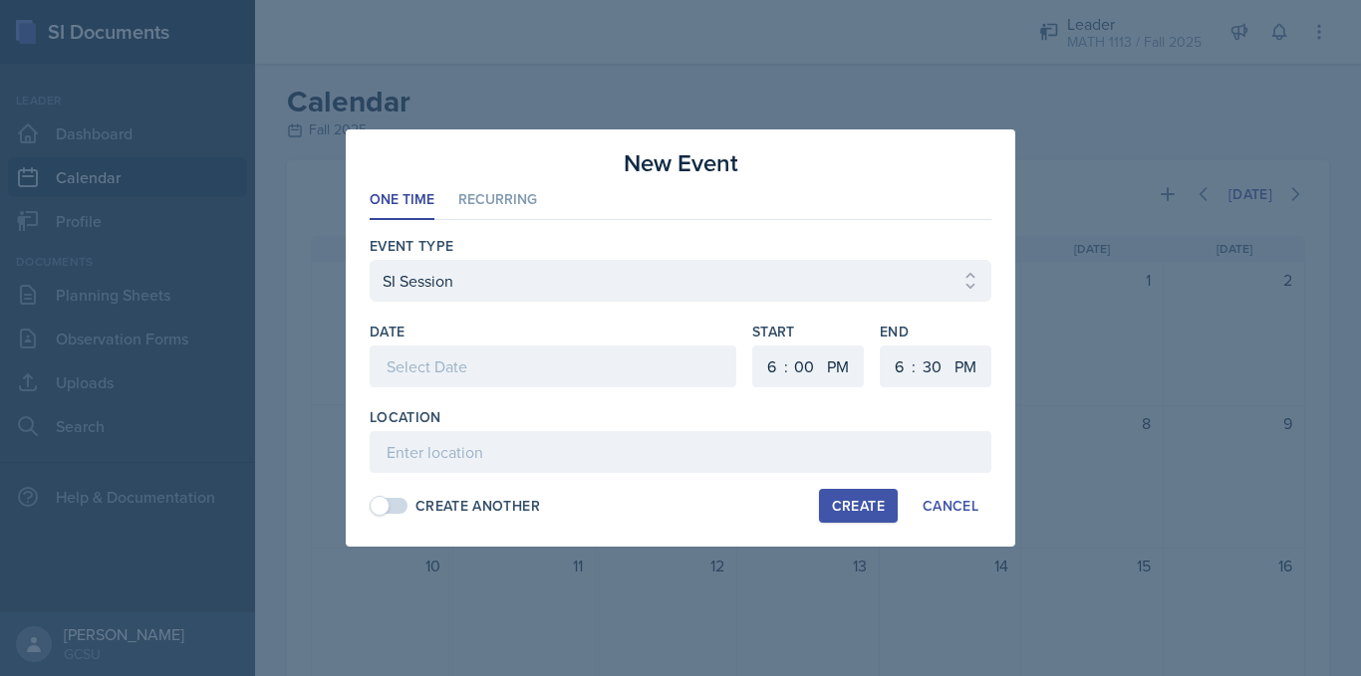
click at [451, 357] on div at bounding box center [553, 367] width 367 height 42
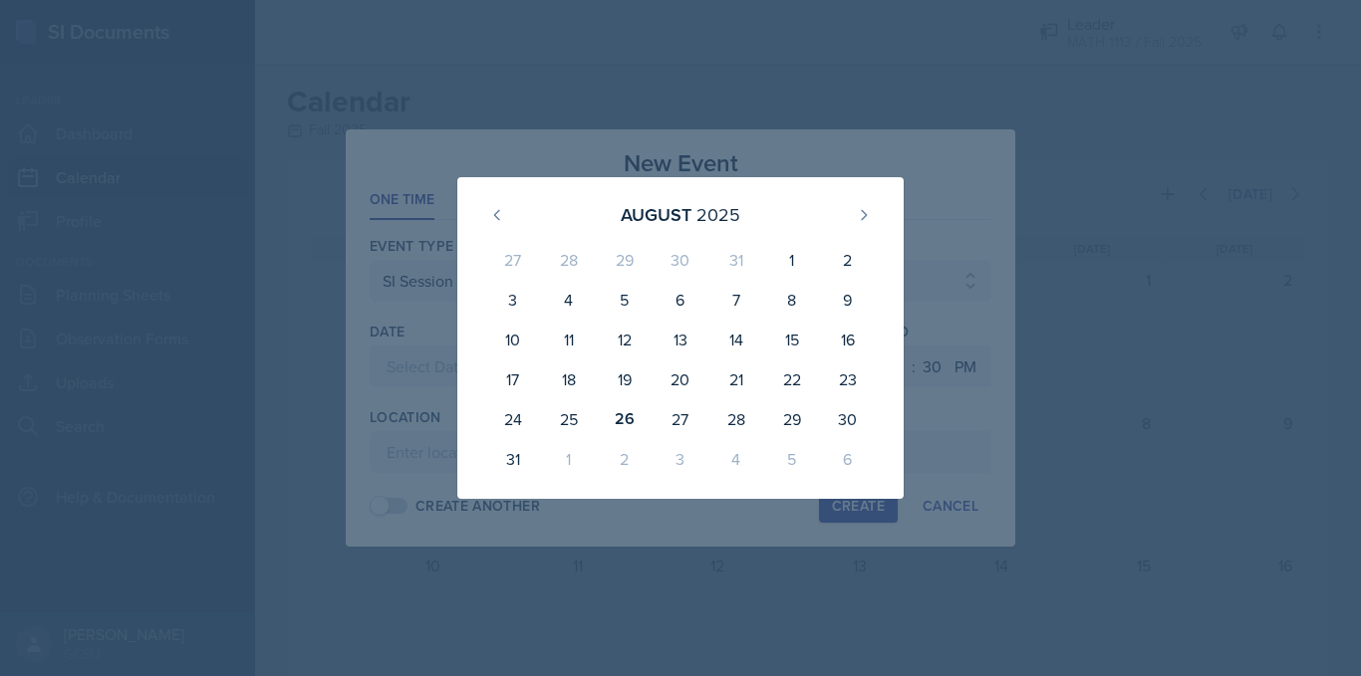
click at [866, 171] on div at bounding box center [680, 338] width 1361 height 676
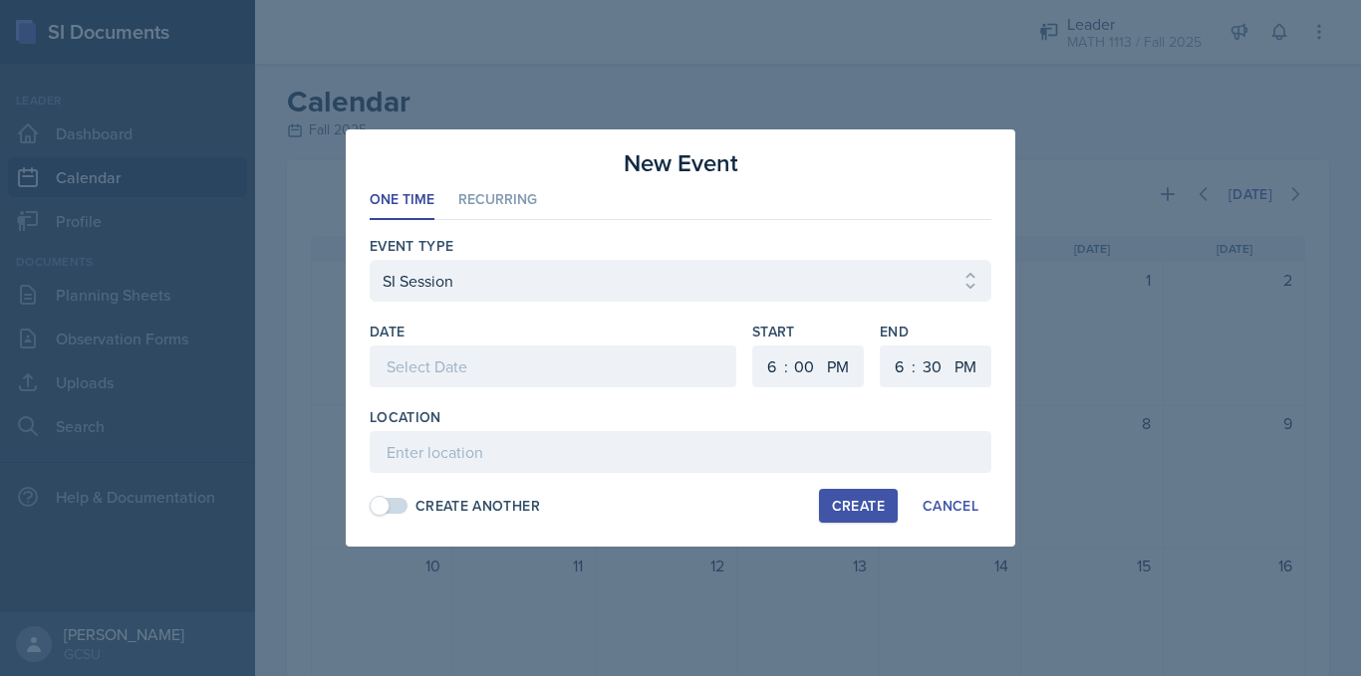
click at [497, 367] on div at bounding box center [553, 367] width 367 height 42
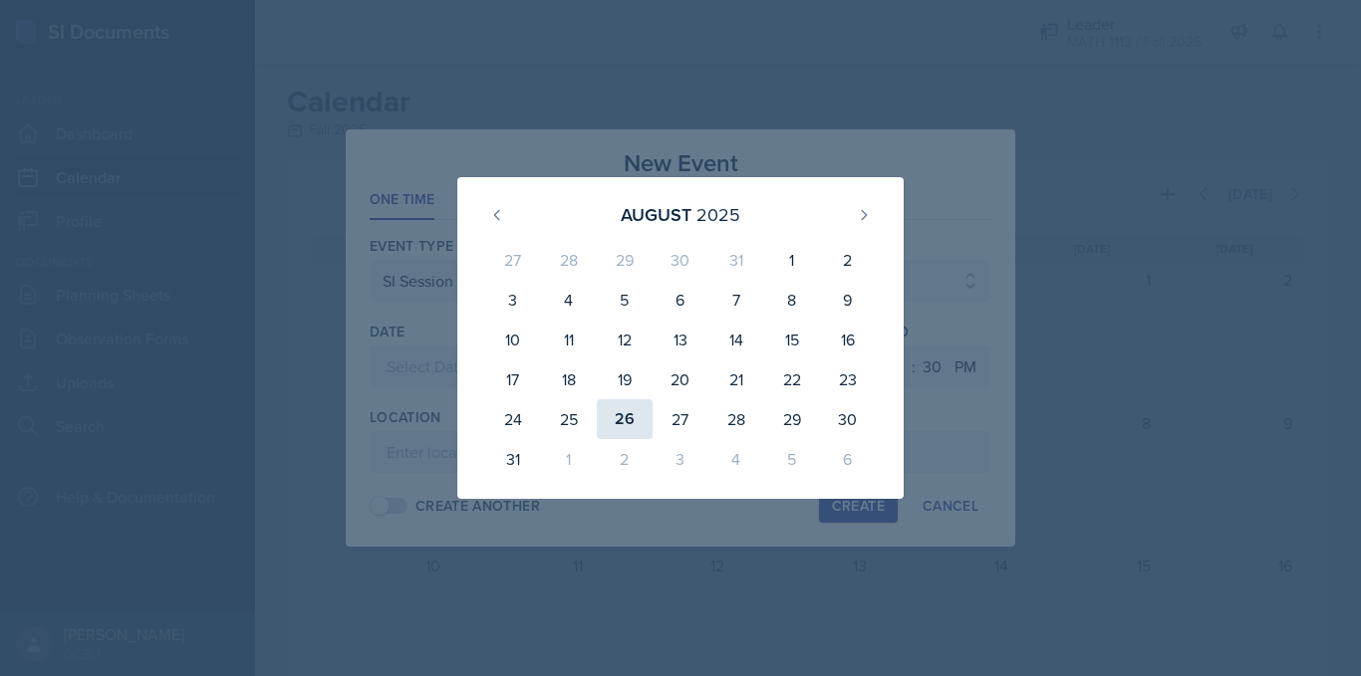
click at [630, 410] on div "26" at bounding box center [625, 419] width 56 height 40
type input "[DATE]"
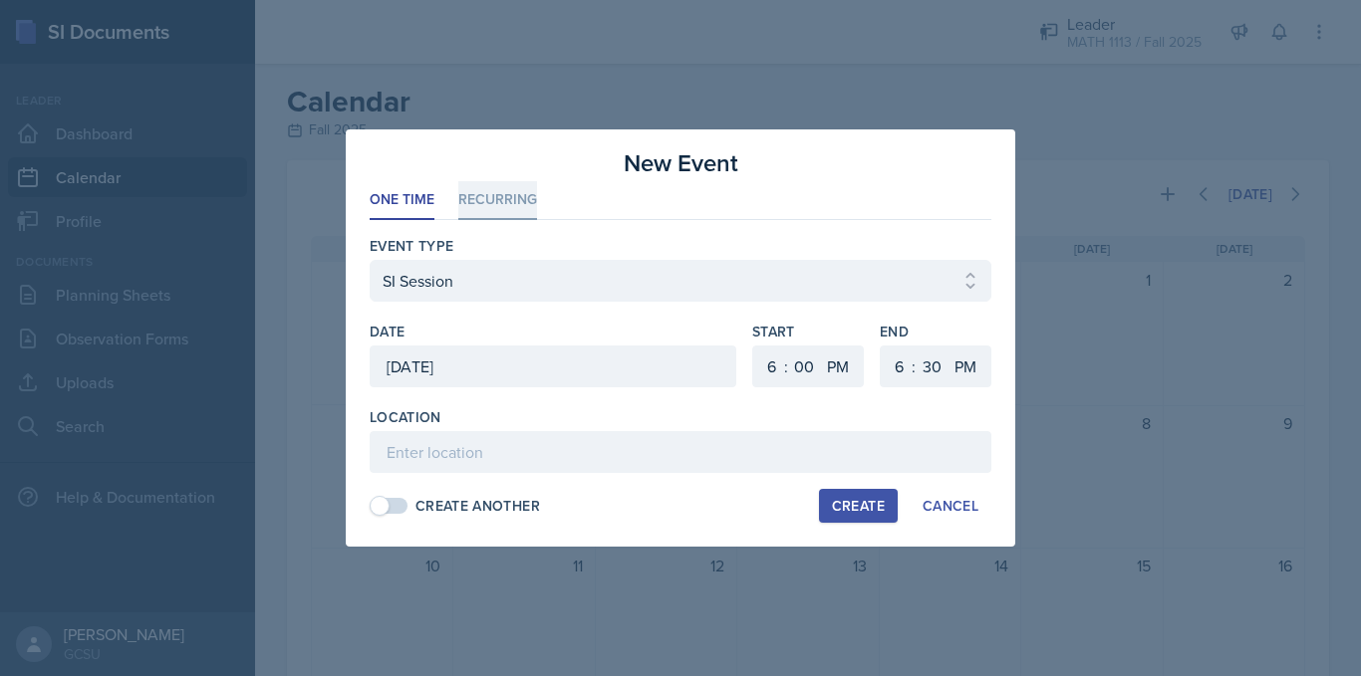
click at [511, 206] on li "Recurring" at bounding box center [497, 200] width 79 height 39
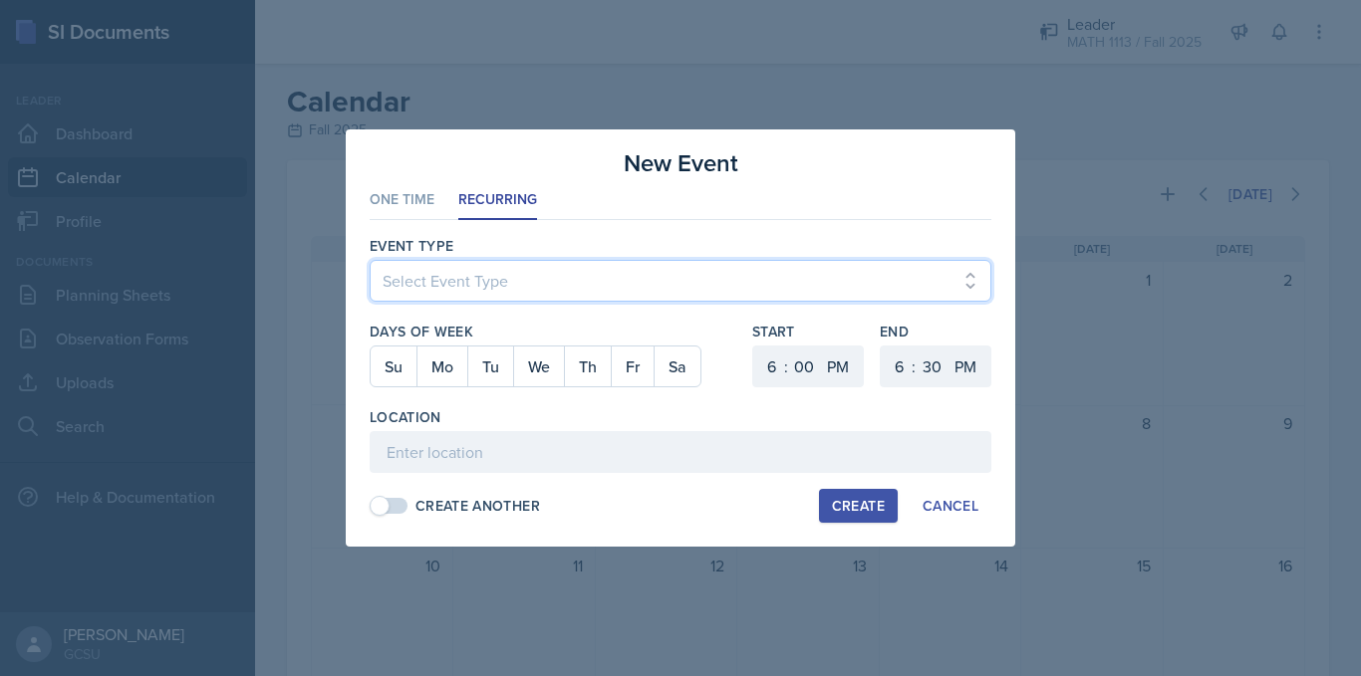
click at [450, 285] on select "Select Event Type Leader Training New Calendar Event SI Session" at bounding box center [681, 281] width 622 height 42
select select "700c1d41-4793-48d3-8616-e09499dfb71d"
click at [370, 260] on select "Select Event Type Leader Training New Calendar Event SI Session" at bounding box center [681, 281] width 622 height 42
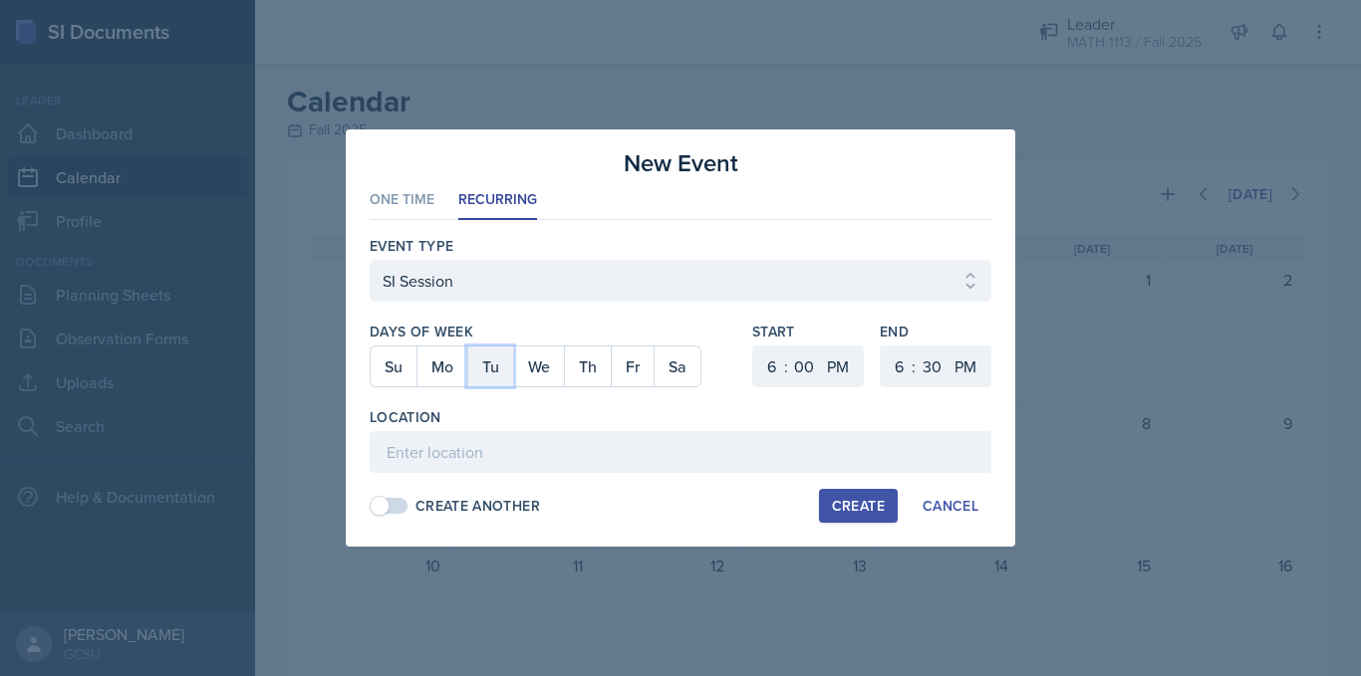
click at [495, 368] on button "Tu" at bounding box center [490, 367] width 46 height 40
click at [593, 370] on button "Th" at bounding box center [587, 367] width 47 height 40
click at [786, 366] on div ":" at bounding box center [786, 367] width 4 height 24
click at [771, 366] on select "1 2 3 4 5 6 7 8 9 10 11 12" at bounding box center [769, 367] width 32 height 42
select select "5"
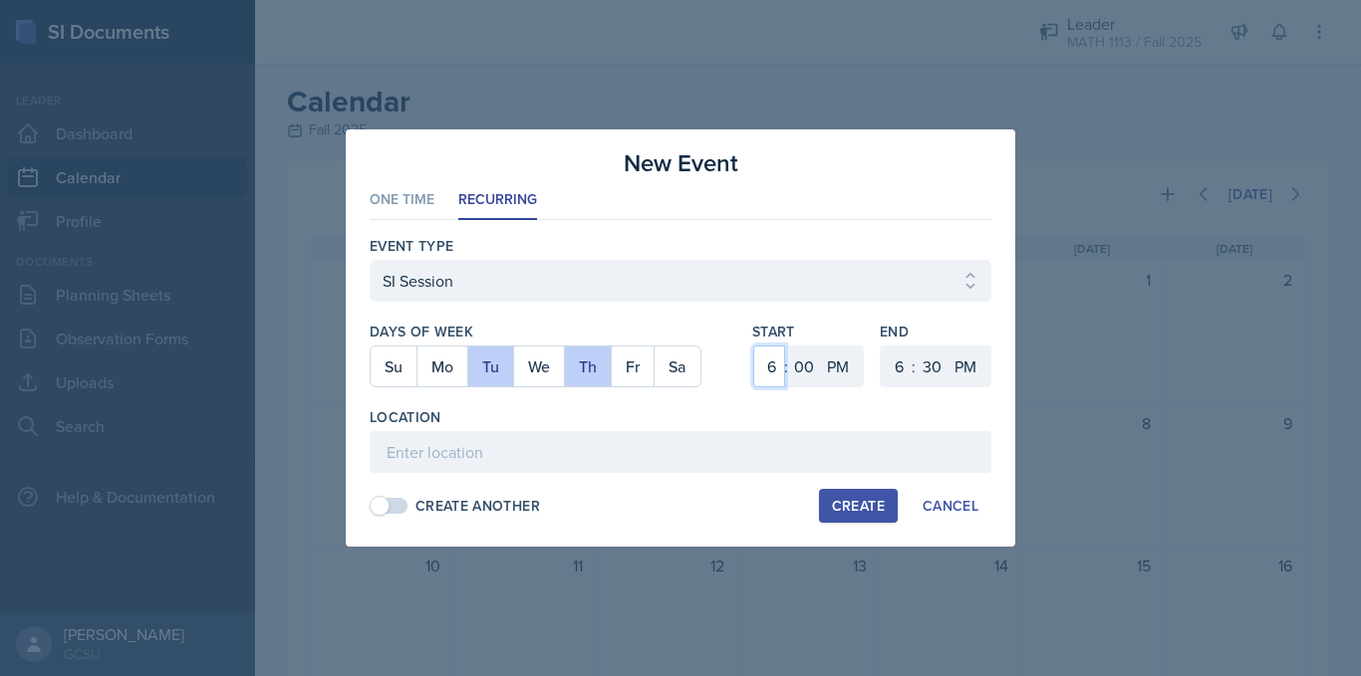
click at [753, 346] on select "1 2 3 4 5 6 7 8 9 10 11 12" at bounding box center [769, 367] width 32 height 42
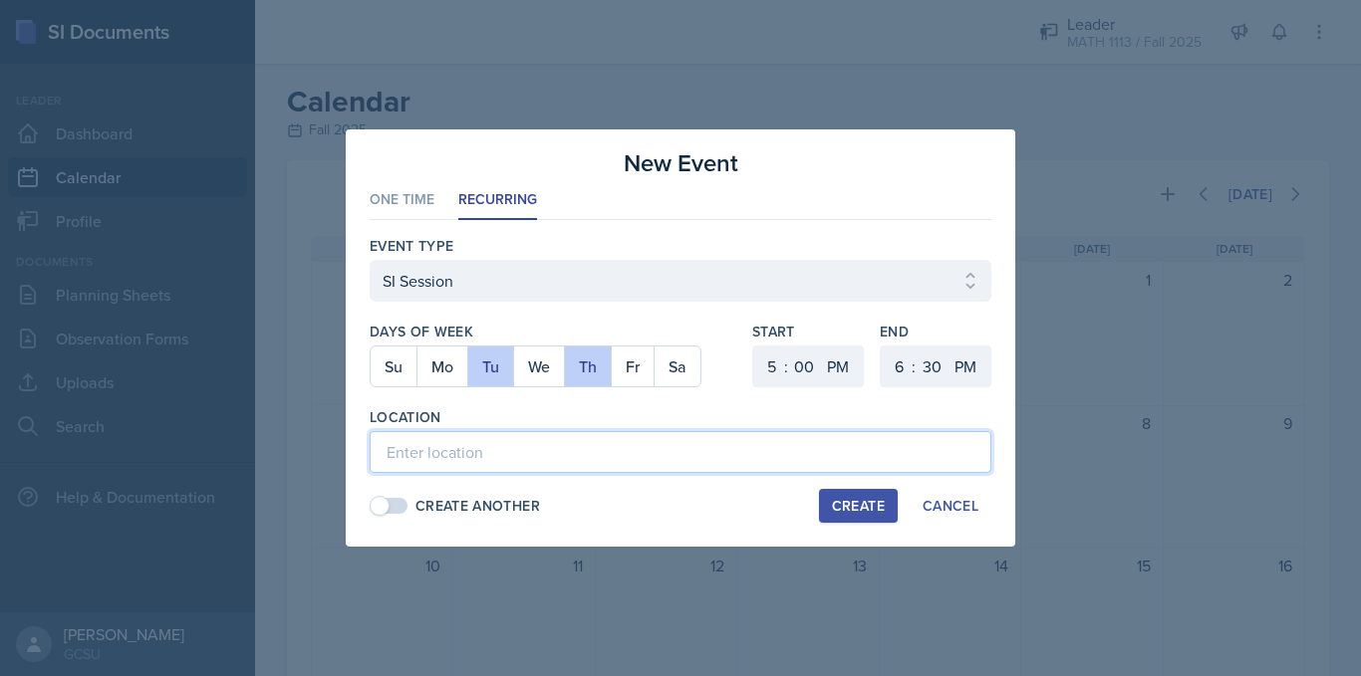
click at [541, 451] on input at bounding box center [681, 452] width 622 height 42
type input "A&S 167"
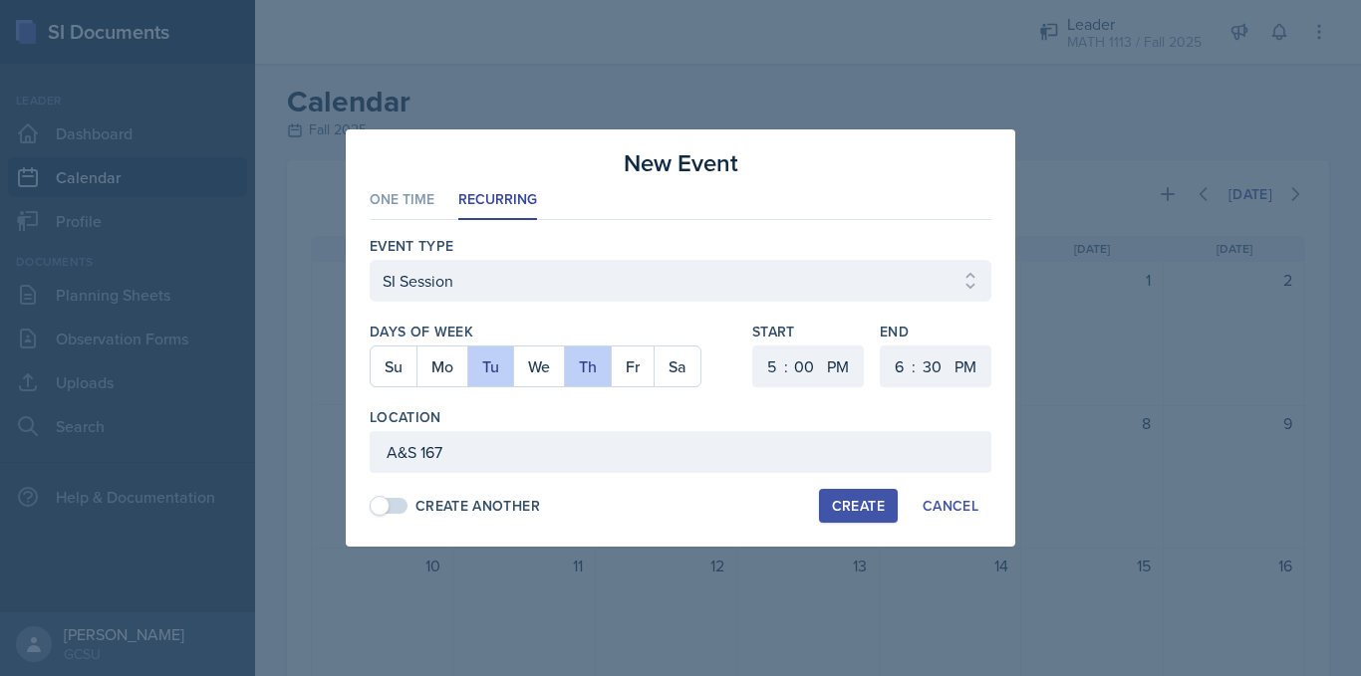
click at [863, 506] on div "Create" at bounding box center [858, 506] width 53 height 16
select select
select select "6"
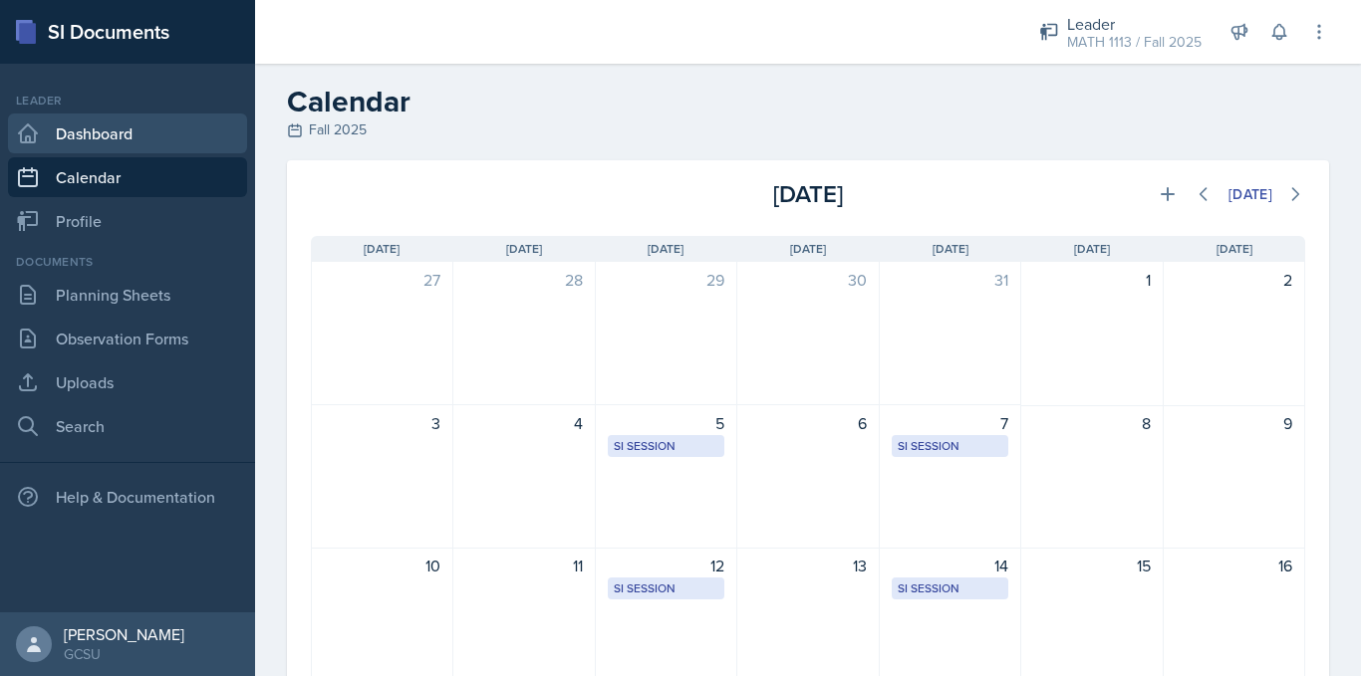
click at [102, 142] on link "Dashboard" at bounding box center [127, 134] width 239 height 40
